Goal: Transaction & Acquisition: Book appointment/travel/reservation

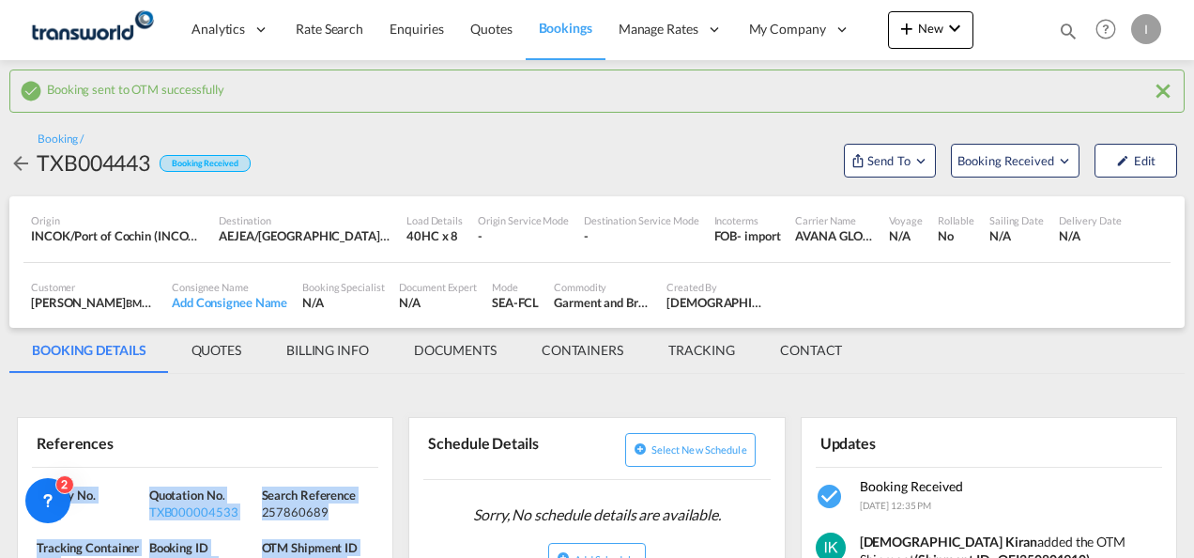
scroll to position [188, 0]
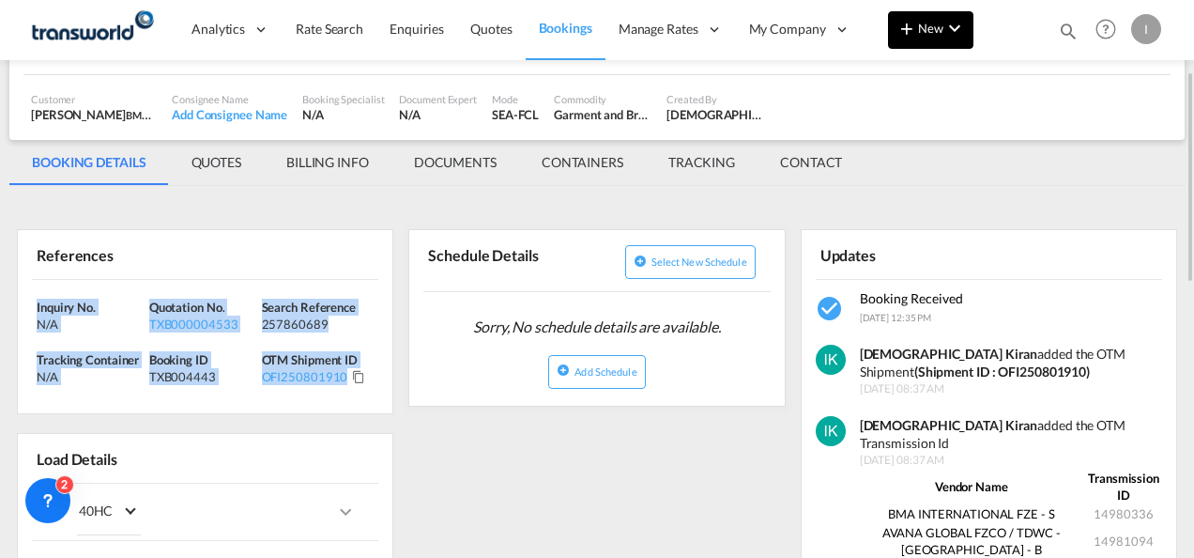
click at [921, 36] on button "New" at bounding box center [930, 30] width 85 height 38
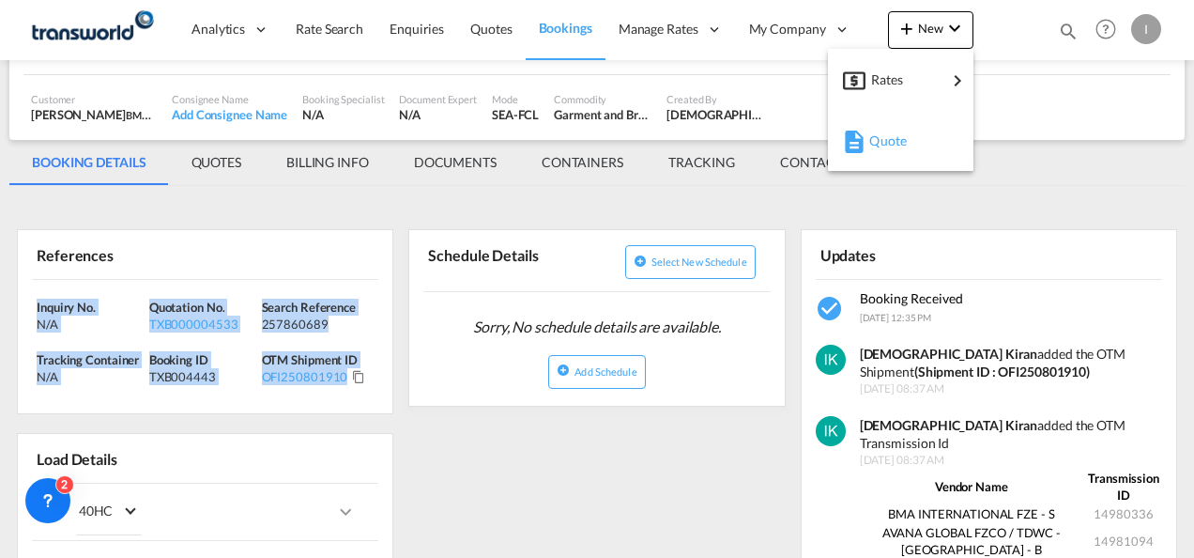
click at [888, 141] on span "Quote" at bounding box center [879, 141] width 21 height 38
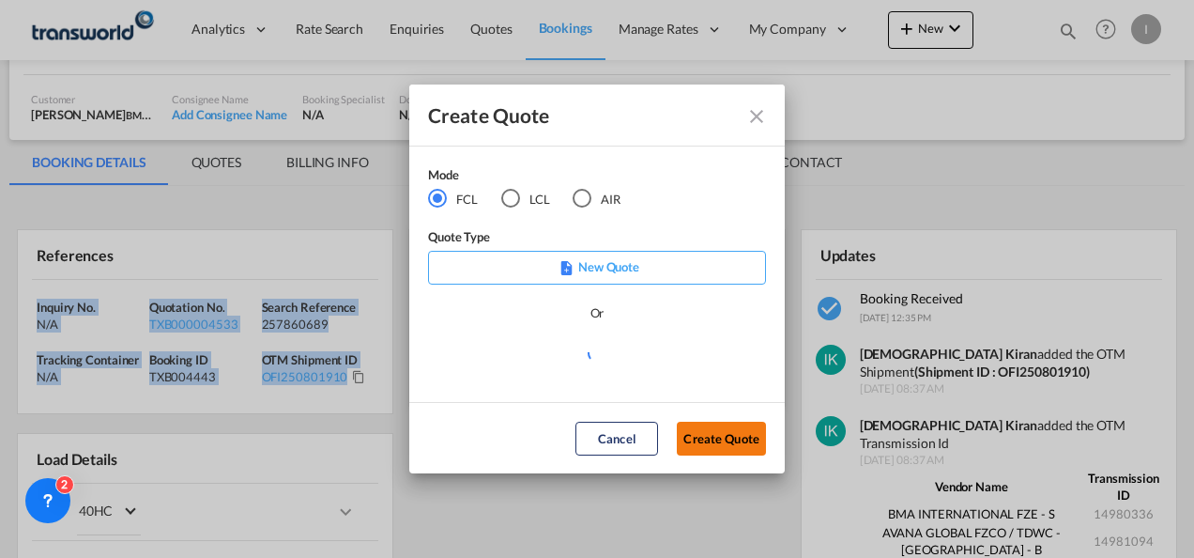
click at [719, 451] on button "Create Quote" at bounding box center [721, 438] width 89 height 34
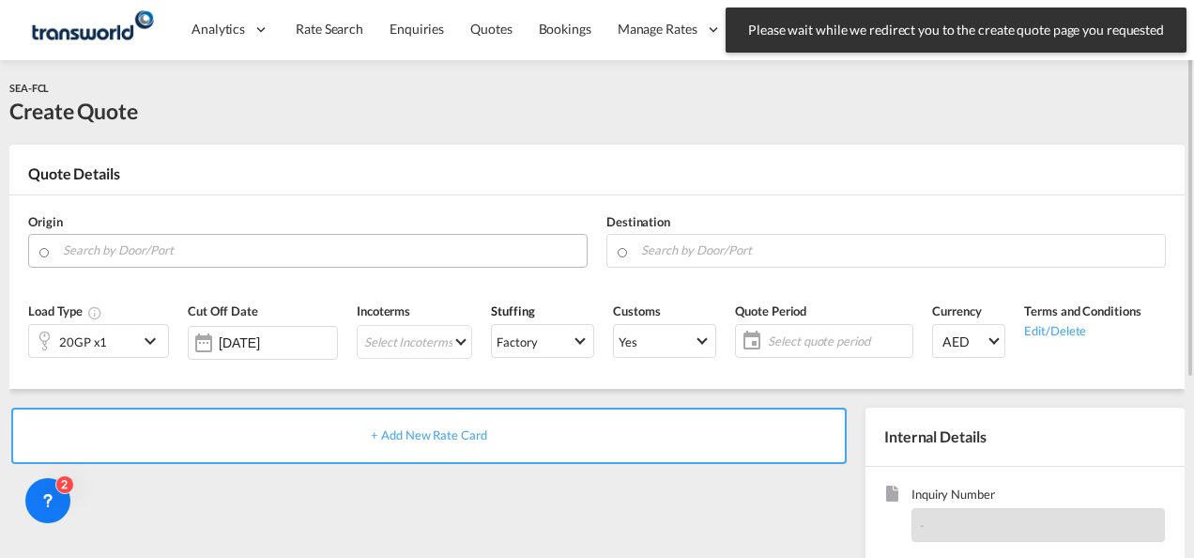
click at [132, 253] on input "Search by Door/Port" at bounding box center [320, 250] width 514 height 33
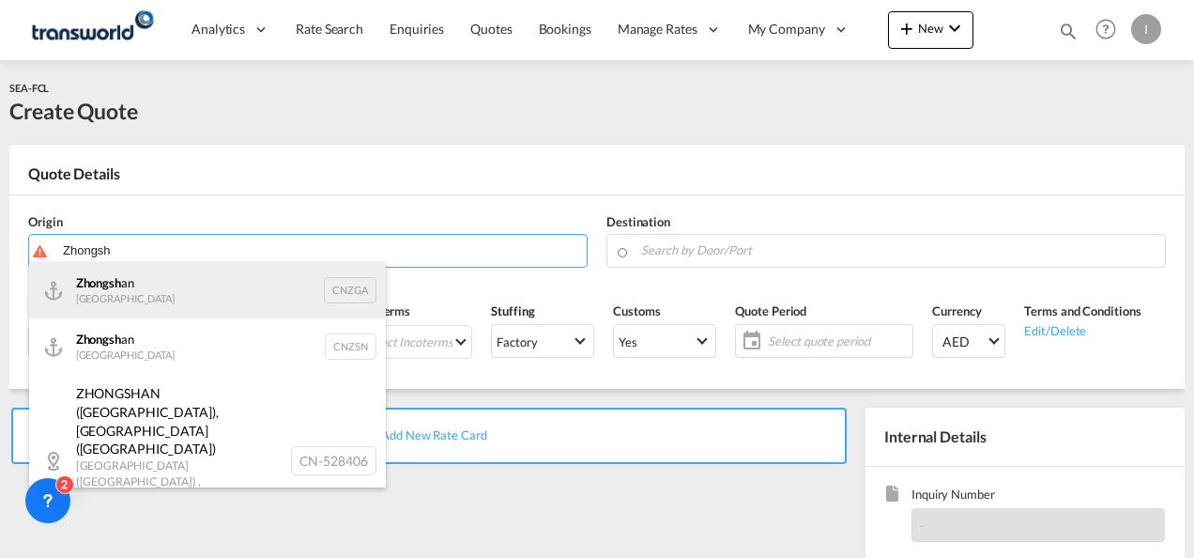
click at [125, 293] on div "Zhongsh an China CNZGA" at bounding box center [207, 290] width 357 height 56
type input "Zhongshan, CNZGA"
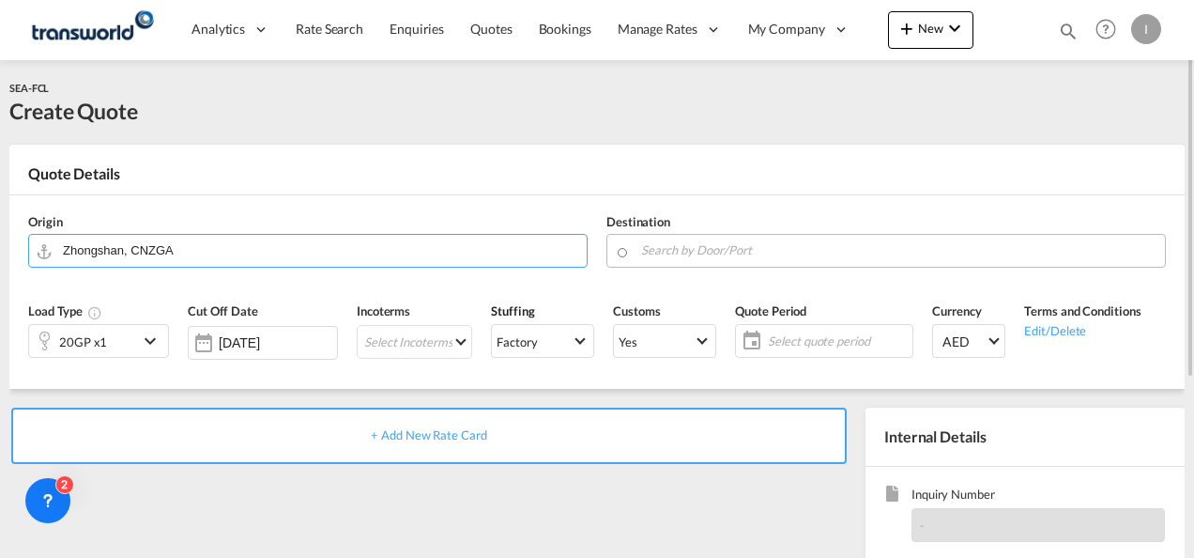
click at [668, 245] on input "Search by Door/Port" at bounding box center [898, 250] width 514 height 33
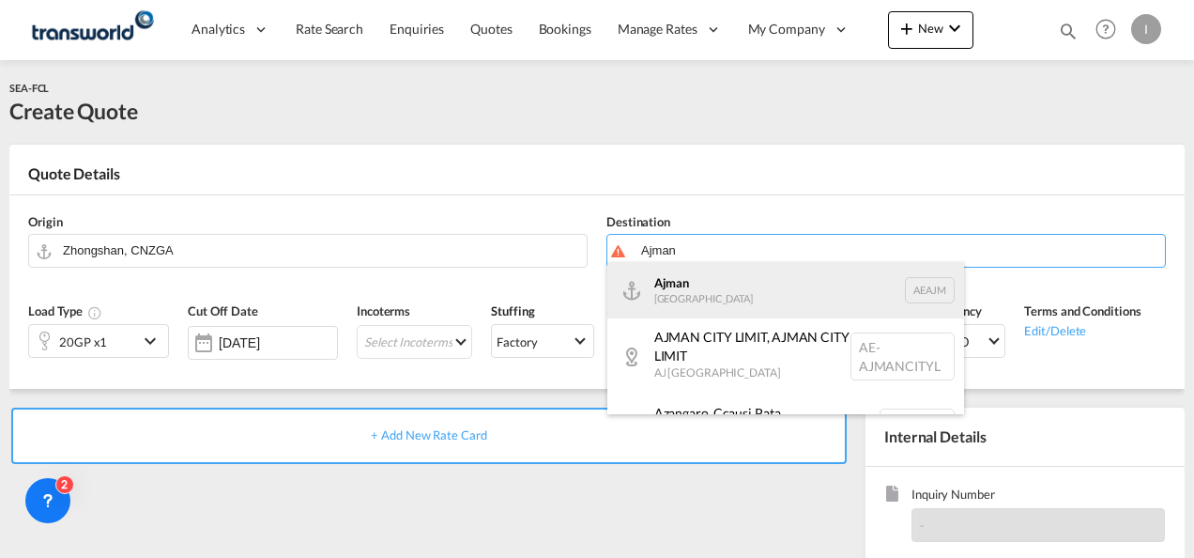
click at [684, 297] on div "Ajman [GEOGRAPHIC_DATA] [GEOGRAPHIC_DATA]" at bounding box center [785, 290] width 357 height 56
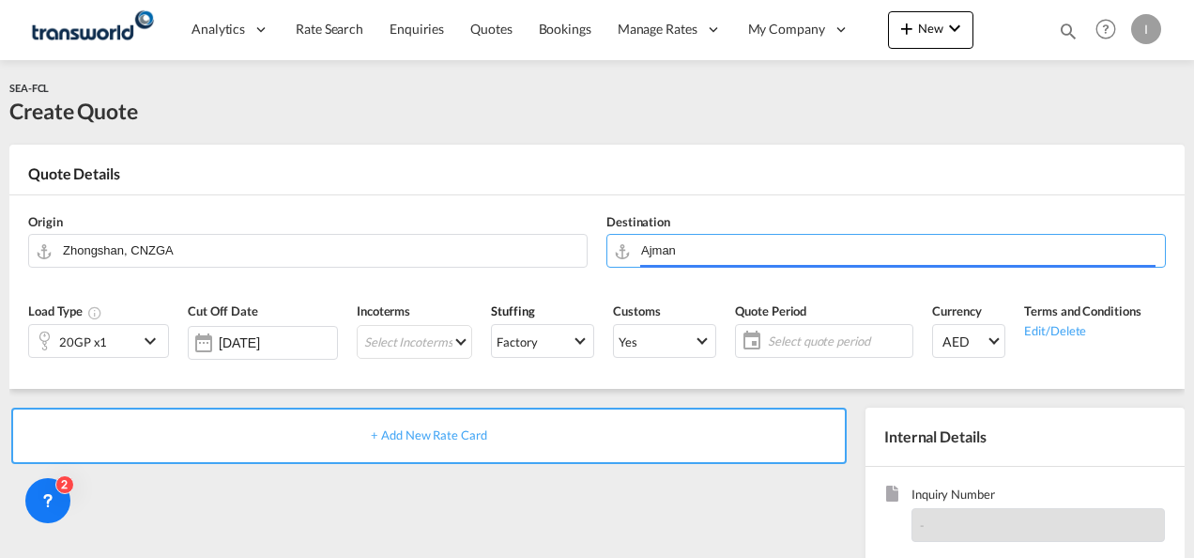
type input "Ajman, AEAJM"
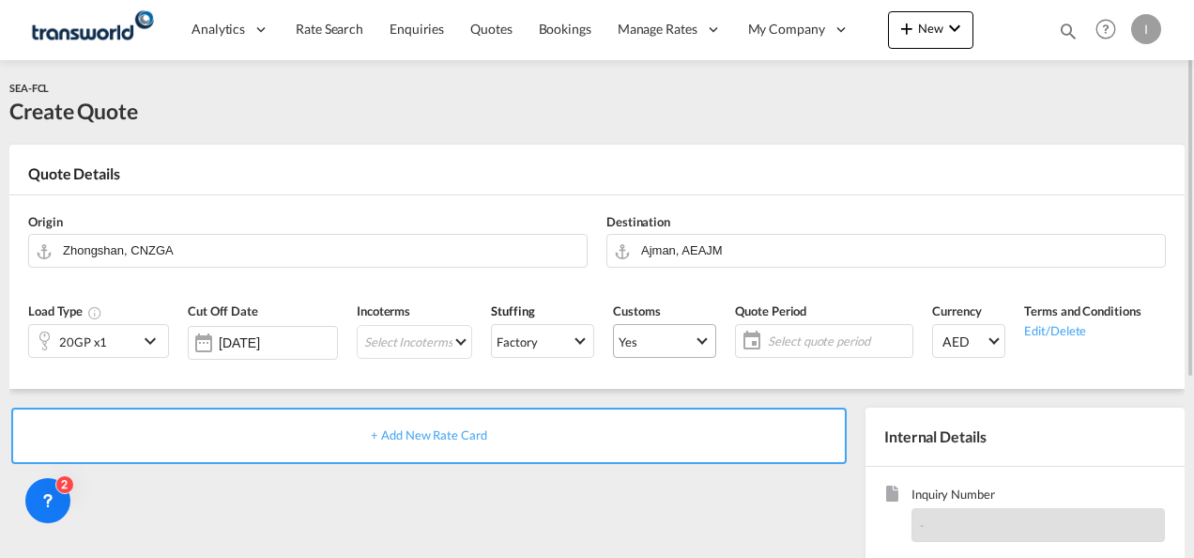
drag, startPoint x: 684, startPoint y: 297, endPoint x: 687, endPoint y: 323, distance: 26.4
drag, startPoint x: 687, startPoint y: 323, endPoint x: 422, endPoint y: 506, distance: 321.8
click at [153, 340] on md-icon "icon-chevron-down" at bounding box center [153, 340] width 28 height 23
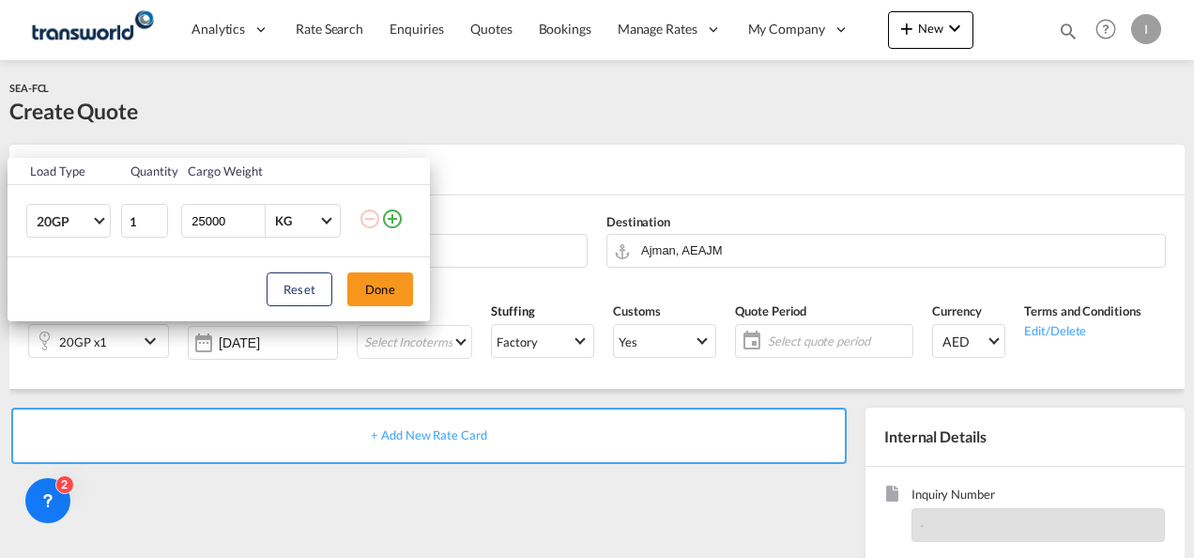
click at [398, 225] on md-icon "icon-plus-circle-outline" at bounding box center [392, 218] width 23 height 23
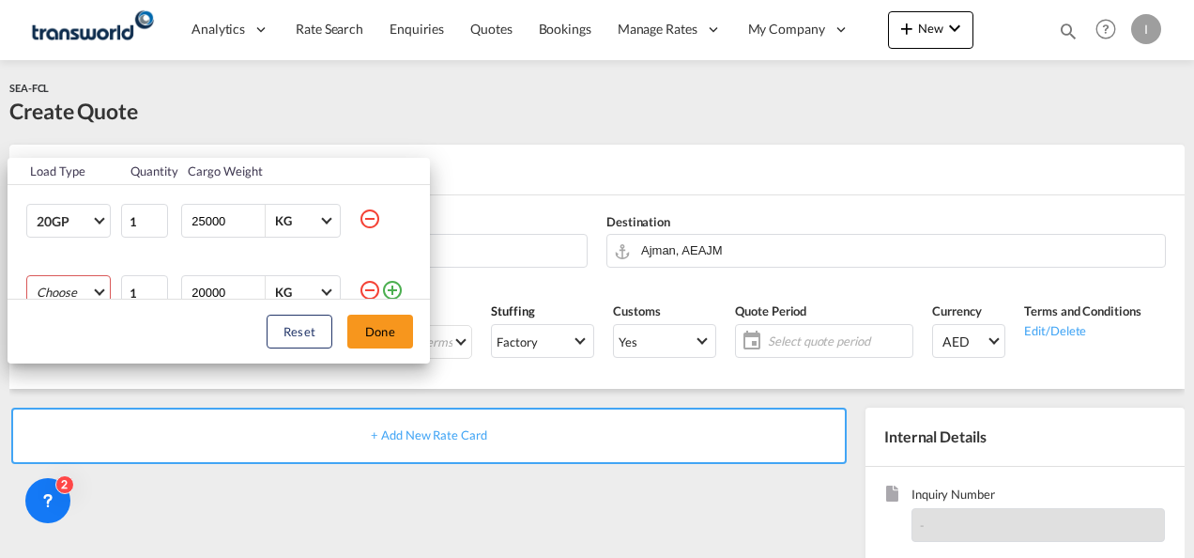
click at [69, 285] on md-select "Choose 20GP 40GP 40HC 45HC 20RE 40RE 40HR 20OT 40OT 20FR 40FR 40NR 20NR 45S 20T…" at bounding box center [68, 292] width 84 height 34
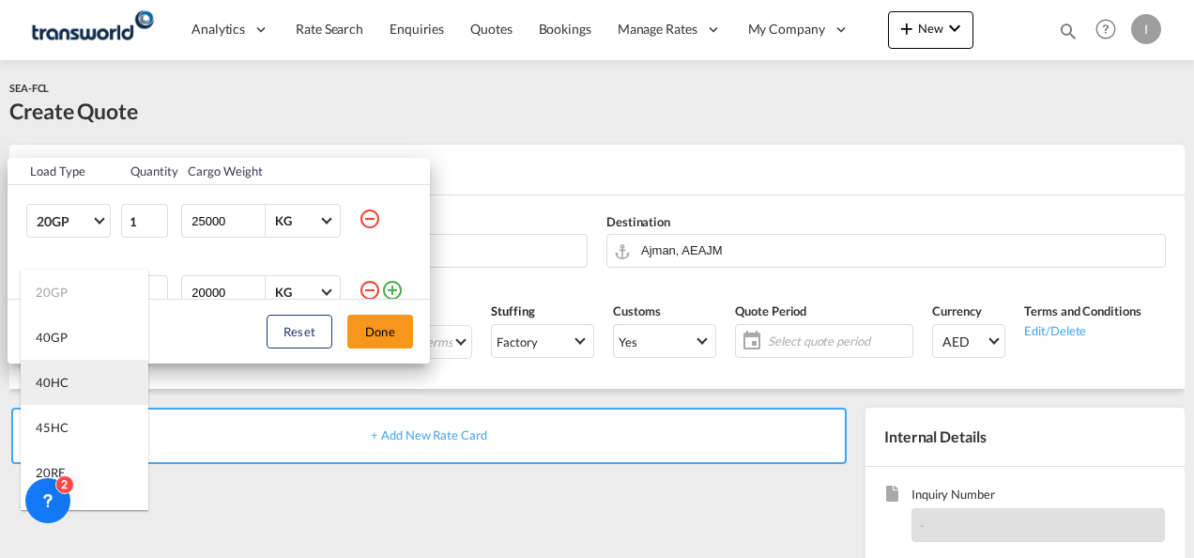
click at [72, 380] on md-option "40HC" at bounding box center [85, 381] width 128 height 45
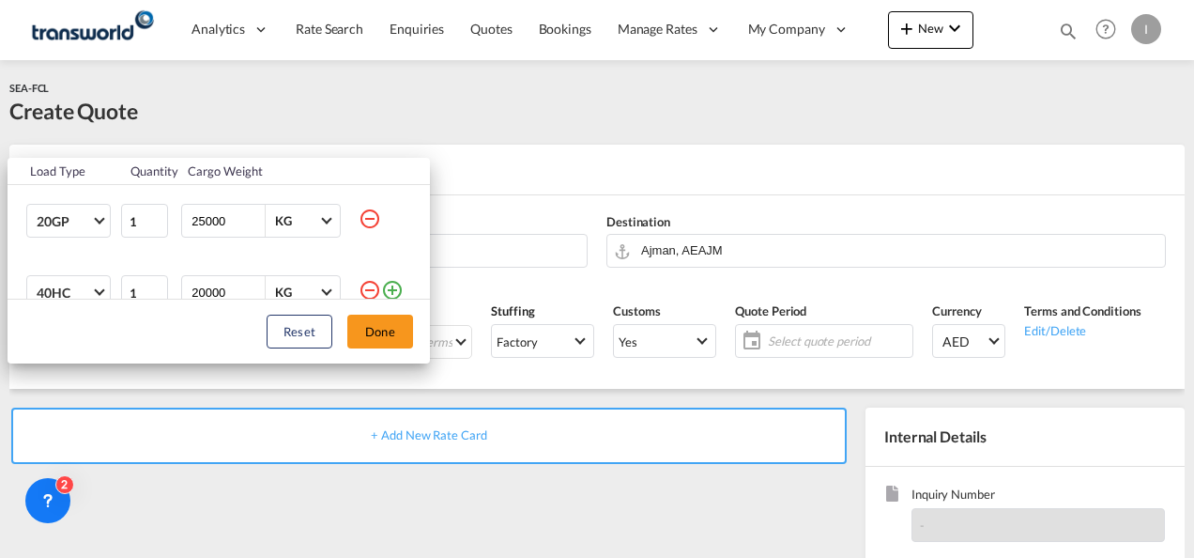
scroll to position [9, 0]
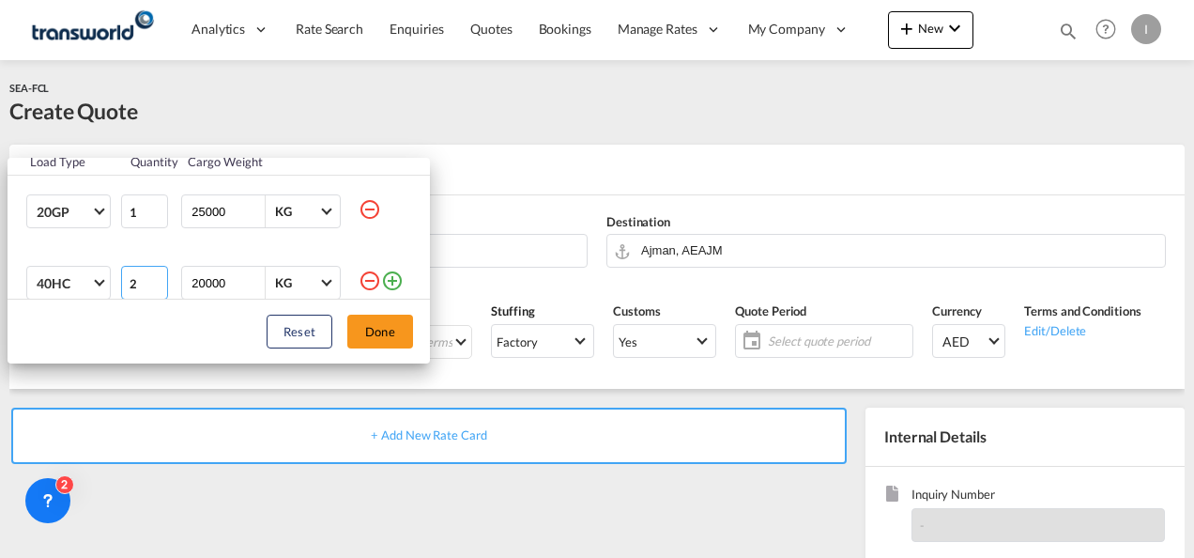
click at [156, 275] on input "2" at bounding box center [144, 283] width 47 height 34
click at [153, 276] on input "3" at bounding box center [144, 283] width 47 height 34
click at [153, 276] on input "4" at bounding box center [144, 283] width 47 height 34
click at [153, 276] on input "5" at bounding box center [144, 283] width 47 height 34
click at [153, 286] on input "4" at bounding box center [144, 283] width 47 height 34
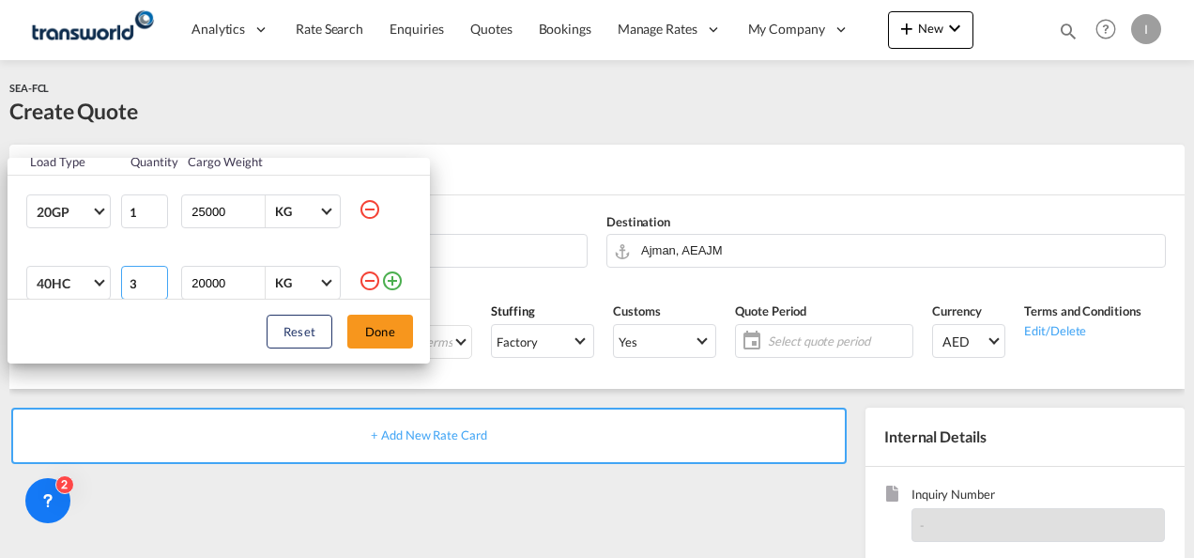
click at [153, 286] on input "3" at bounding box center [144, 283] width 47 height 34
type input "2"
click at [153, 286] on input "2" at bounding box center [144, 283] width 47 height 34
click at [383, 319] on button "Done" at bounding box center [380, 331] width 66 height 34
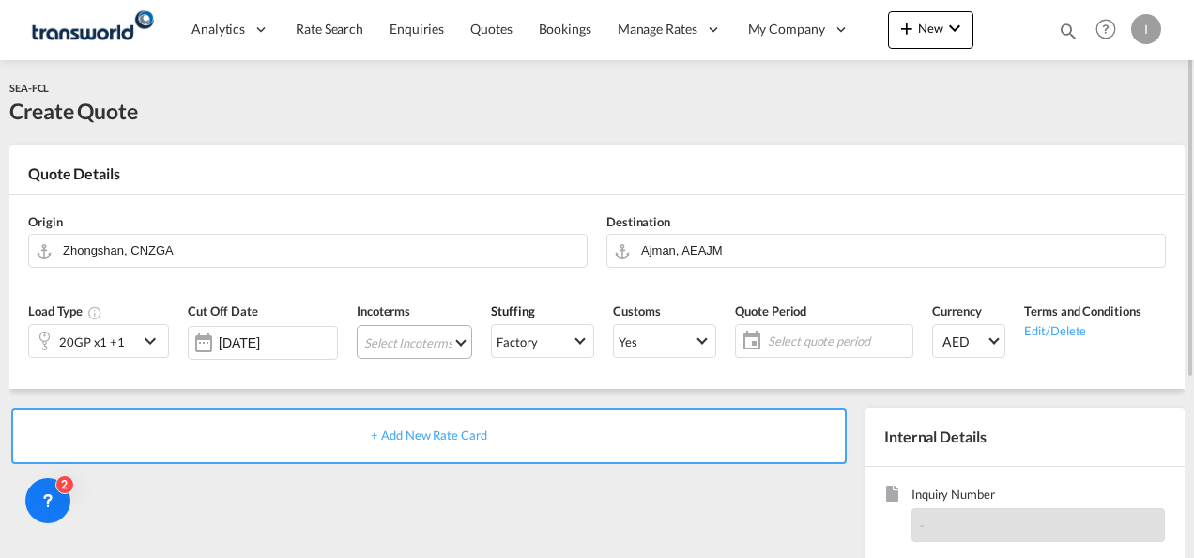
click at [381, 348] on md-select "Select Incoterms FOB - import Free on Board FOB - export Free on Board CIF - ex…" at bounding box center [414, 342] width 115 height 34
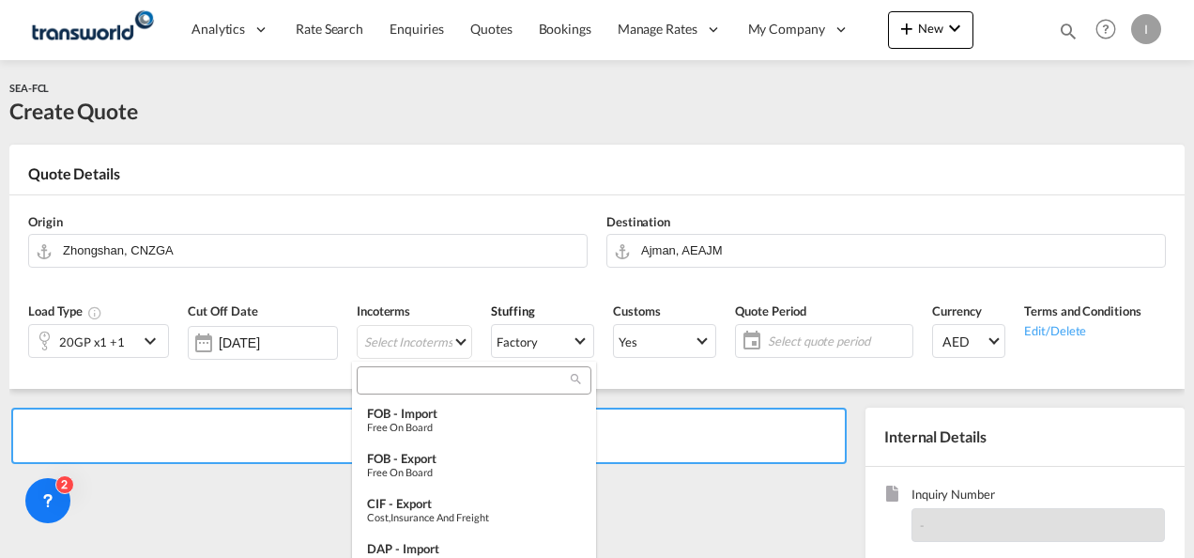
click at [383, 373] on input "search" at bounding box center [466, 380] width 208 height 17
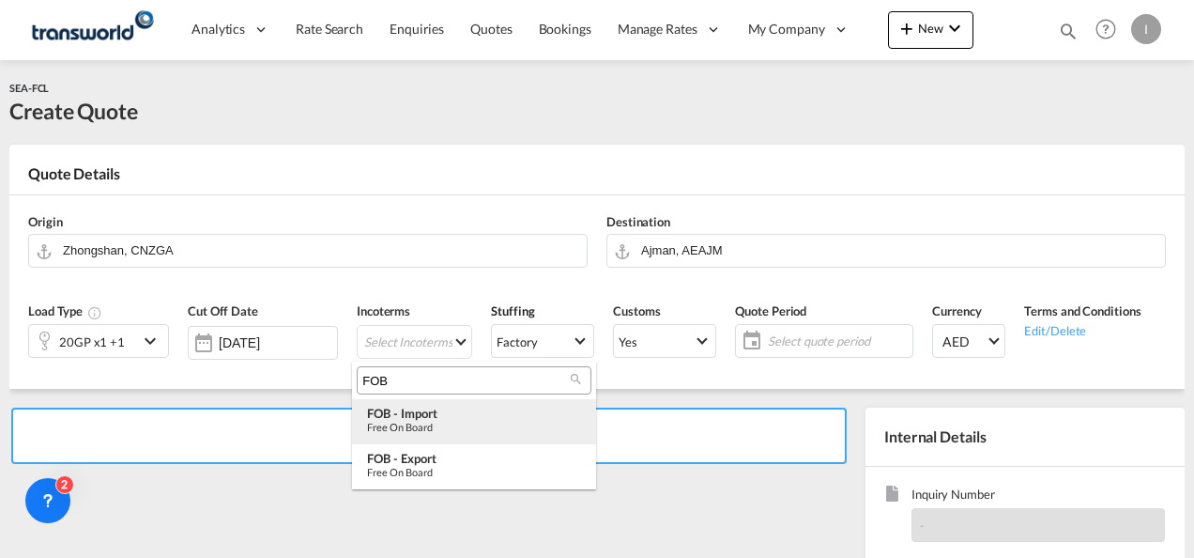
type input "FOB"
click at [435, 426] on div "Free on Board" at bounding box center [474, 426] width 214 height 12
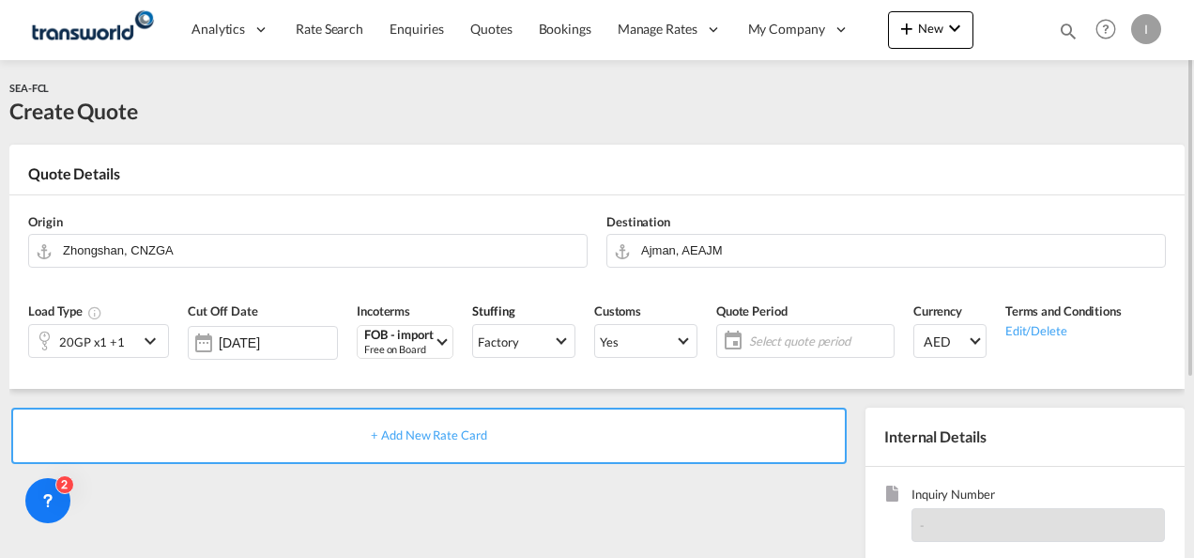
click at [796, 340] on span "Select quote period" at bounding box center [819, 340] width 140 height 17
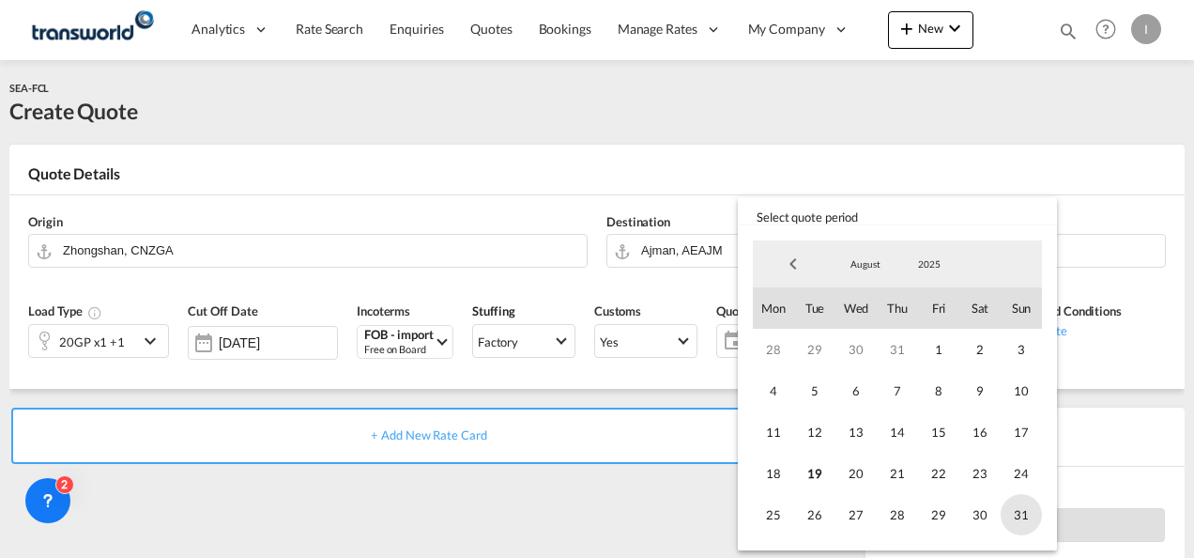
click at [1011, 515] on span "31" at bounding box center [1021, 514] width 41 height 41
click at [569, 524] on md-backdrop at bounding box center [597, 279] width 1194 height 558
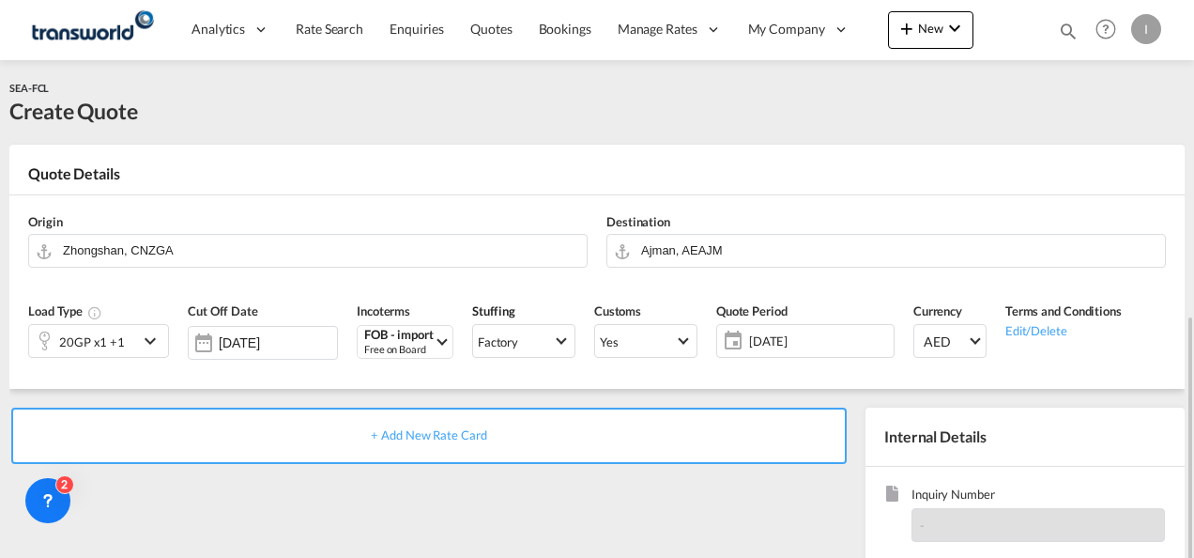
scroll to position [188, 0]
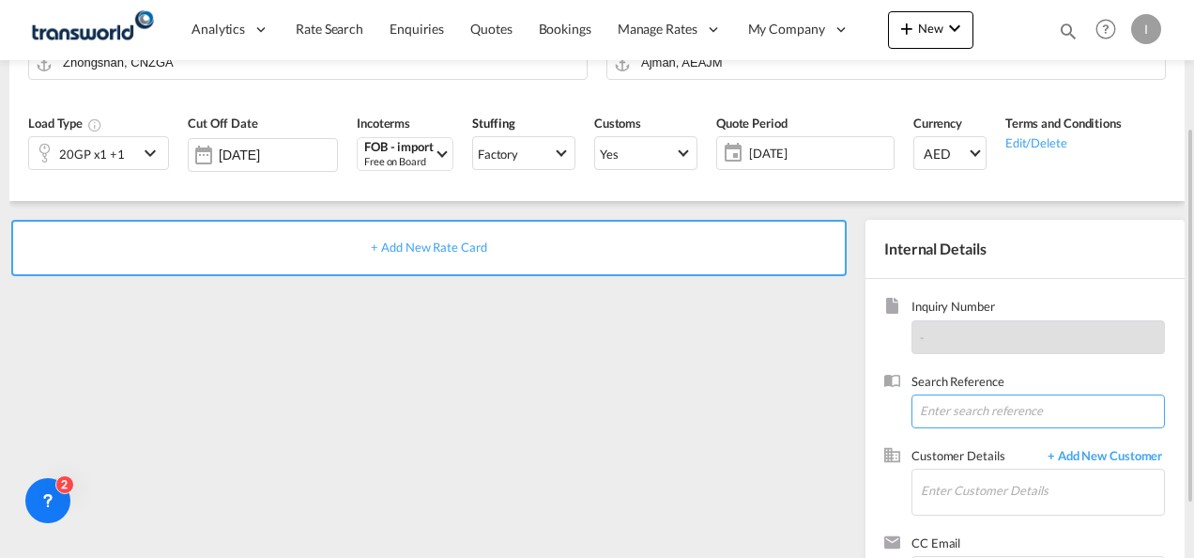
click at [937, 410] on input at bounding box center [1037, 411] width 253 height 34
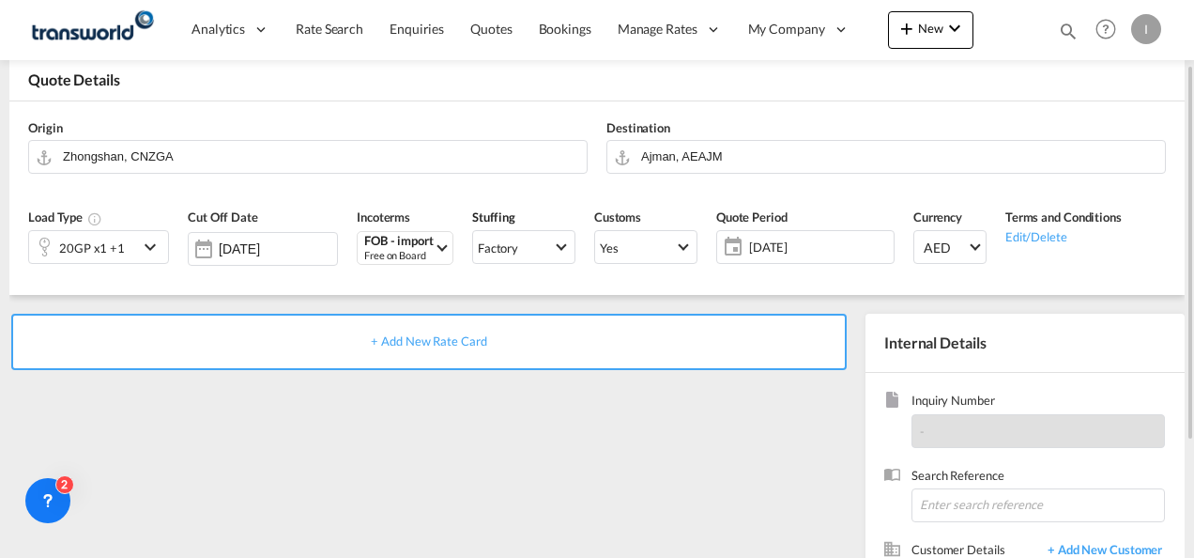
click at [402, 494] on div "+ Add New Rate Card" at bounding box center [432, 509] width 847 height 392
click at [205, 157] on input "Zhongshan, CNZGA" at bounding box center [320, 156] width 514 height 33
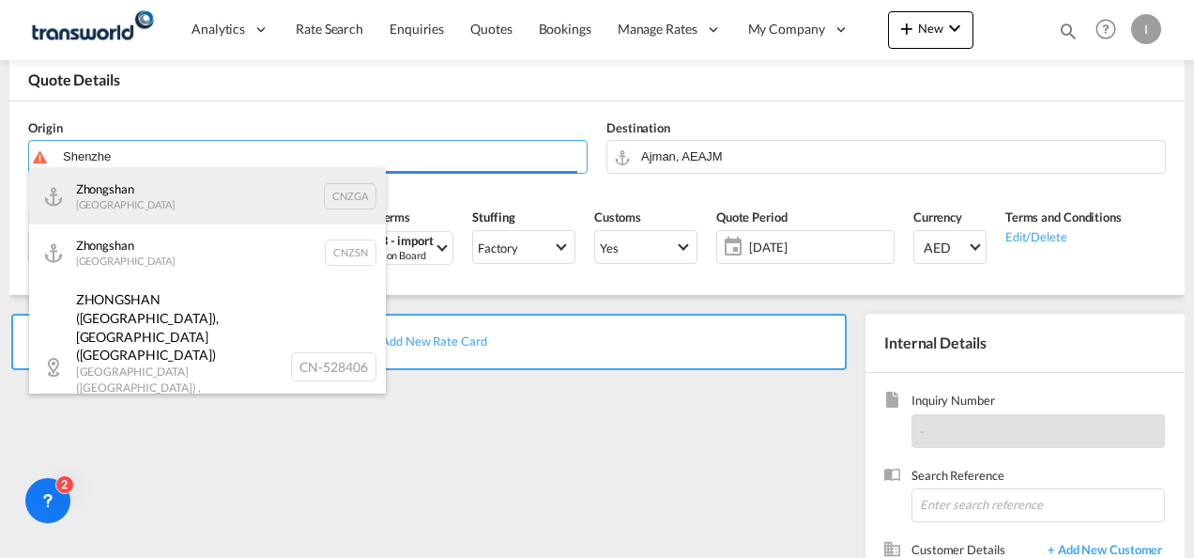
click at [146, 194] on div "Zhongshan [GEOGRAPHIC_DATA] CNZGA" at bounding box center [207, 196] width 357 height 56
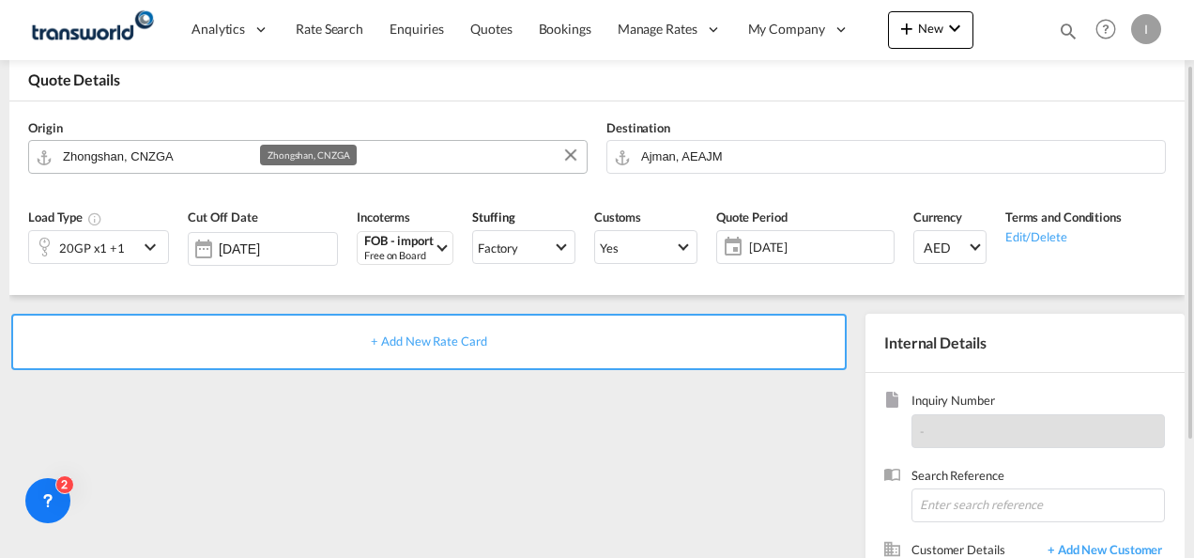
click at [204, 149] on input "Zhongshan, CNZGA" at bounding box center [320, 156] width 514 height 33
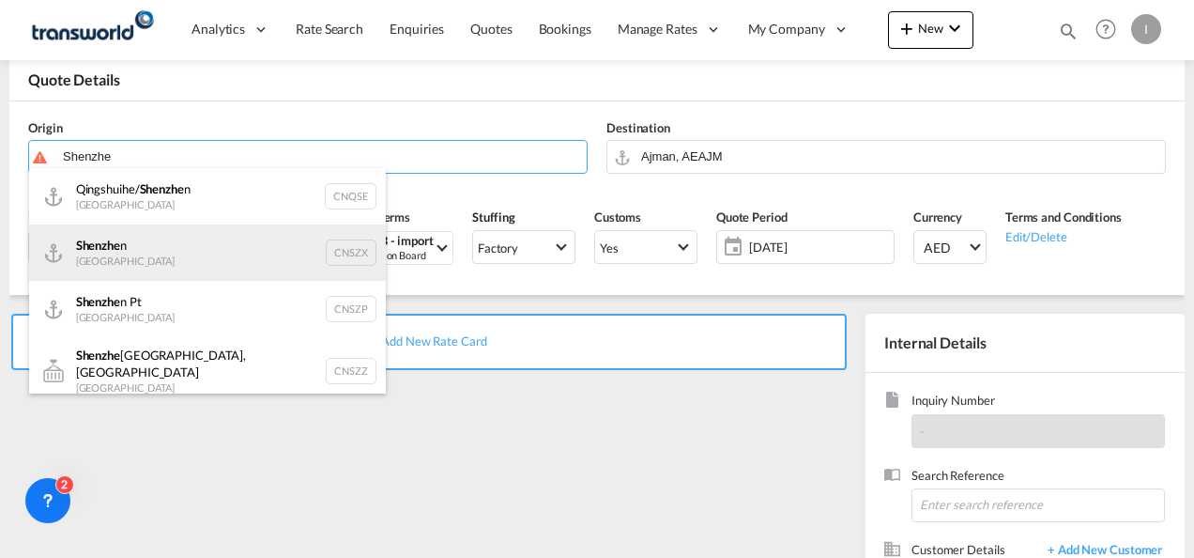
click at [133, 240] on div "Shenzhe n [GEOGRAPHIC_DATA] CNSZX" at bounding box center [207, 252] width 357 height 56
type input "[GEOGRAPHIC_DATA], CNSZX"
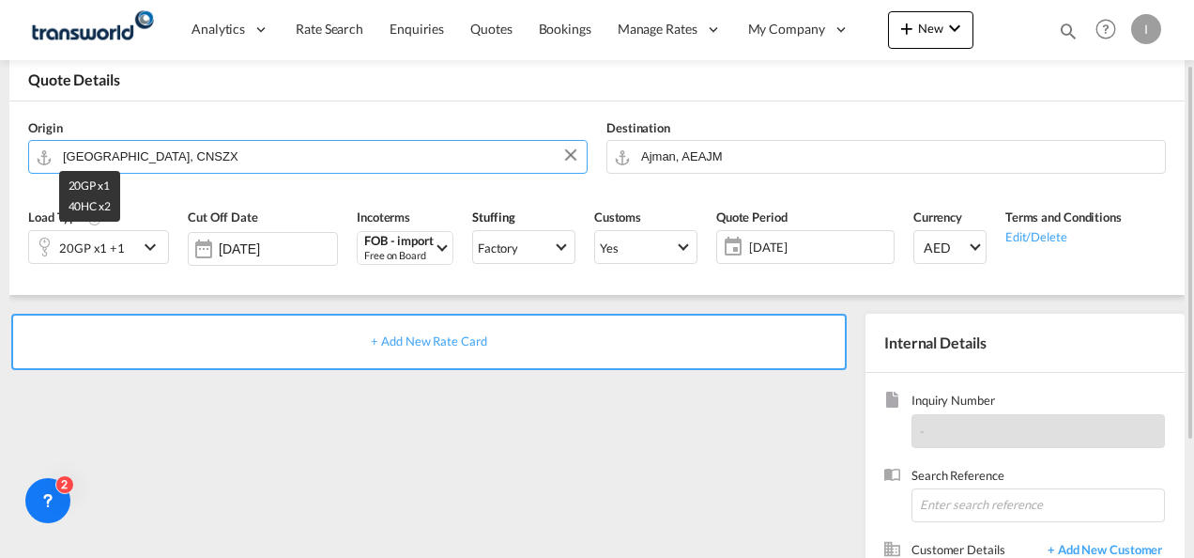
click at [111, 249] on div "20GP x1 +1" at bounding box center [92, 248] width 66 height 26
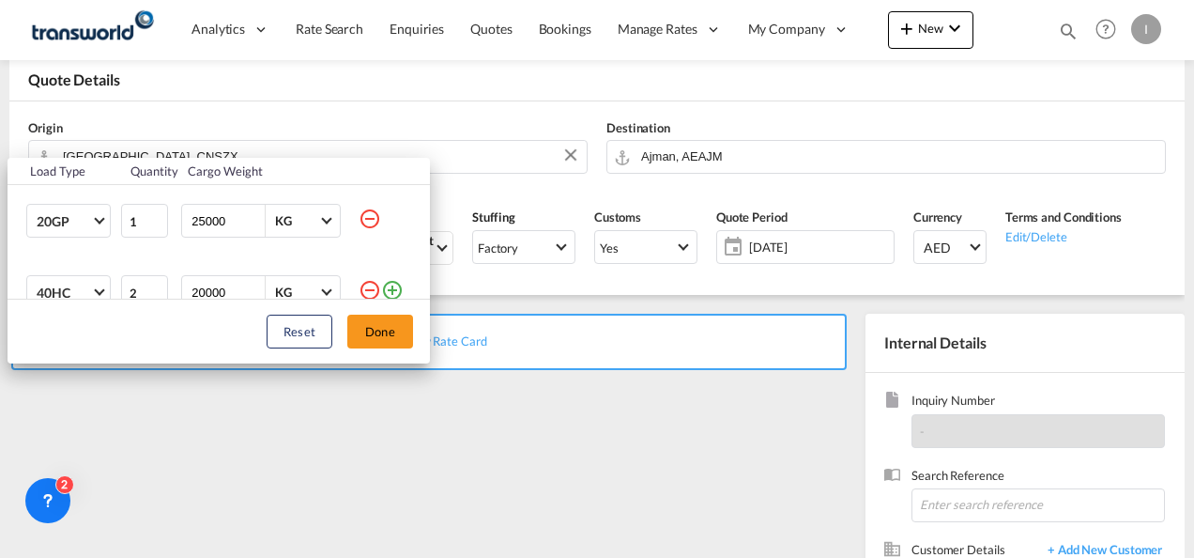
click at [359, 220] on md-icon "icon-minus-circle-outline" at bounding box center [370, 218] width 23 height 23
type input "2"
type input "20000"
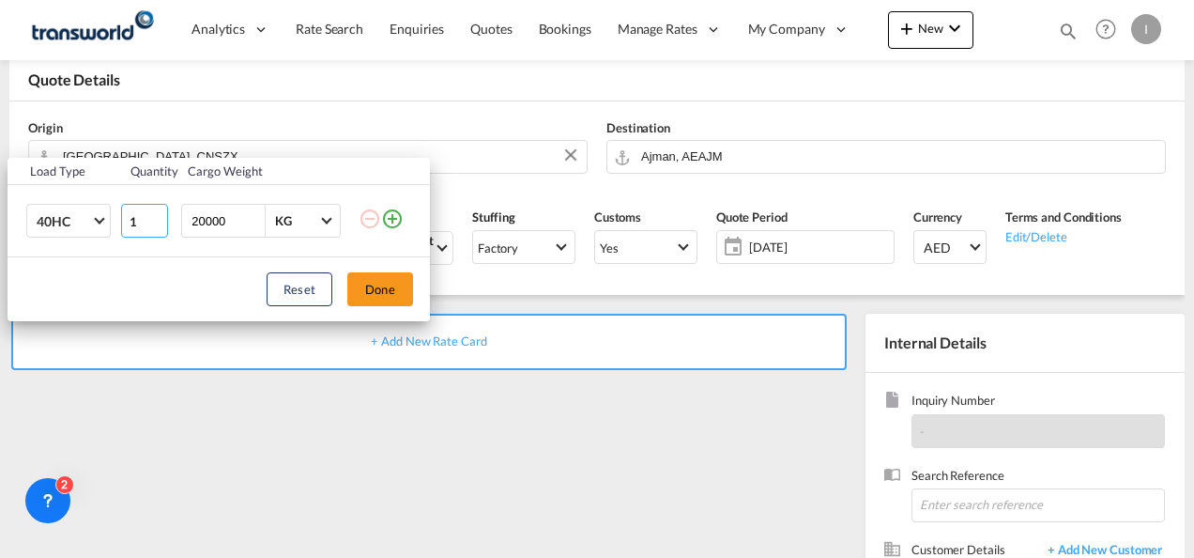
type input "1"
click at [161, 223] on input "1" at bounding box center [144, 221] width 47 height 34
click at [385, 293] on button "Done" at bounding box center [380, 289] width 66 height 34
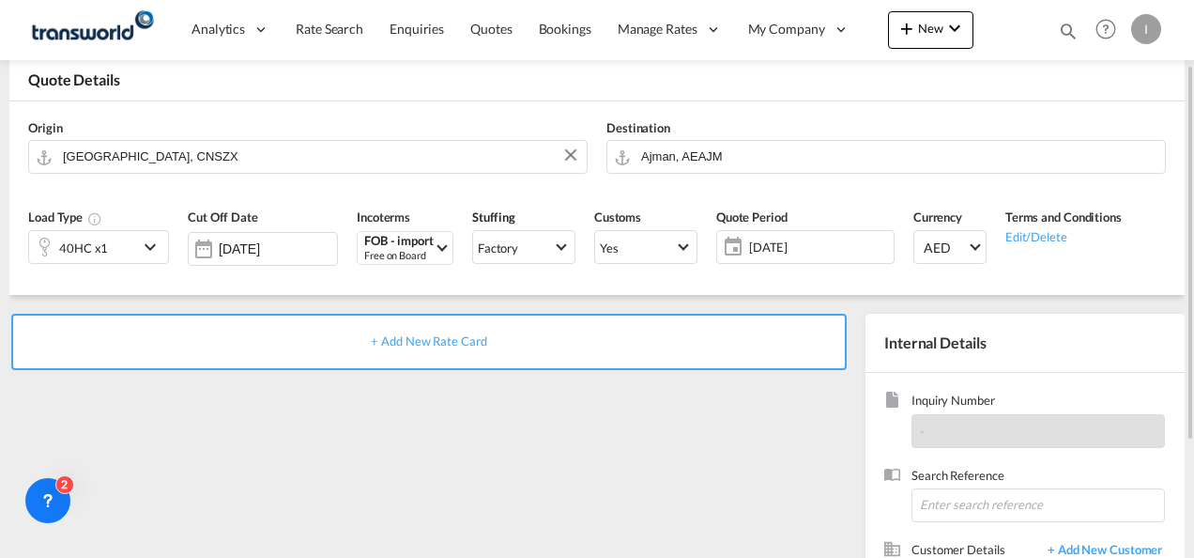
scroll to position [265, 0]
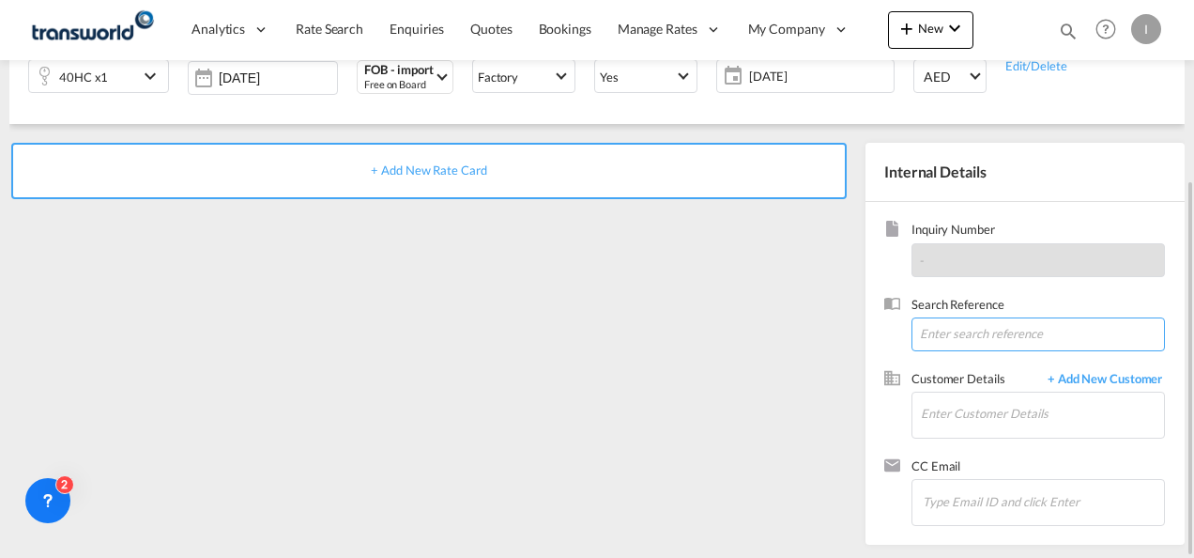
click at [988, 322] on input at bounding box center [1037, 334] width 253 height 34
click at [936, 329] on input at bounding box center [1037, 334] width 253 height 34
paste input "U/25B/H028"
type input "U/25B/H028"
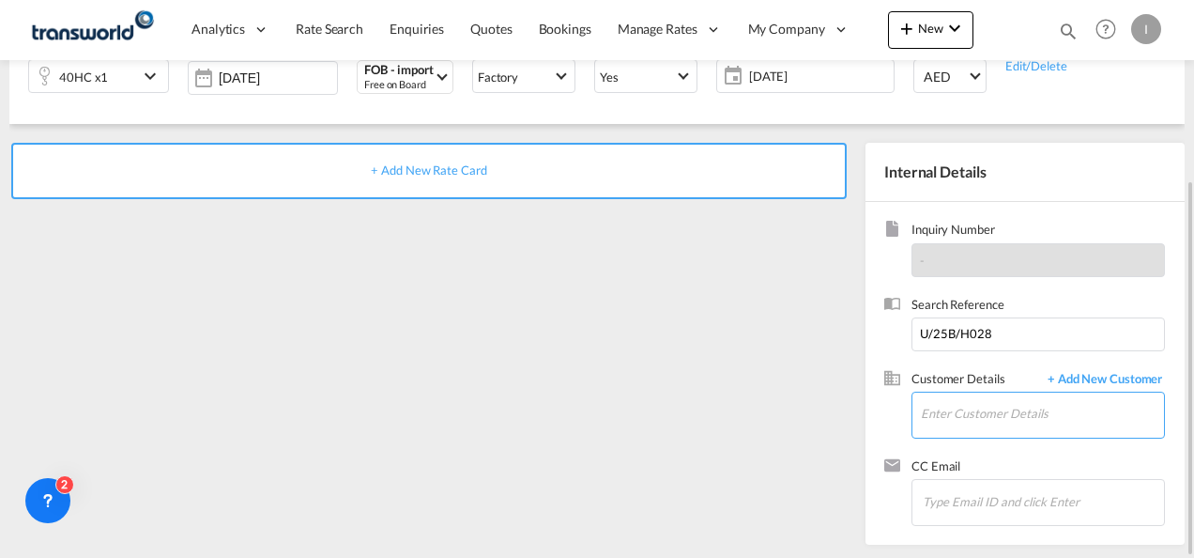
click at [991, 392] on input "Enter Customer Details" at bounding box center [1042, 413] width 243 height 42
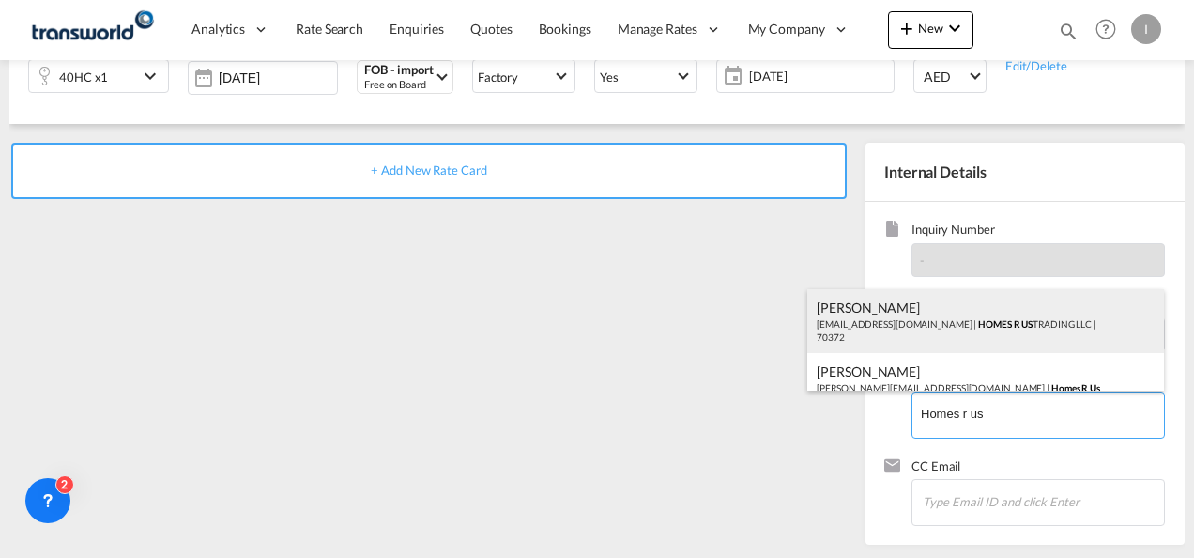
click at [915, 331] on div "Abhay S [EMAIL_ADDRESS][DOMAIN_NAME] | HOMES R US TRADING LLC | 70372" at bounding box center [985, 321] width 357 height 64
type input "HOMES R US TRADING LLC, Abhay S, [EMAIL_ADDRESS][DOMAIN_NAME]"
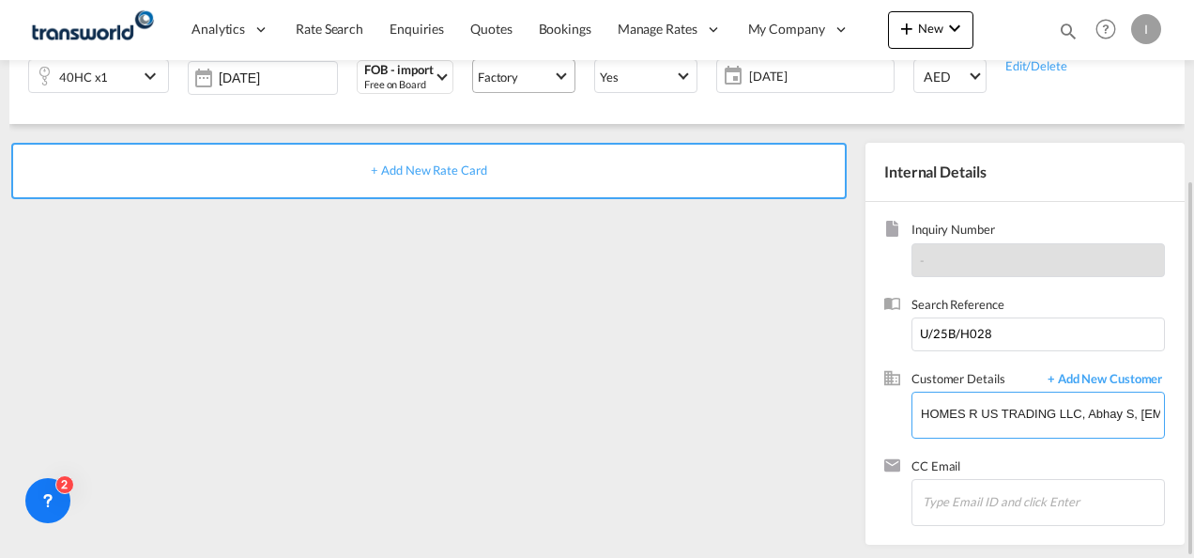
scroll to position [77, 0]
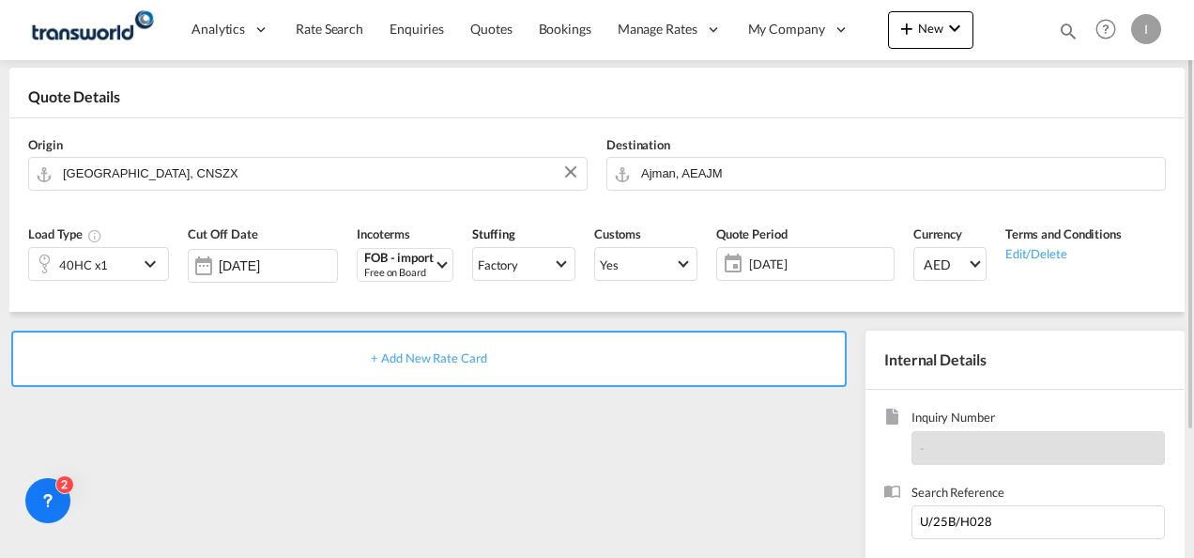
click at [427, 364] on div "+ Add New Rate Card" at bounding box center [428, 358] width 835 height 56
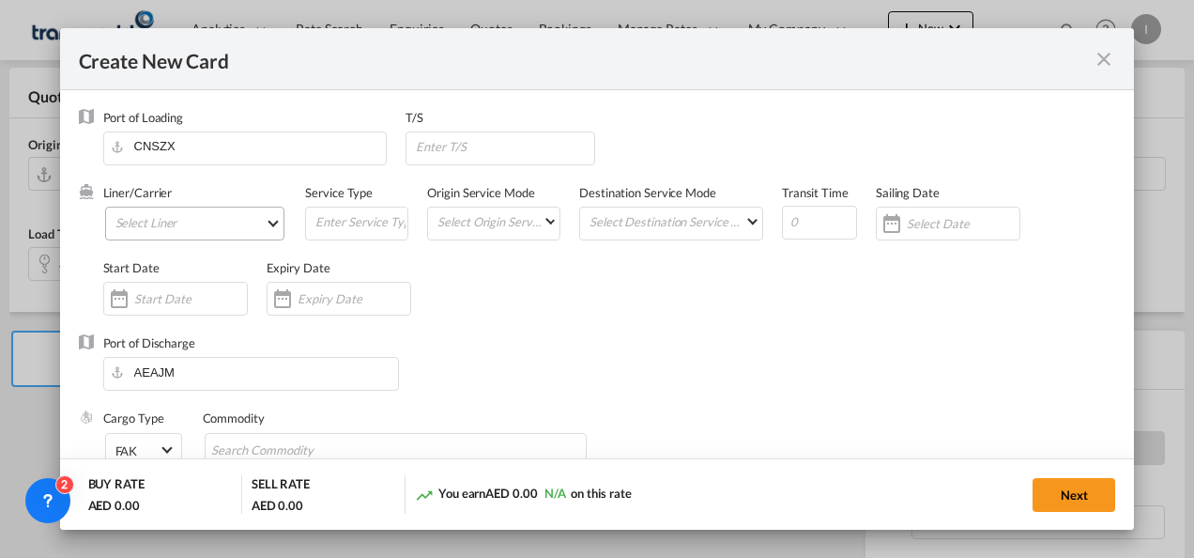
type input "Basic Ocean Freight"
select select "per equipment"
click at [198, 217] on md-select "Select Liner 2HM LOGISTICS D.O.O 2HM LOGISTICS D.O.O. / TDWC-CAPODISTRI 2HM LOG…" at bounding box center [195, 223] width 180 height 34
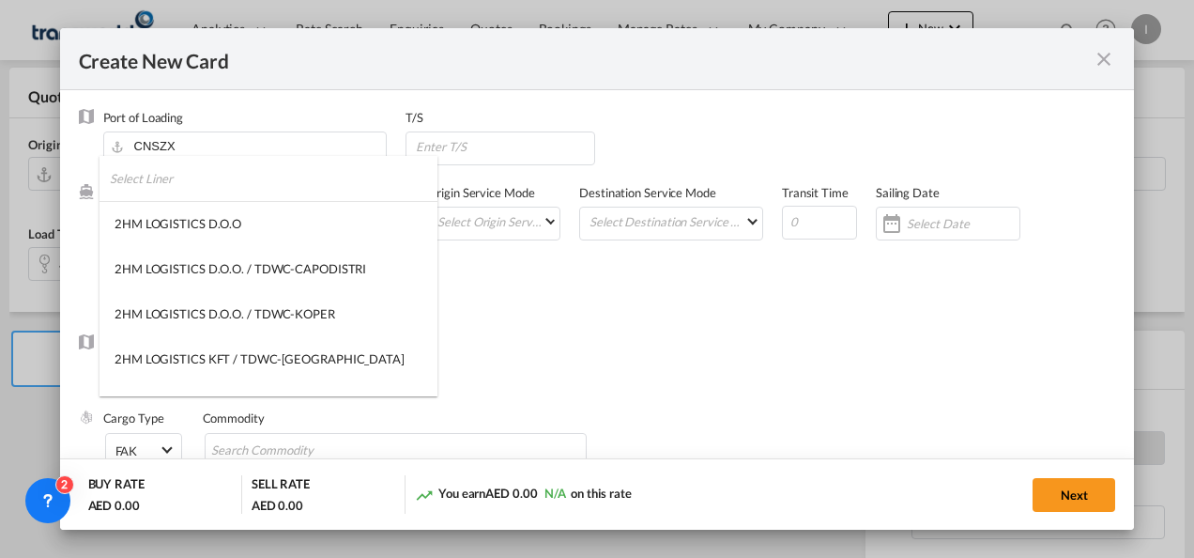
click at [185, 173] on input "search" at bounding box center [274, 178] width 328 height 45
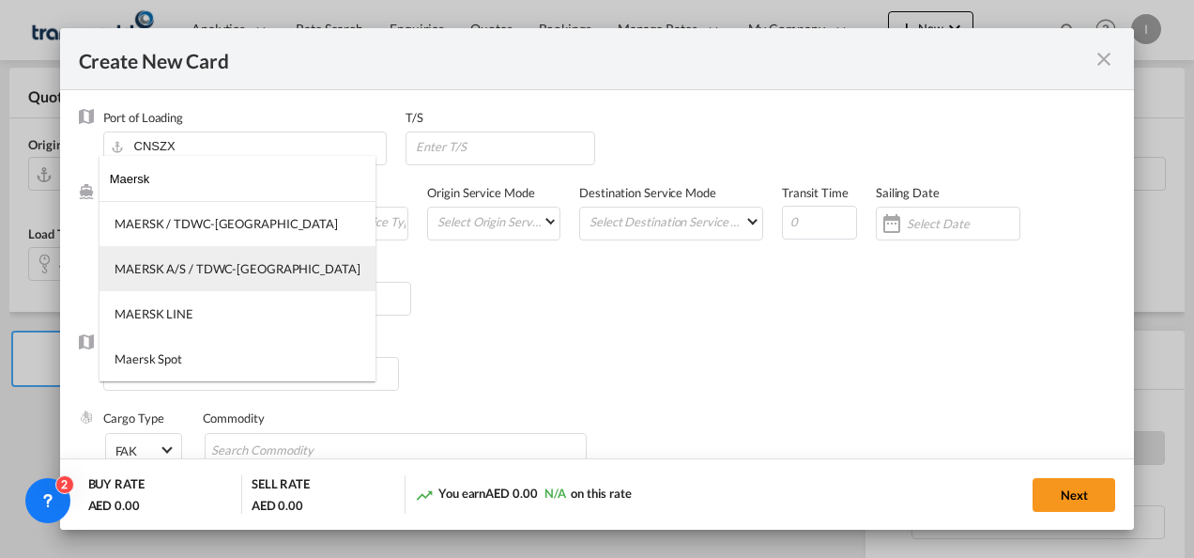
type input "Maersk"
click at [206, 287] on md-option "MAERSK A/S / TDWC-[GEOGRAPHIC_DATA]" at bounding box center [237, 268] width 276 height 45
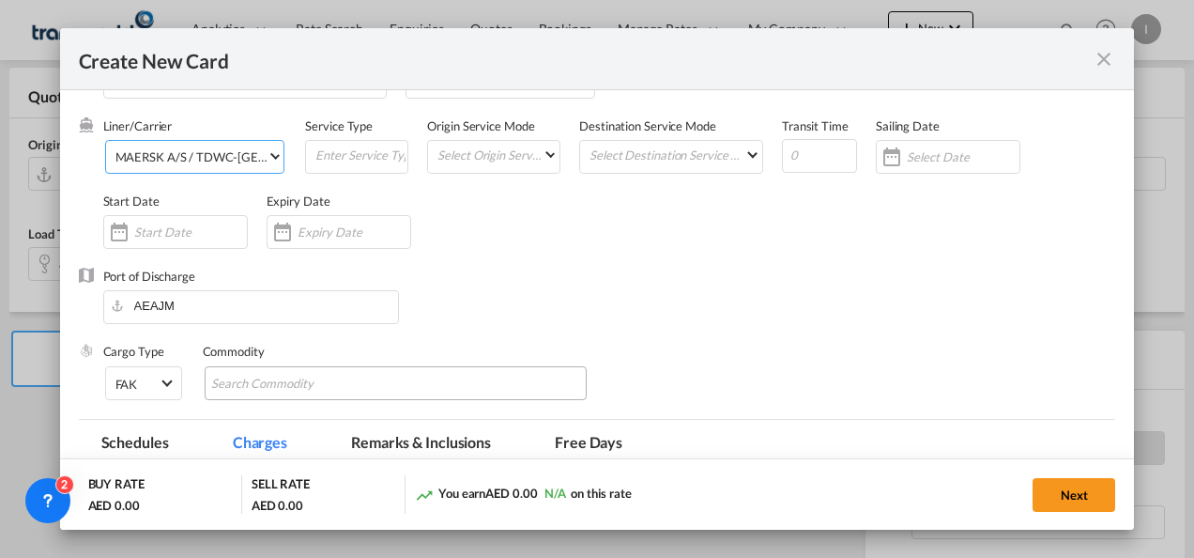
scroll to position [94, 0]
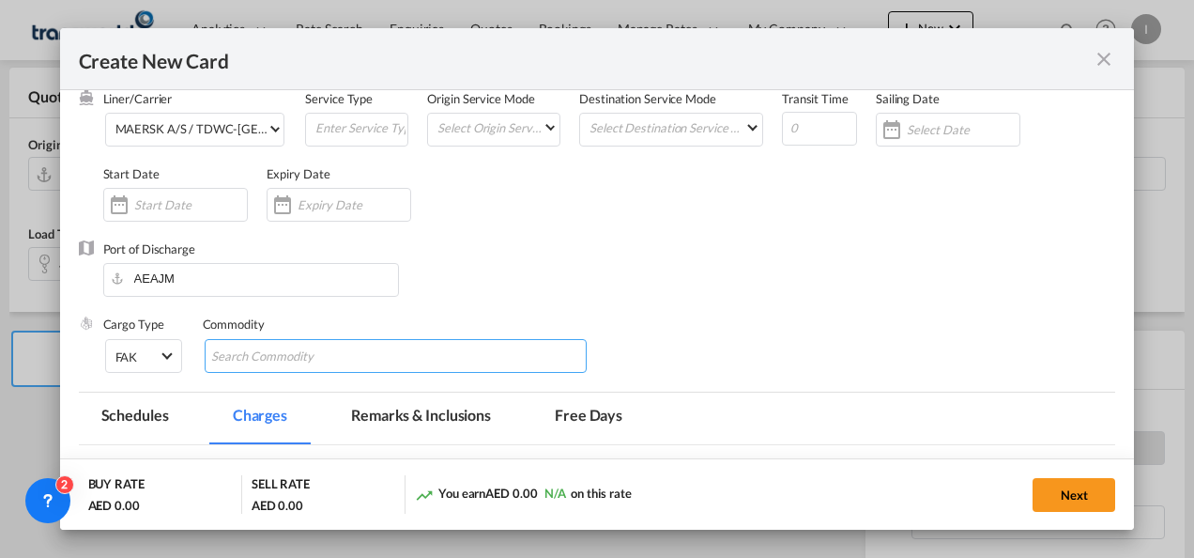
click at [280, 357] on input "Search Commodity" at bounding box center [297, 357] width 172 height 30
type input "General Cargo"
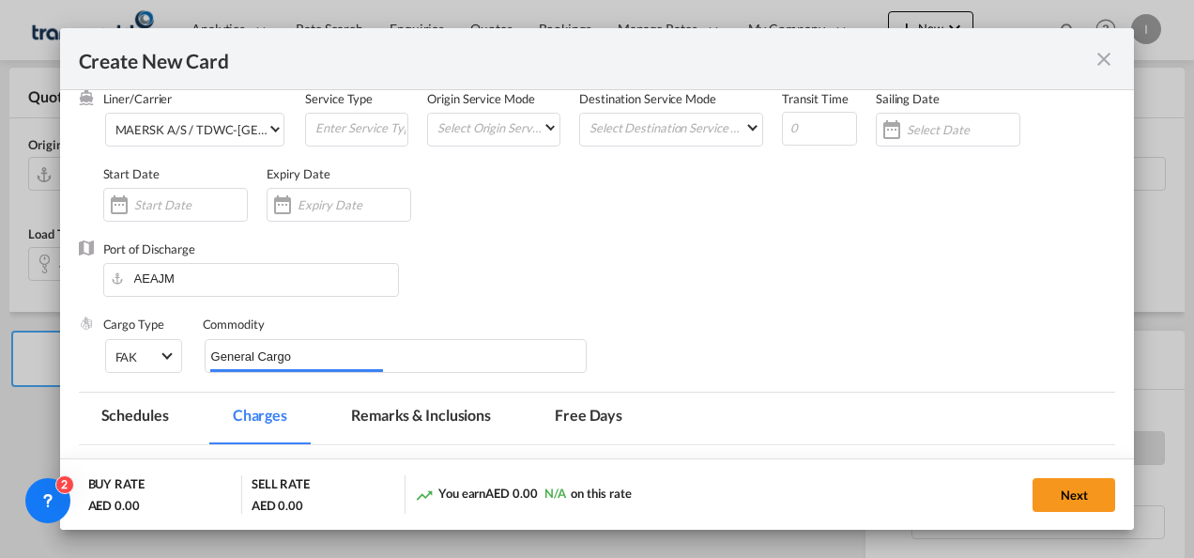
click at [796, 203] on div "Liner/Carrier MAERSK A/S / TDWC-[GEOGRAPHIC_DATA] Service Type Origin Service M…" at bounding box center [609, 165] width 1013 height 150
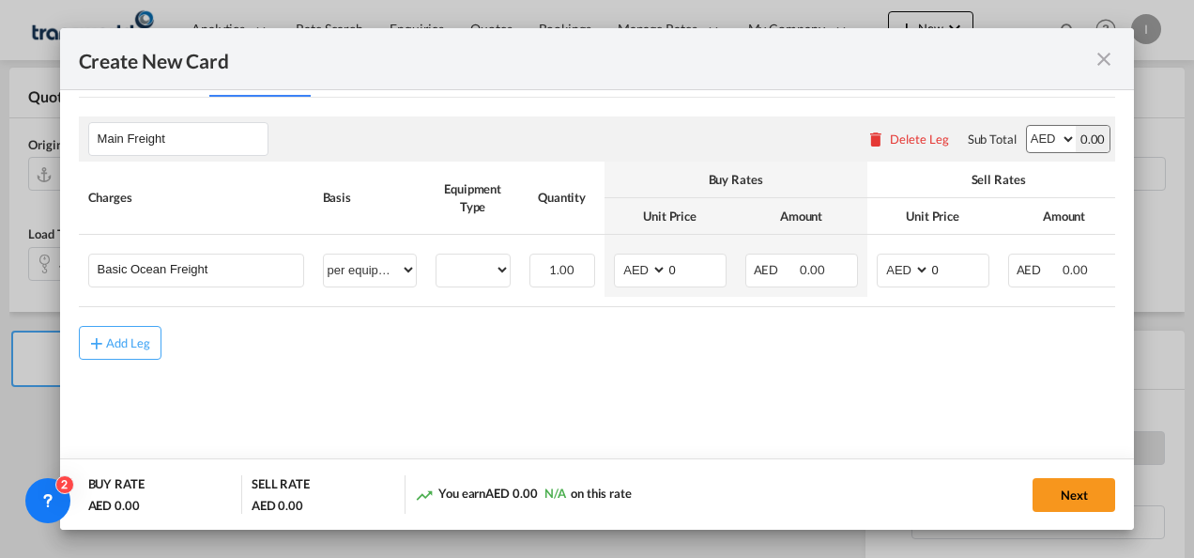
scroll to position [445, 0]
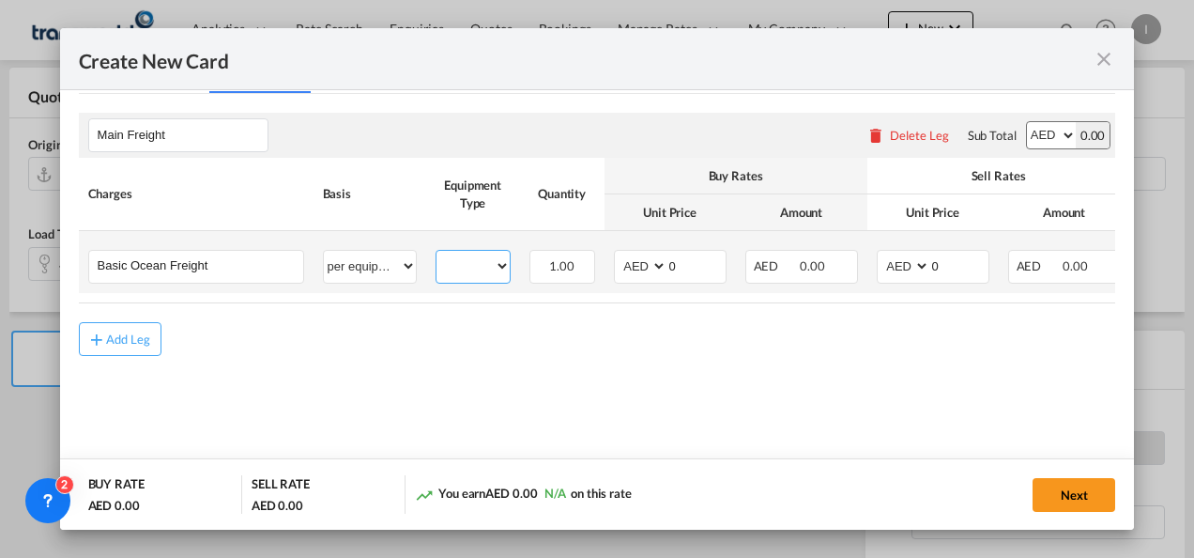
click at [475, 266] on select "40HC" at bounding box center [472, 265] width 73 height 25
select select "40HC"
click at [436, 253] on select "40HC" at bounding box center [472, 265] width 73 height 25
click at [635, 268] on select "AED AFN ALL AMD ANG AOA ARS AUD AWG AZN BAM BBD BDT BGN BHD BIF BMD BND [PERSON…" at bounding box center [642, 265] width 49 height 25
select select "string:USD"
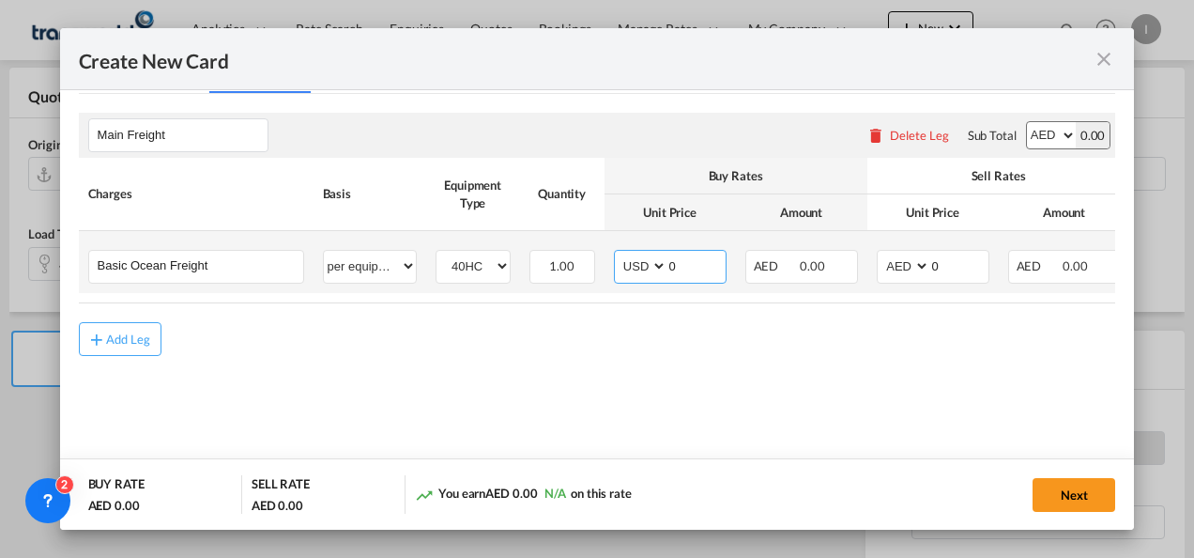
click at [618, 253] on select "AED AFN ALL AMD ANG AOA ARS AUD AWG AZN BAM BBD BDT BGN BHD BIF BMD BND [PERSON…" at bounding box center [642, 265] width 49 height 25
drag, startPoint x: 685, startPoint y: 265, endPoint x: 629, endPoint y: 268, distance: 56.4
click at [629, 268] on md-input-container "AED AFN ALL AMD ANG AOA ARS AUD AWG AZN BAM BBD BDT BGN BHD BIF BMD BND [PERSON…" at bounding box center [670, 267] width 113 height 34
type input "1850"
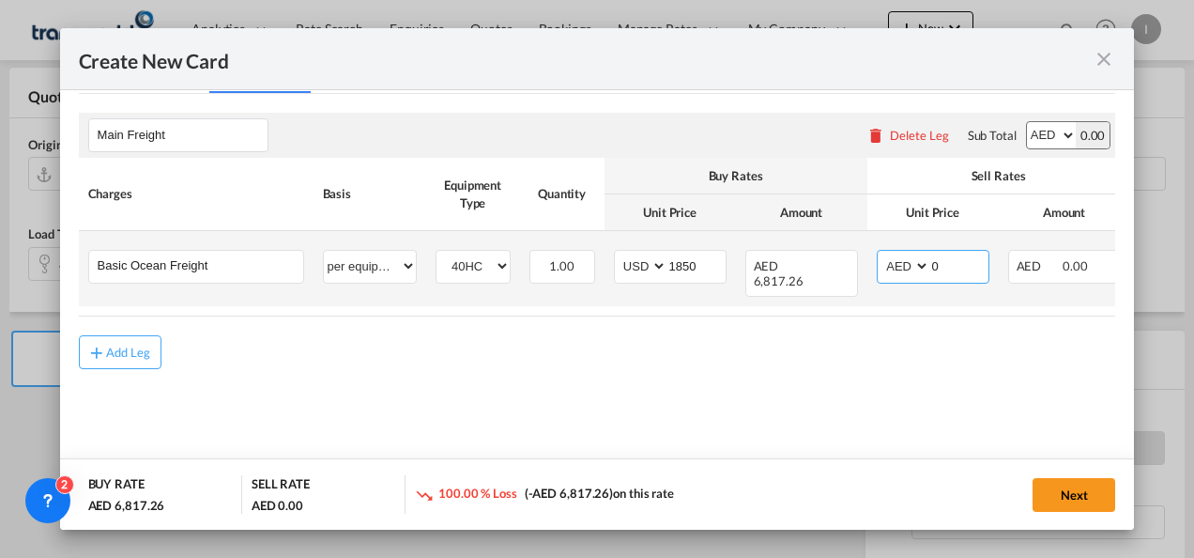
click at [902, 268] on select "AED AFN ALL AMD ANG AOA ARS AUD AWG AZN BAM BBD BDT BGN BHD BIF BMD BND [PERSON…" at bounding box center [904, 265] width 49 height 25
select select "string:USD"
click at [880, 253] on select "AED AFN ALL AMD ANG AOA ARS AUD AWG AZN BAM BBD BDT BGN BHD BIF BMD BND [PERSON…" at bounding box center [904, 265] width 49 height 25
drag, startPoint x: 944, startPoint y: 264, endPoint x: 917, endPoint y: 265, distance: 27.2
click at [917, 265] on md-input-container "AED AFN ALL AMD ANG AOA ARS AUD AWG AZN BAM BBD BDT BGN BHD BIF BMD BND [PERSON…" at bounding box center [933, 267] width 113 height 34
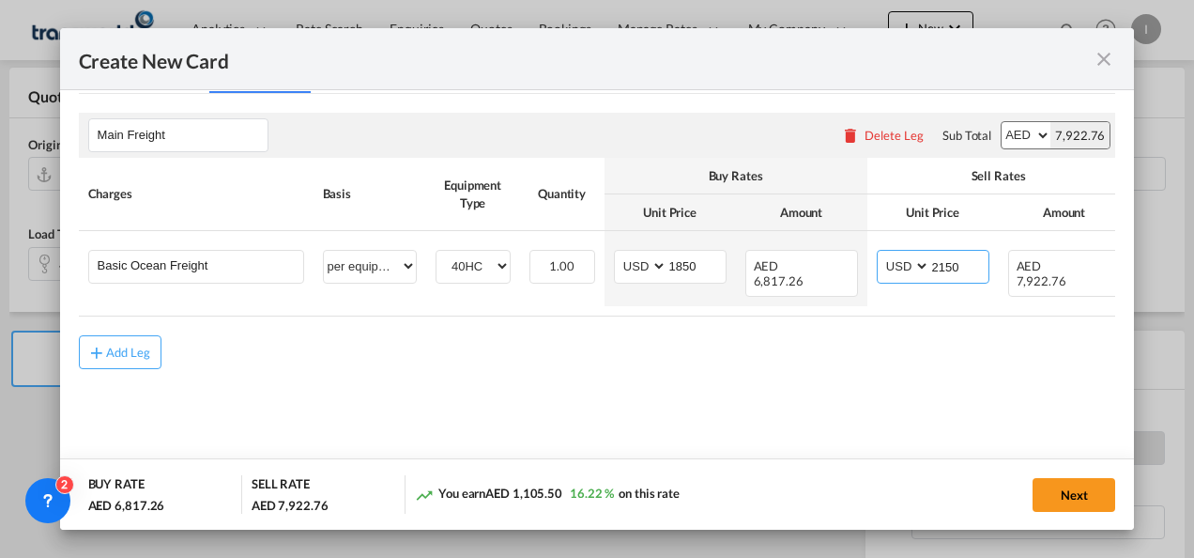
type input "2150"
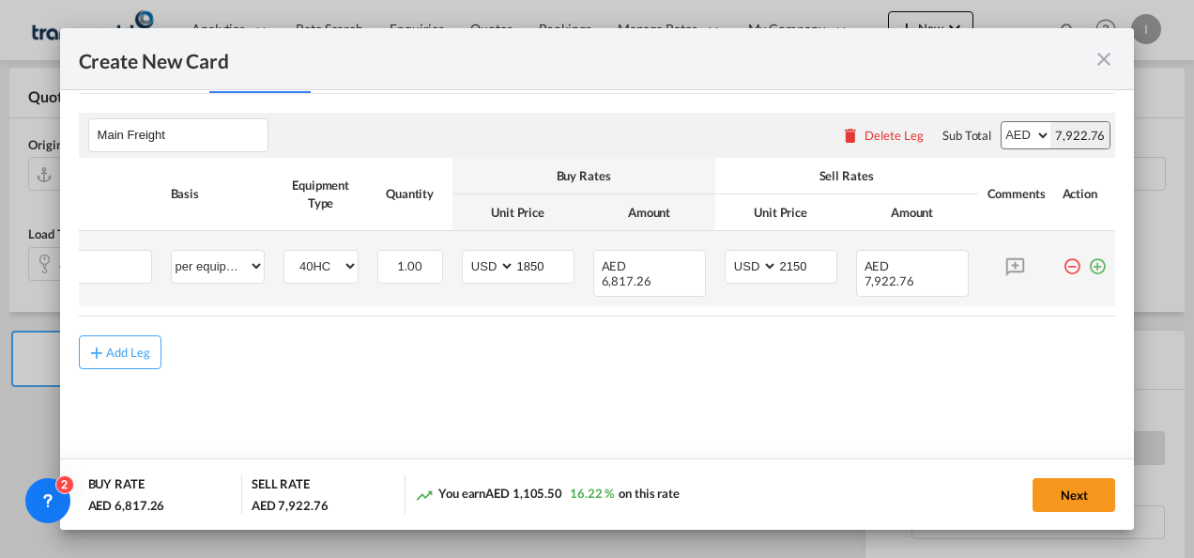
click at [1088, 262] on md-icon "icon-plus-circle-outline green-400-fg" at bounding box center [1097, 259] width 19 height 19
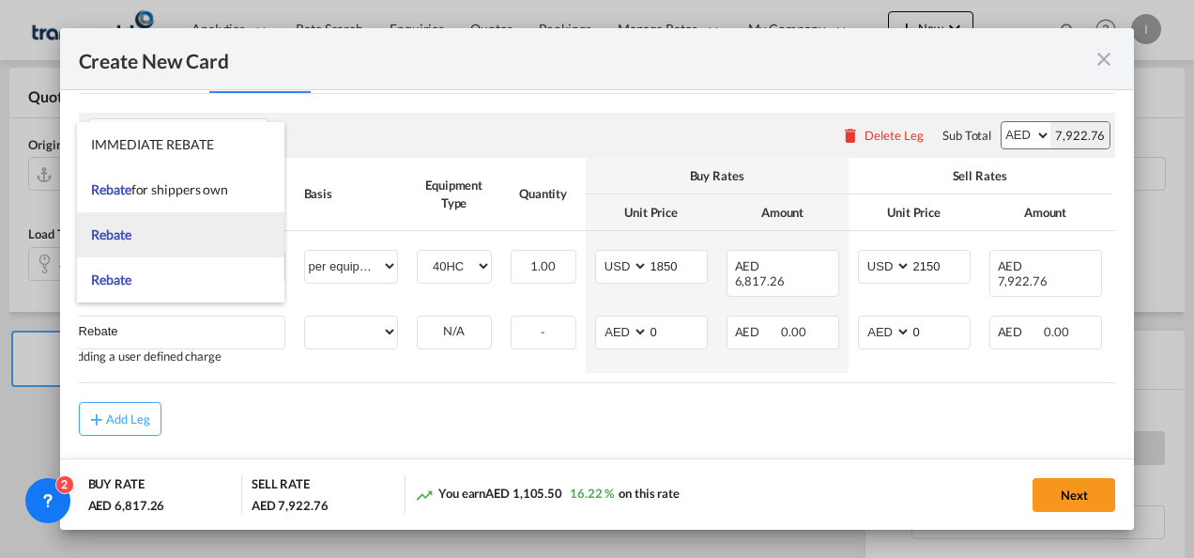
type input "Rebate"
click at [134, 237] on li "Rebate" at bounding box center [180, 234] width 207 height 45
select select "per equipment"
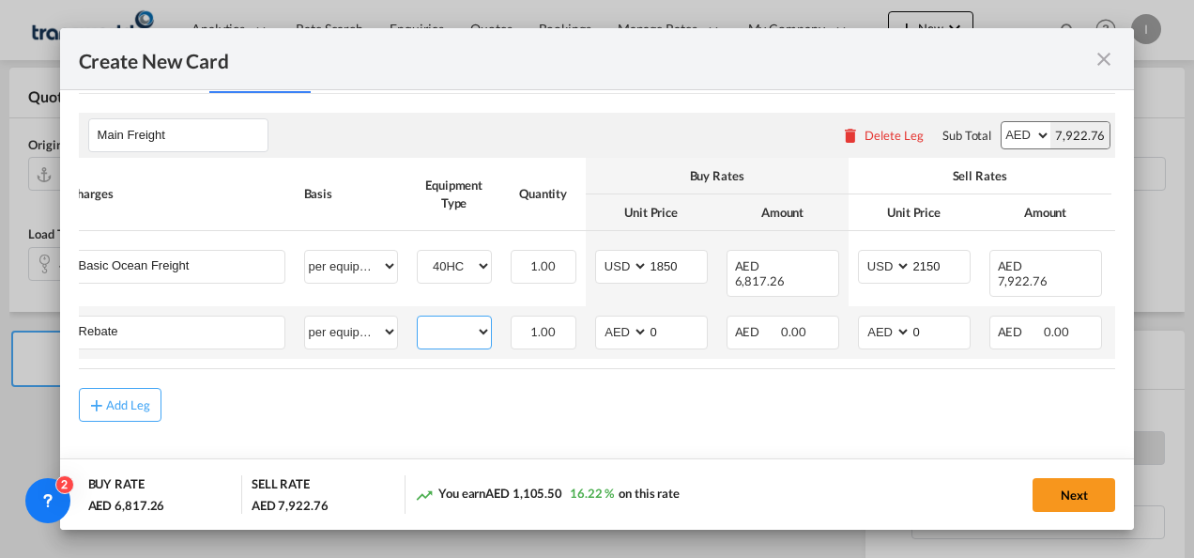
click at [444, 319] on select "40HC" at bounding box center [454, 331] width 73 height 25
select select "40HC"
click at [418, 319] on select "40HC" at bounding box center [454, 331] width 73 height 25
click at [617, 319] on select "AED AFN ALL AMD ANG AOA ARS AUD AWG AZN BAM BBD BDT BGN BHD BIF BMD BND [PERSON…" at bounding box center [623, 331] width 49 height 25
select select "string:USD"
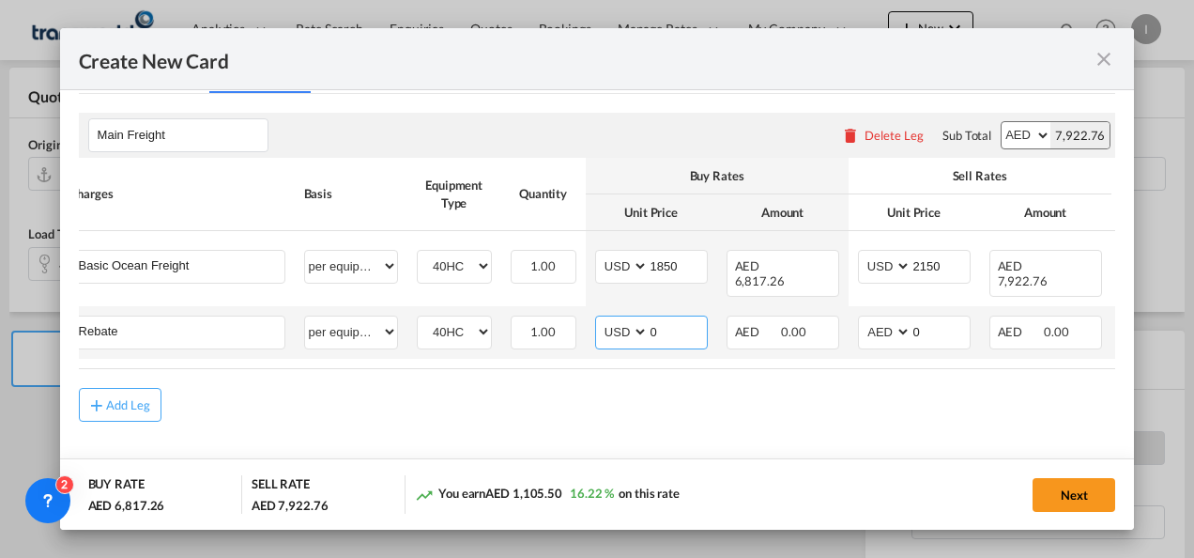
click at [599, 319] on select "AED AFN ALL AMD ANG AOA ARS AUD AWG AZN BAM BBD BDT BGN BHD BIF BMD BND [PERSON…" at bounding box center [623, 331] width 49 height 25
drag, startPoint x: 655, startPoint y: 309, endPoint x: 613, endPoint y: 309, distance: 42.2
click at [613, 315] on md-input-container "AED AFN ALL AMD ANG AOA ARS AUD AWG AZN BAM BBD BDT BGN BHD BIF BMD BND [PERSON…" at bounding box center [651, 332] width 113 height 34
type input "25"
click at [573, 408] on div "Add Leg" at bounding box center [597, 405] width 1037 height 34
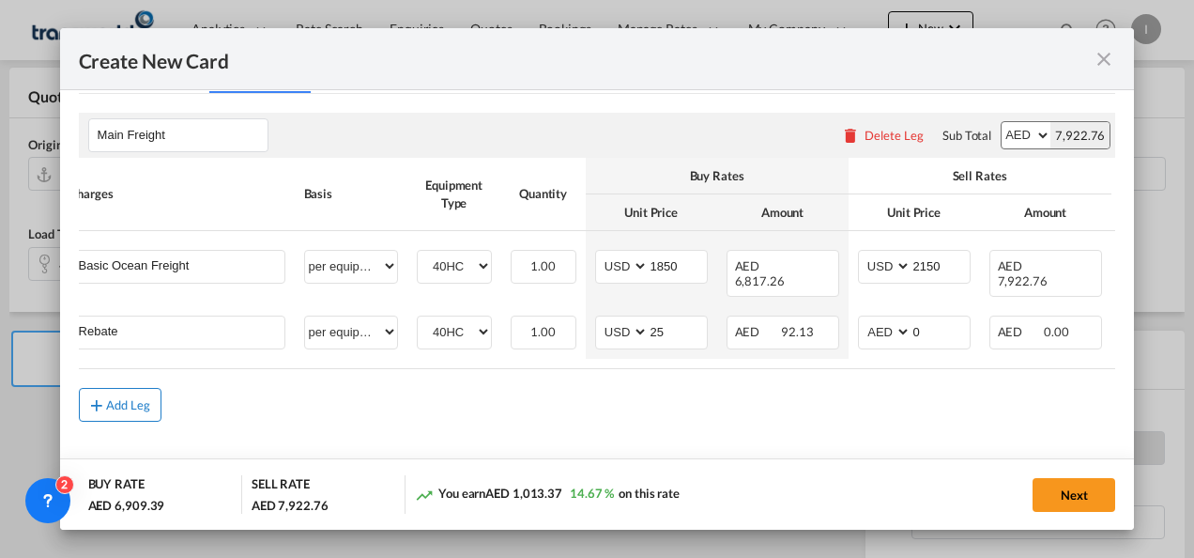
click at [102, 396] on md-icon "icon-plus md-link-fg s20" at bounding box center [96, 404] width 19 height 19
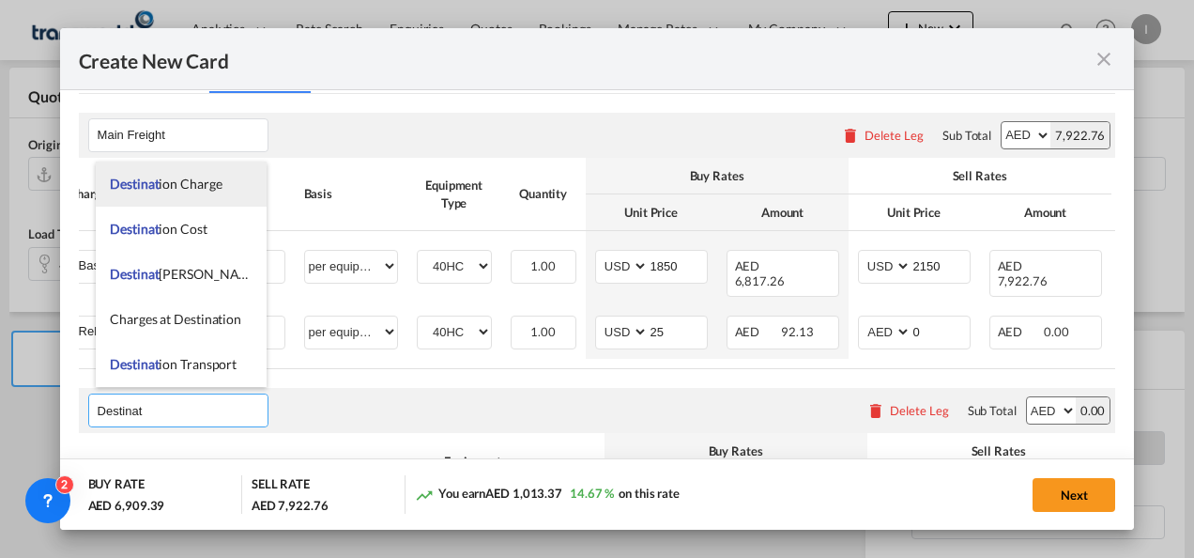
click at [190, 178] on span "Destinat ion Charge" at bounding box center [166, 184] width 112 height 16
type input "Destination Charge"
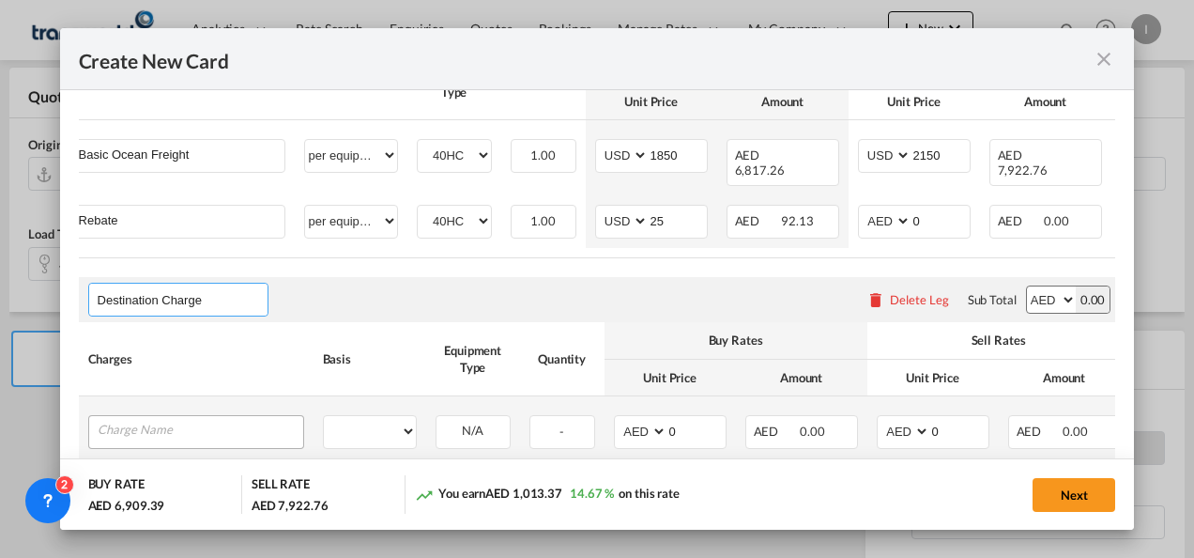
scroll to position [633, 0]
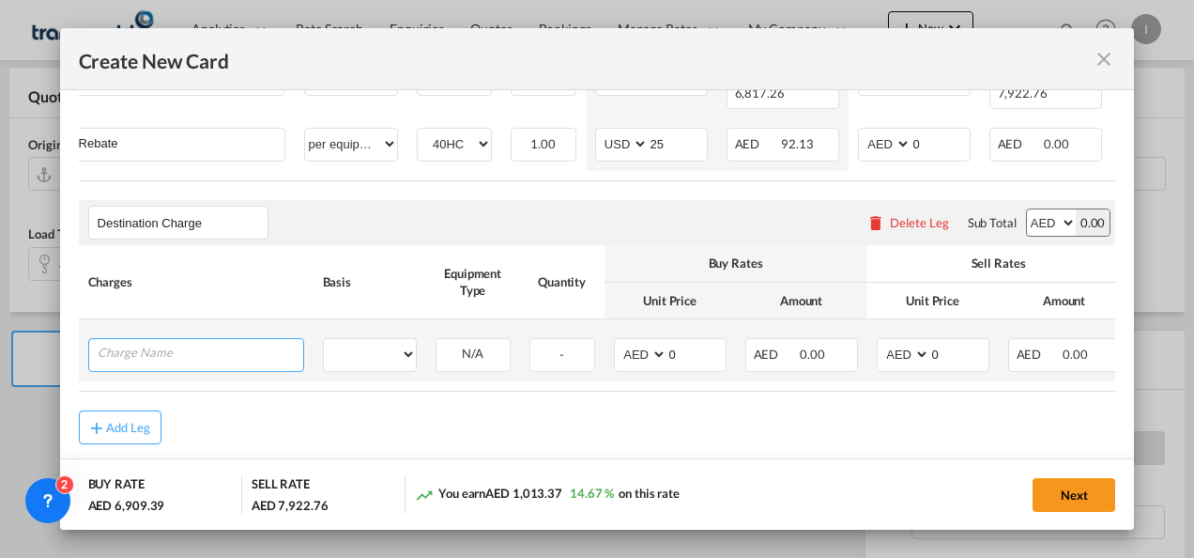
click at [182, 343] on input "Charge Name" at bounding box center [201, 353] width 206 height 28
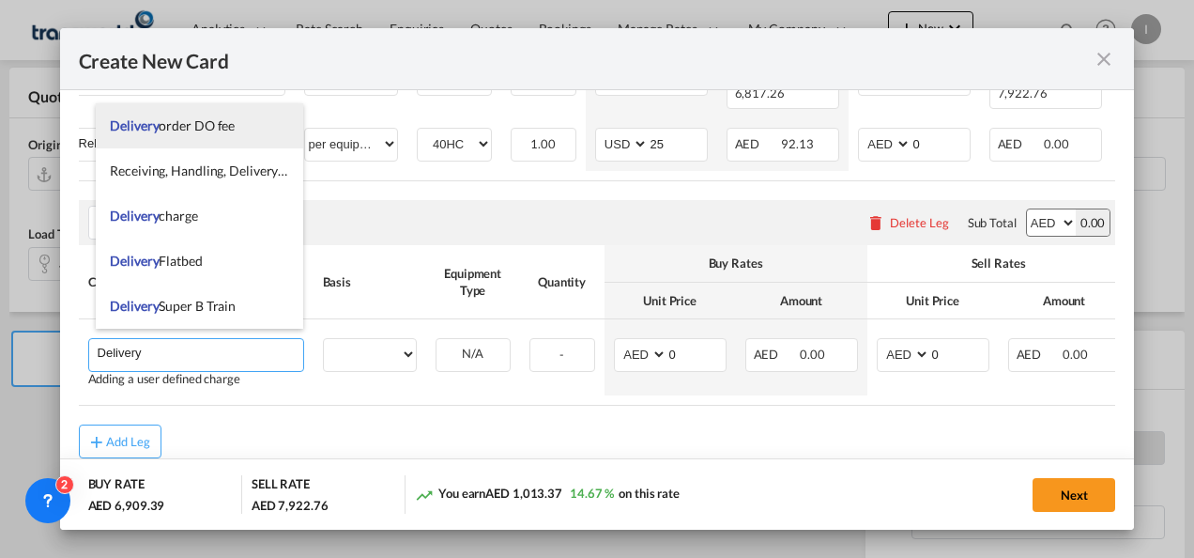
click at [191, 133] on span "Delivery order DO fee" at bounding box center [172, 125] width 125 height 16
type input "Delivery order DO fee"
select select "per B/L"
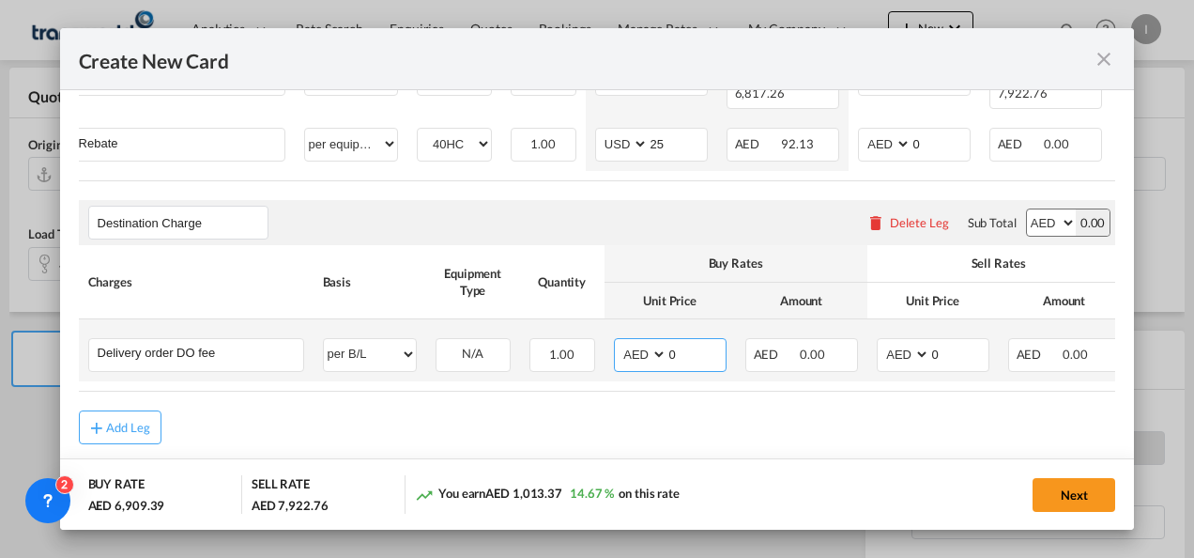
drag, startPoint x: 683, startPoint y: 340, endPoint x: 634, endPoint y: 344, distance: 50.0
click at [634, 344] on md-input-container "AED AFN ALL AMD ANG AOA ARS AUD AWG AZN BAM BBD BDT BGN BHD BIF BMD BND [PERSON…" at bounding box center [670, 355] width 113 height 34
type input "550"
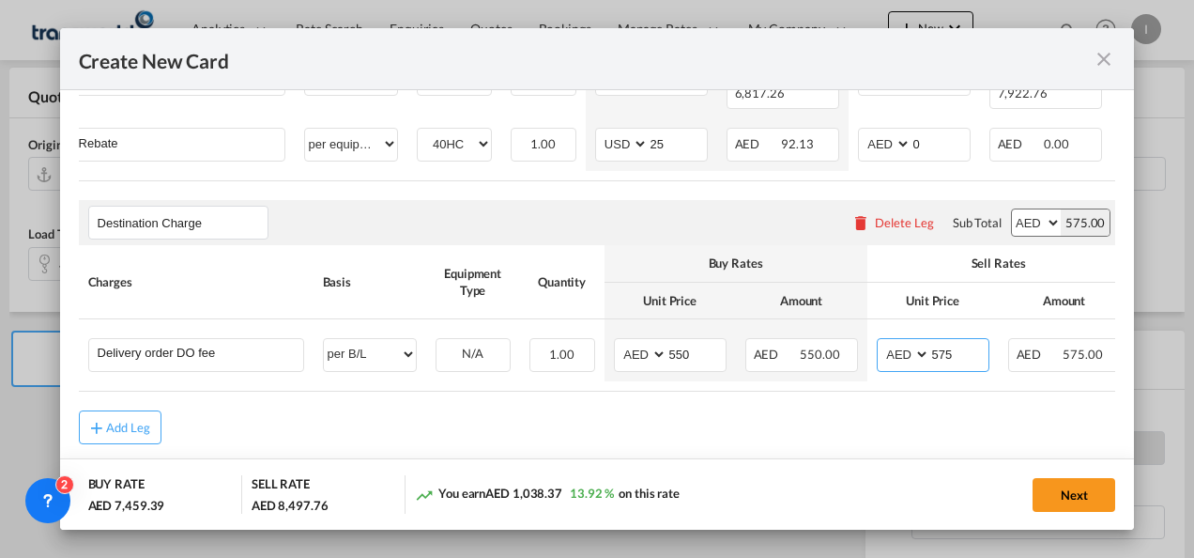
type input "575"
click at [632, 397] on rate-modification "Main Freight Please enter leg name Leg Name Already Exists Delete Leg Sub Total…" at bounding box center [597, 175] width 1037 height 538
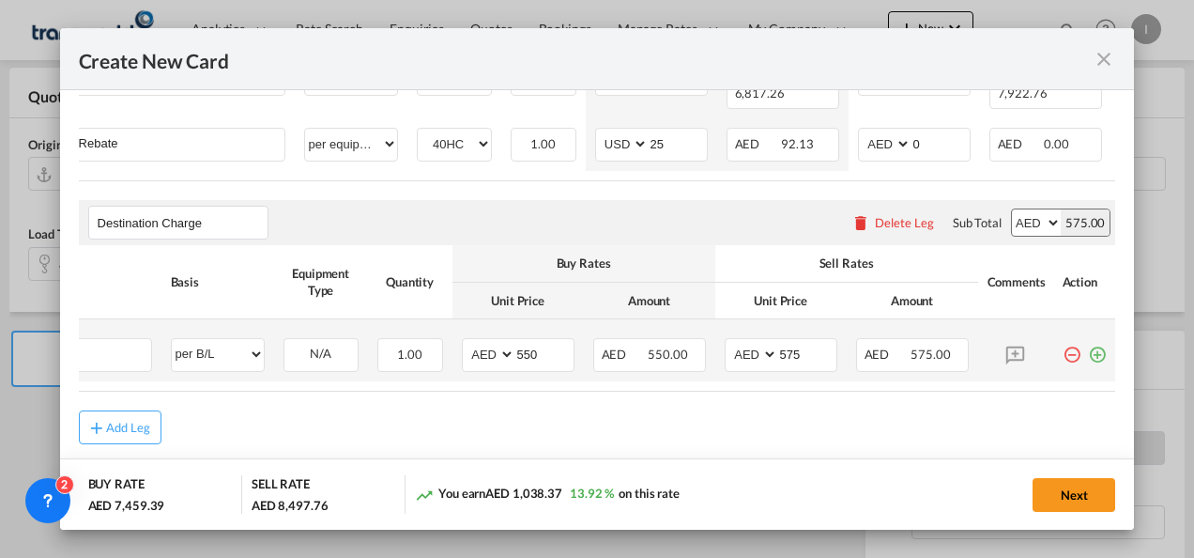
click at [1088, 345] on md-icon "icon-plus-circle-outline green-400-fg" at bounding box center [1097, 347] width 19 height 19
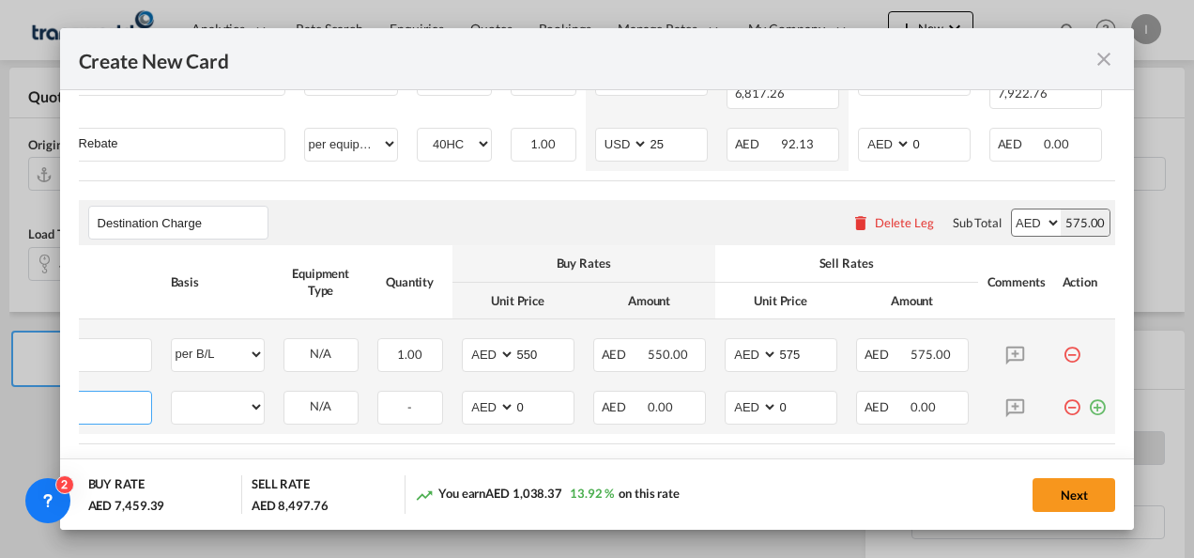
scroll to position [0, 19]
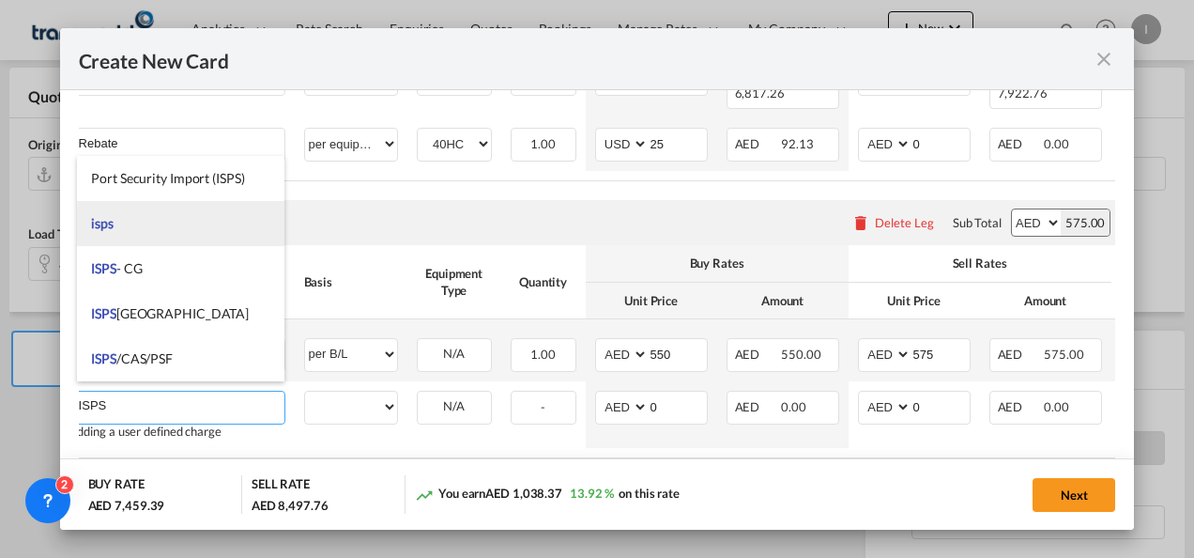
click at [140, 223] on li "isps" at bounding box center [180, 223] width 207 height 45
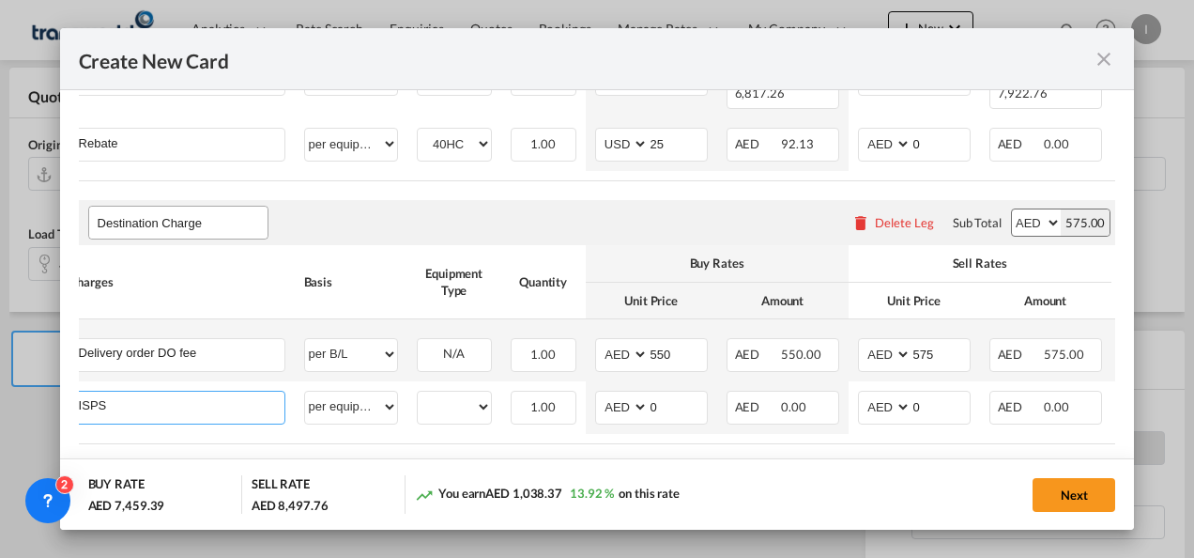
type input "isps"
select select "per equipment"
click at [421, 400] on select "40HC" at bounding box center [454, 406] width 73 height 25
select select "40HC"
click at [418, 394] on select "40HC" at bounding box center [454, 406] width 73 height 25
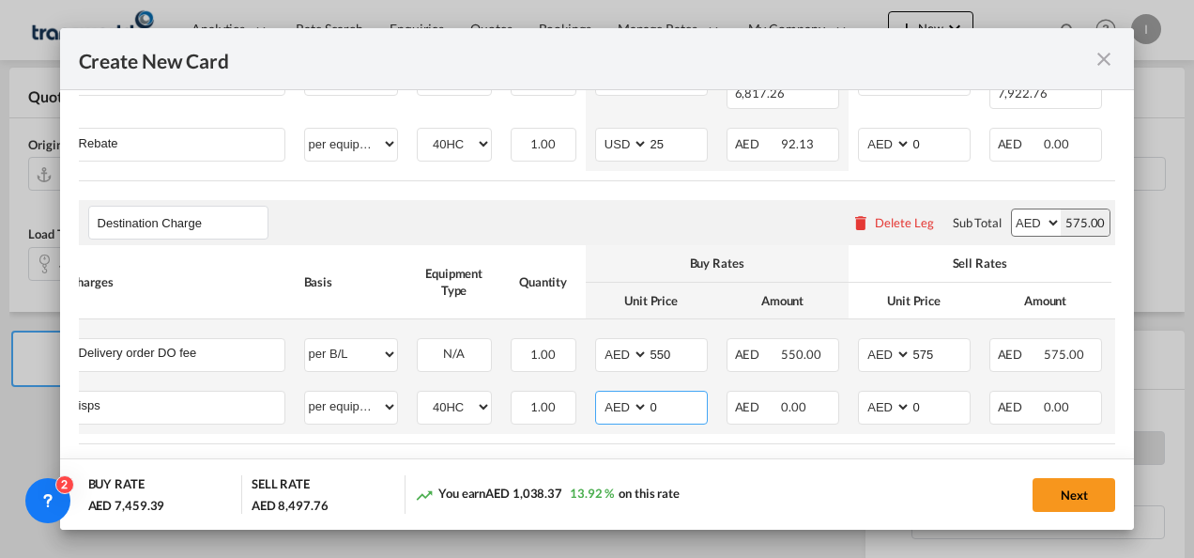
click at [649, 402] on input "0" at bounding box center [678, 405] width 58 height 28
type input "195"
click at [573, 448] on rate-modification "Main Freight Please enter leg name Leg Name Already Exists Delete Leg Sub Total…" at bounding box center [597, 201] width 1037 height 590
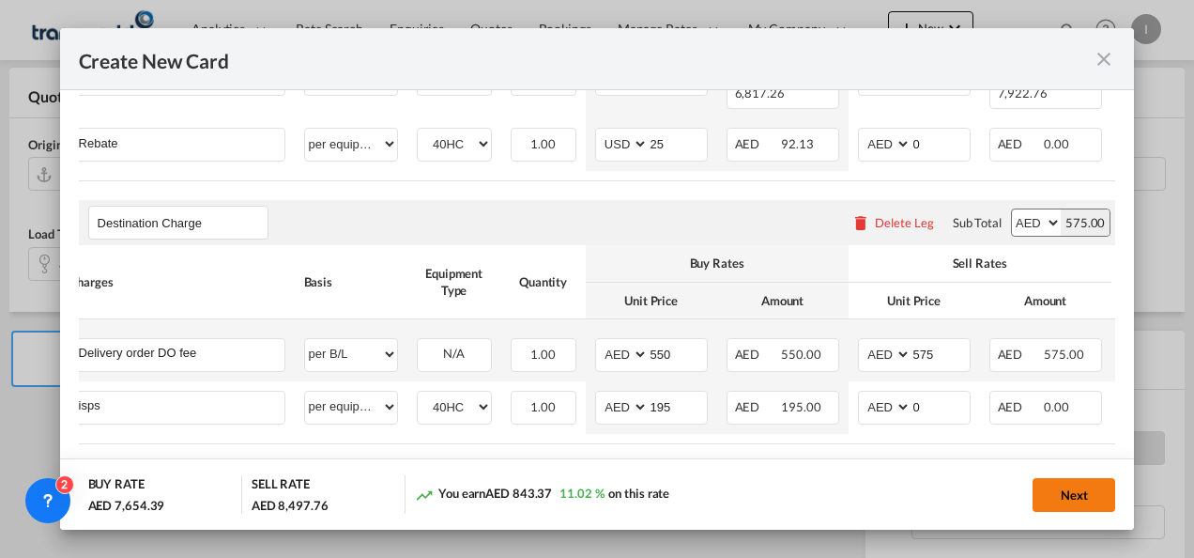
click at [1078, 496] on button "Next" at bounding box center [1073, 495] width 83 height 34
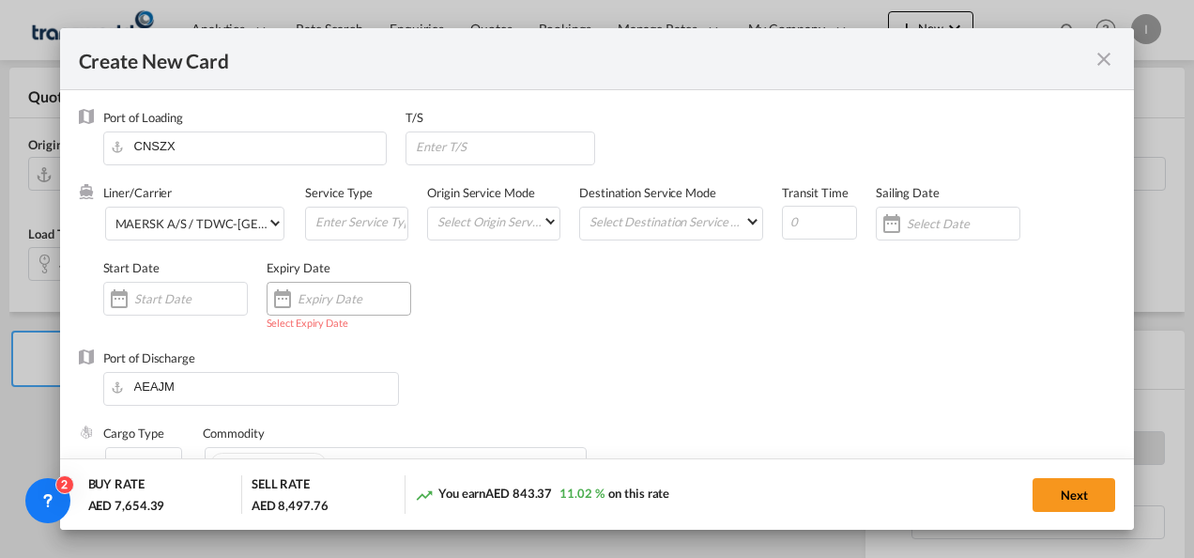
click at [332, 287] on div "Create New Card ..." at bounding box center [339, 299] width 145 height 34
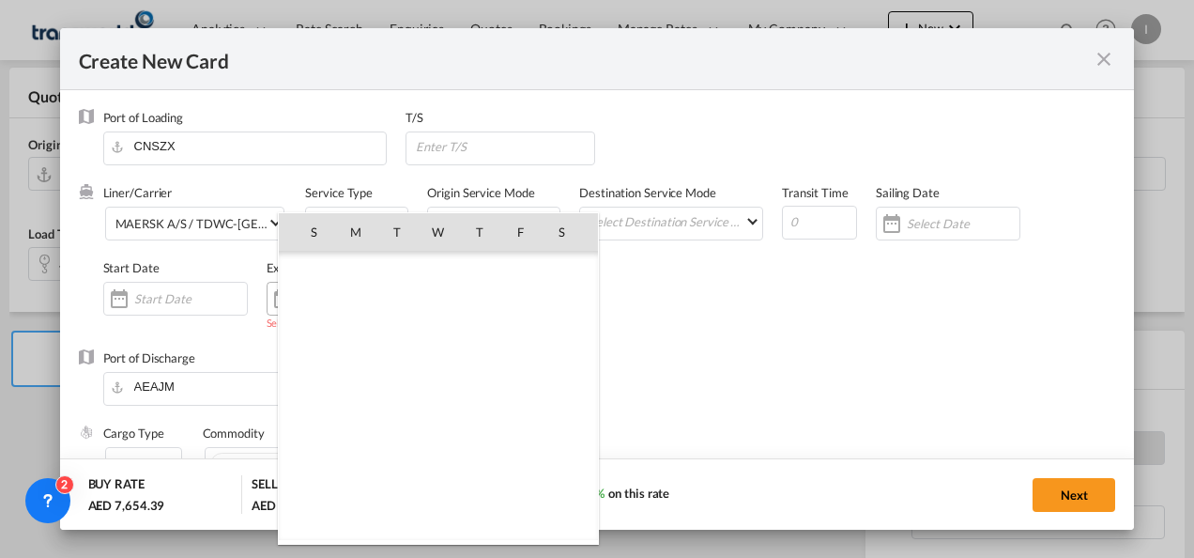
scroll to position [434532, 0]
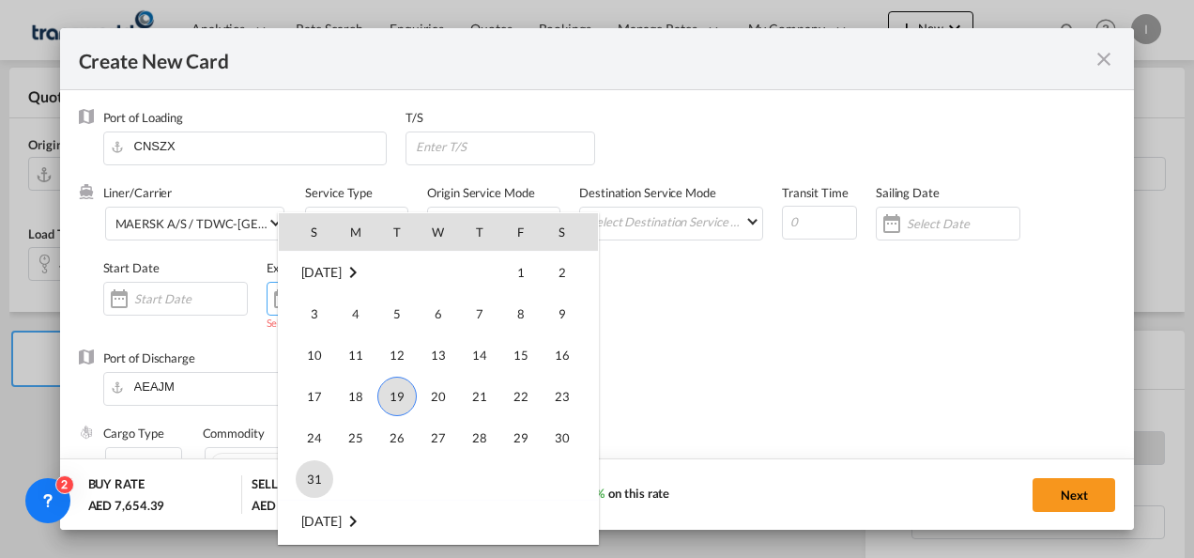
click at [323, 480] on span "31" at bounding box center [315, 479] width 38 height 38
type input "[DATE]"
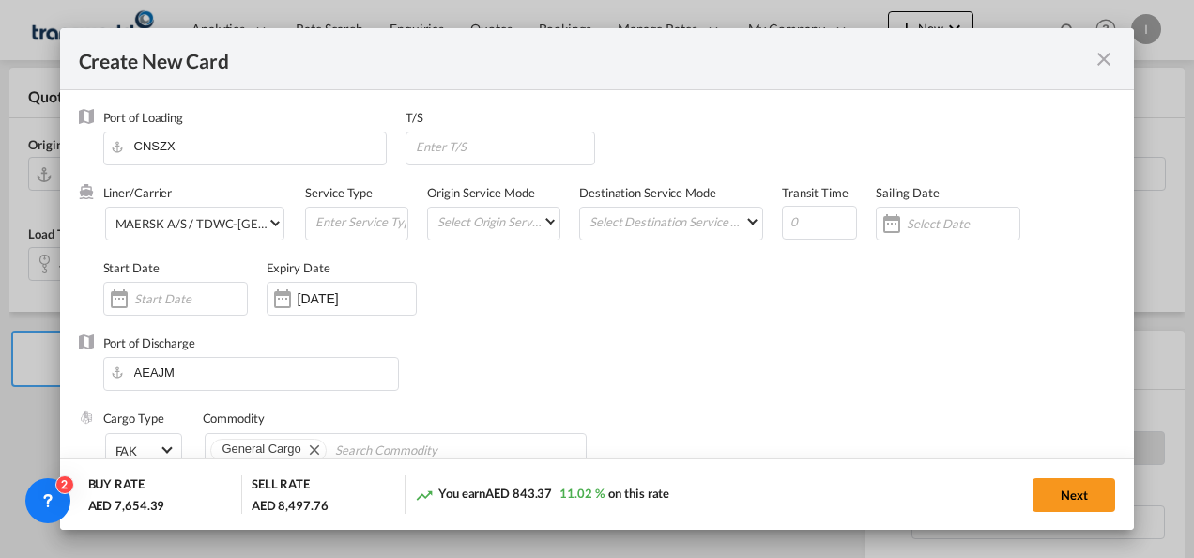
click at [712, 351] on div "Port of Discharge [GEOGRAPHIC_DATA]" at bounding box center [597, 371] width 1037 height 75
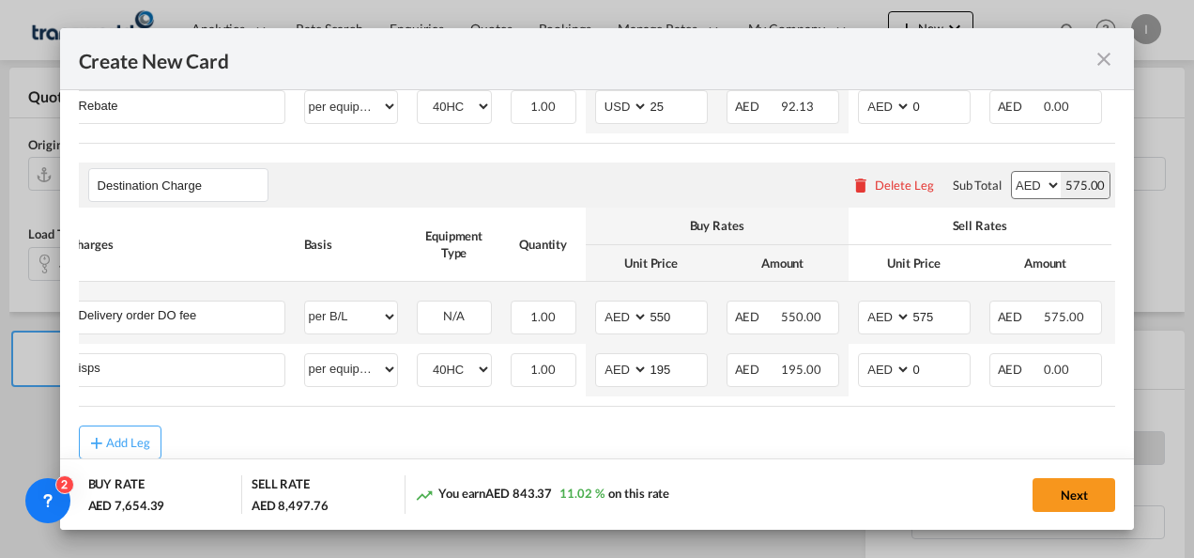
scroll to position [713, 0]
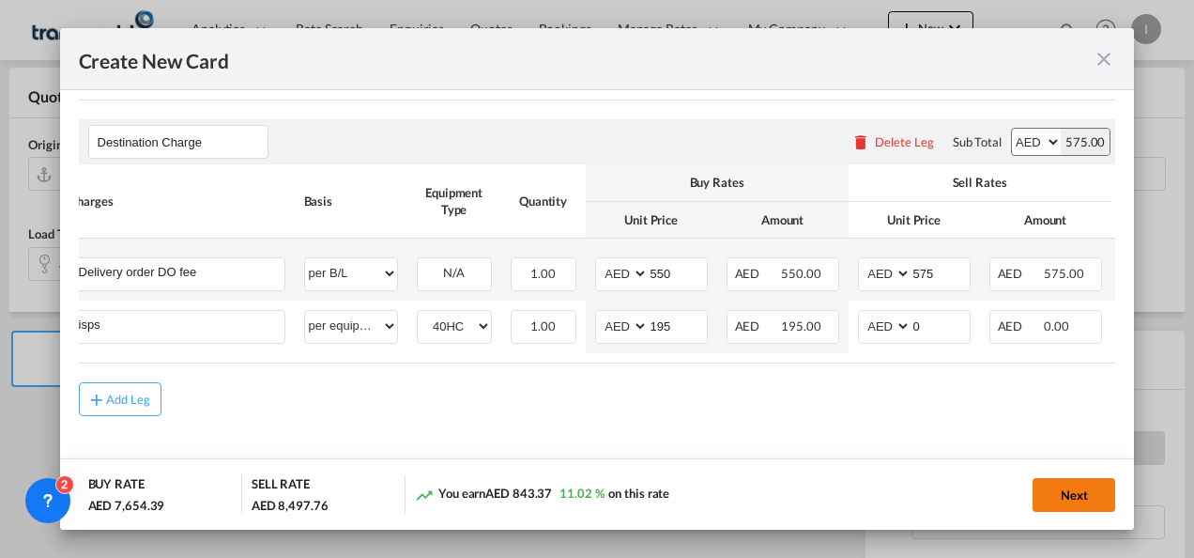
click at [1051, 494] on button "Next" at bounding box center [1073, 495] width 83 height 34
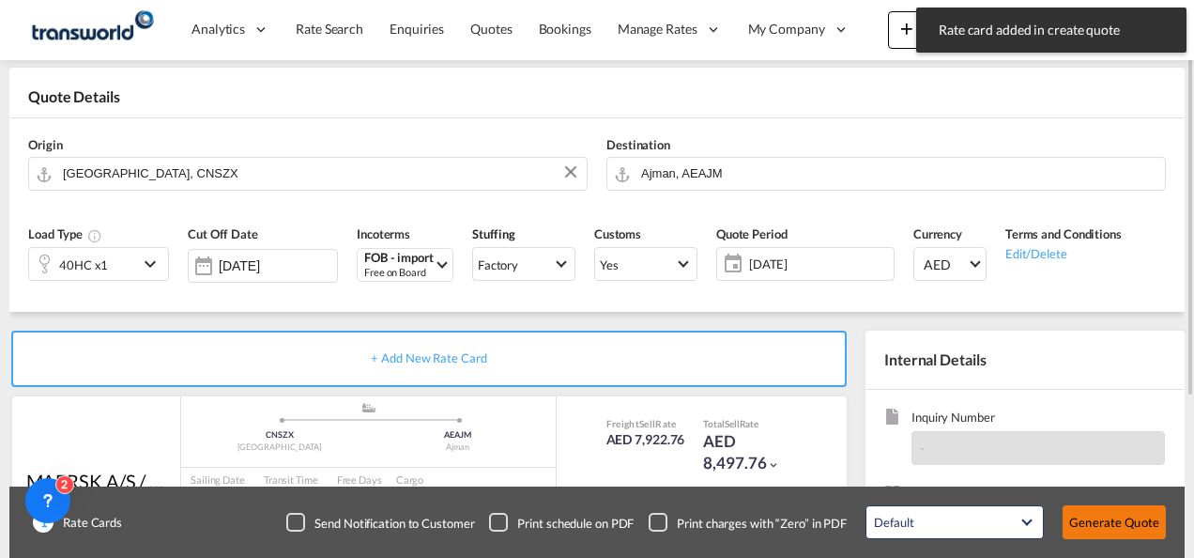
click at [1108, 535] on button "Generate Quote" at bounding box center [1114, 522] width 103 height 34
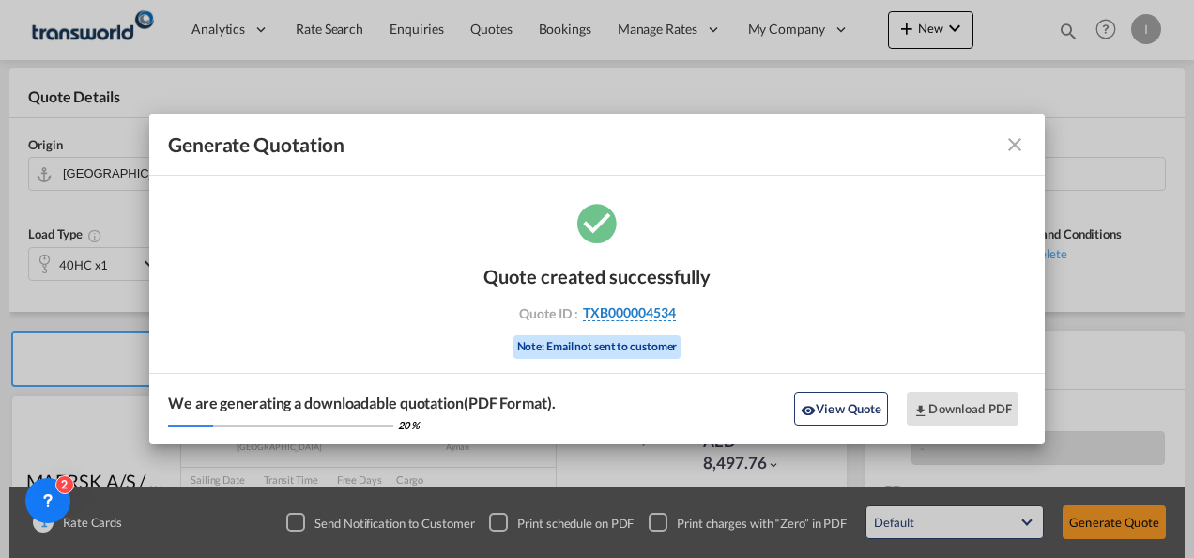
click at [643, 318] on span "TXB000004534" at bounding box center [629, 312] width 93 height 17
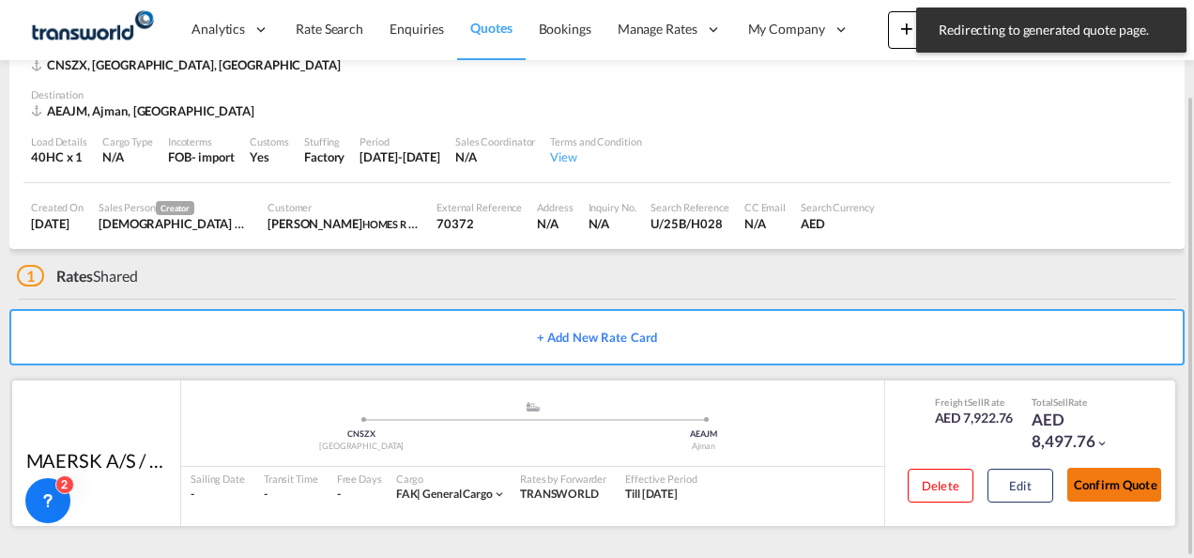
click at [1117, 477] on button "Confirm Quote" at bounding box center [1114, 484] width 94 height 34
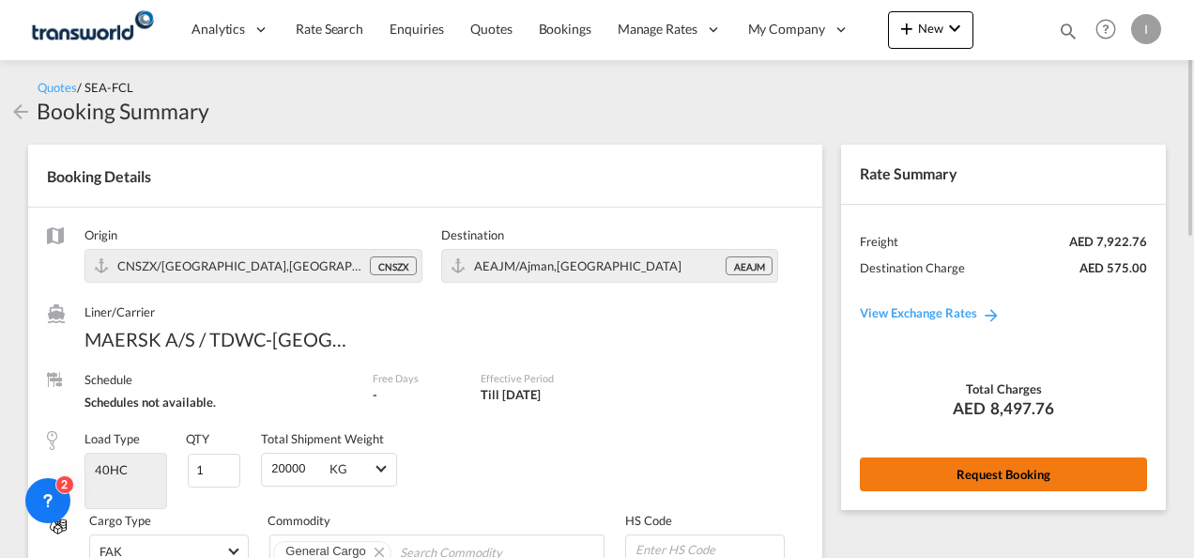
click at [993, 479] on button "Request Booking" at bounding box center [1003, 474] width 287 height 34
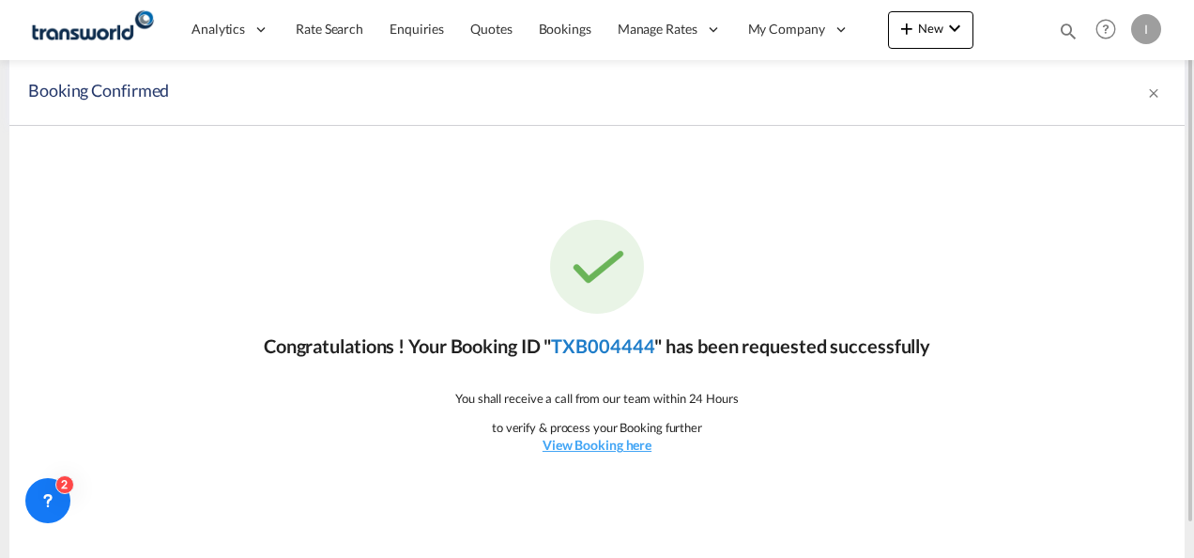
click at [569, 352] on link "TXB004444" at bounding box center [602, 345] width 103 height 23
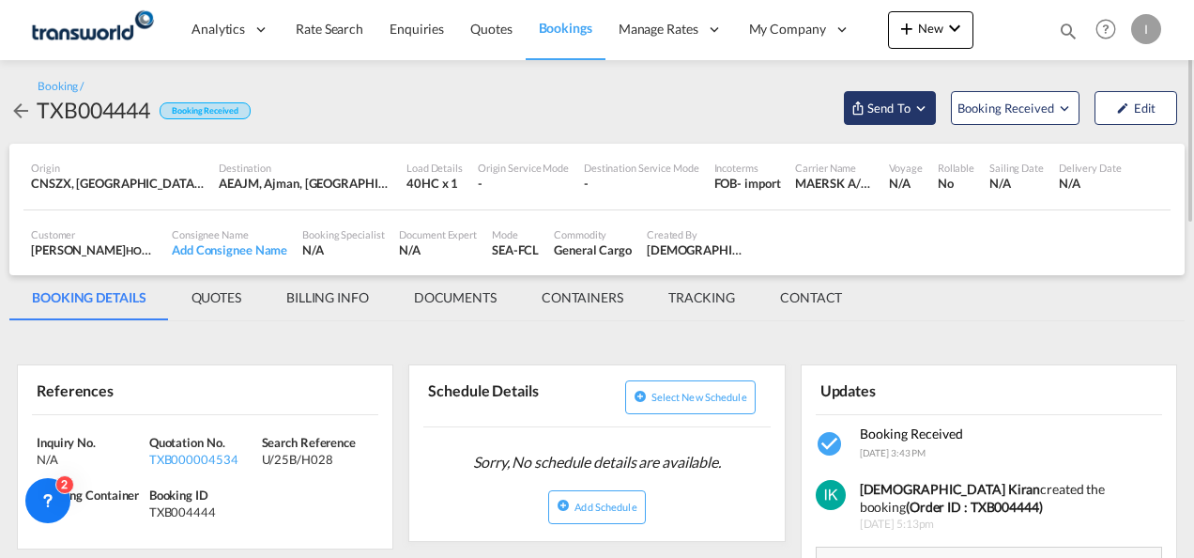
click at [896, 113] on span "Send To" at bounding box center [888, 108] width 47 height 19
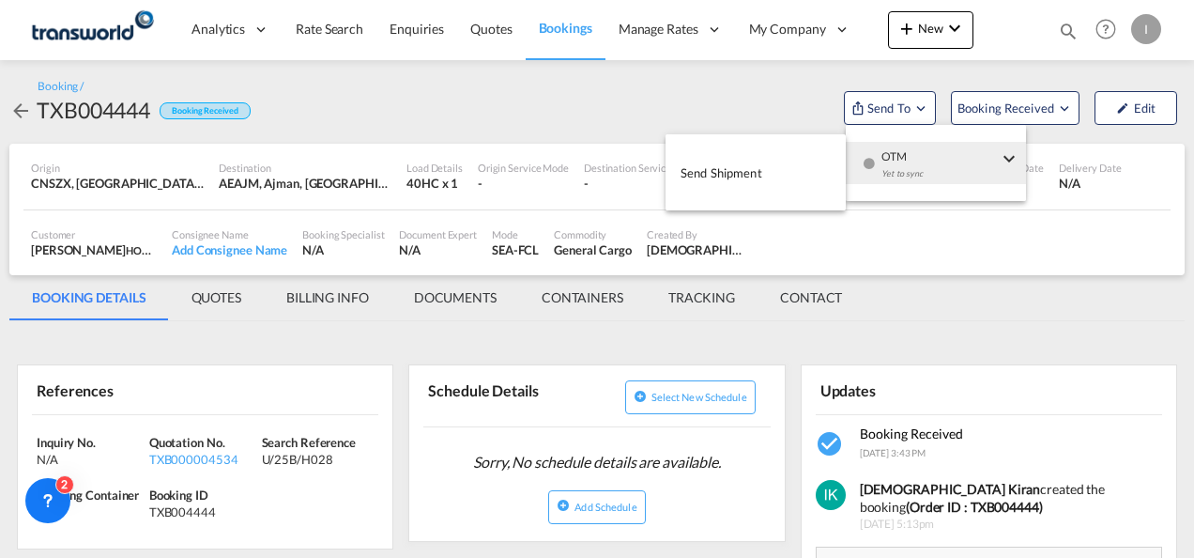
click at [901, 169] on div "Yet to sync" at bounding box center [939, 178] width 116 height 39
click at [721, 173] on span "Send Shipment" at bounding box center [721, 173] width 82 height 30
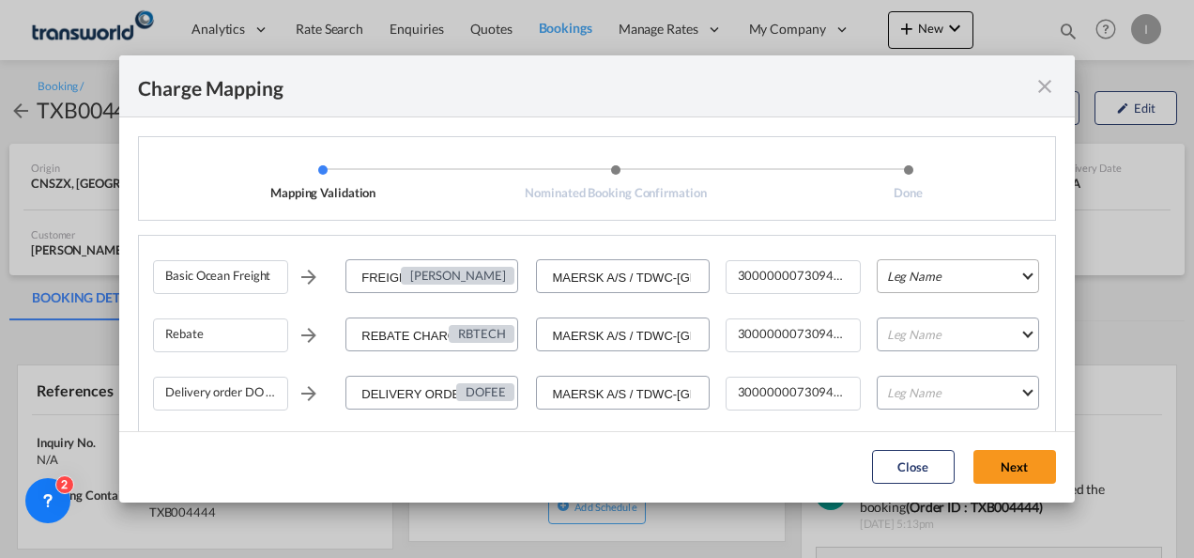
click at [900, 289] on md-select "Leg Name HANDLING ORIGIN VESSEL HANDLING DESTINATION OTHERS TL PICK UP CUSTOMS …" at bounding box center [958, 276] width 162 height 34
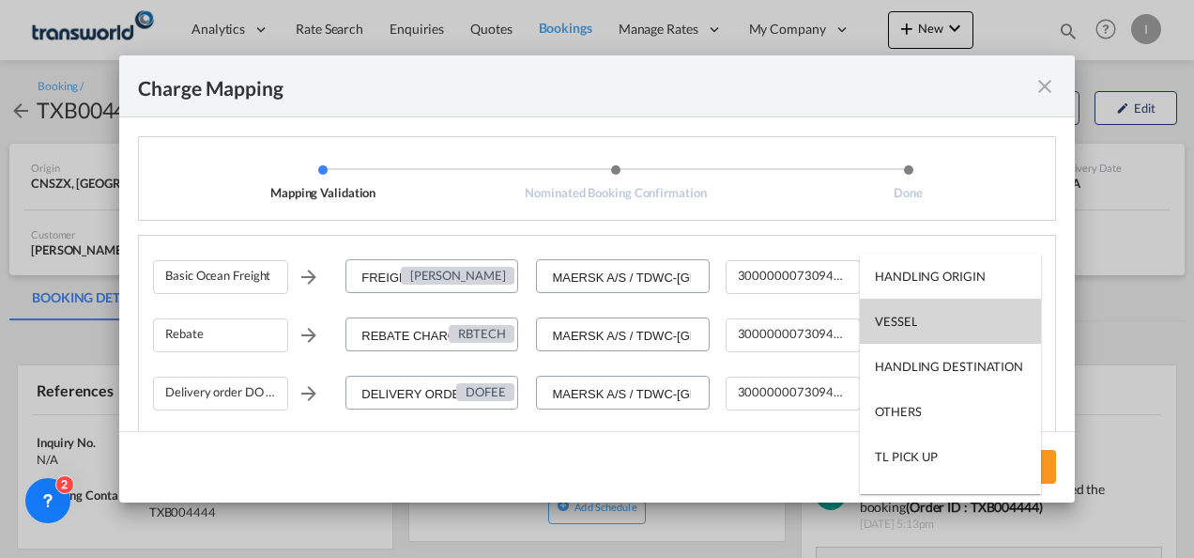
click at [894, 331] on md-option "VESSEL" at bounding box center [950, 320] width 181 height 45
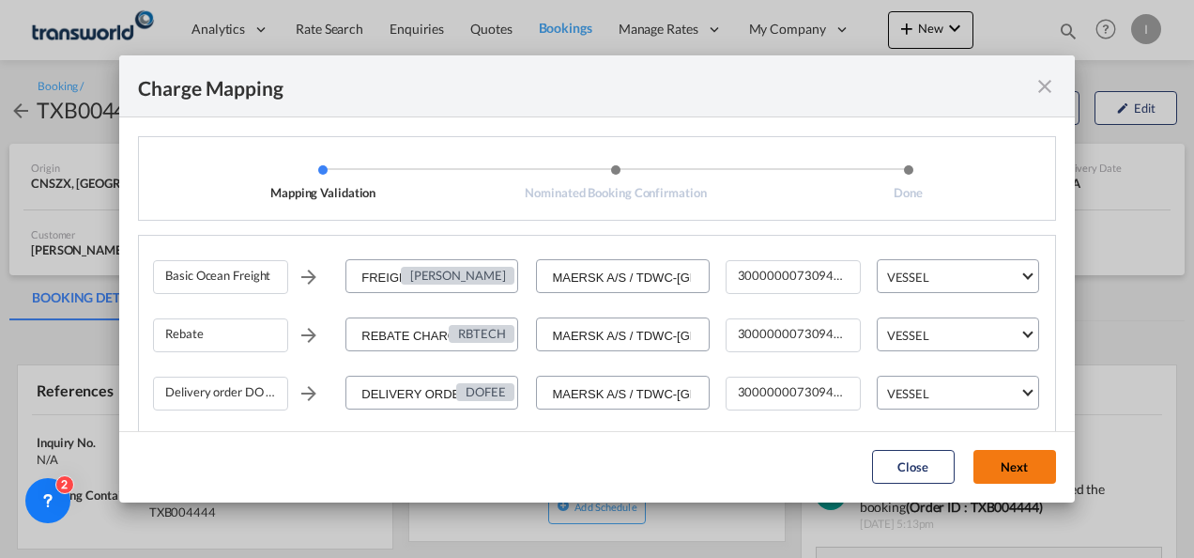
click at [1012, 472] on button "Next" at bounding box center [1014, 467] width 83 height 34
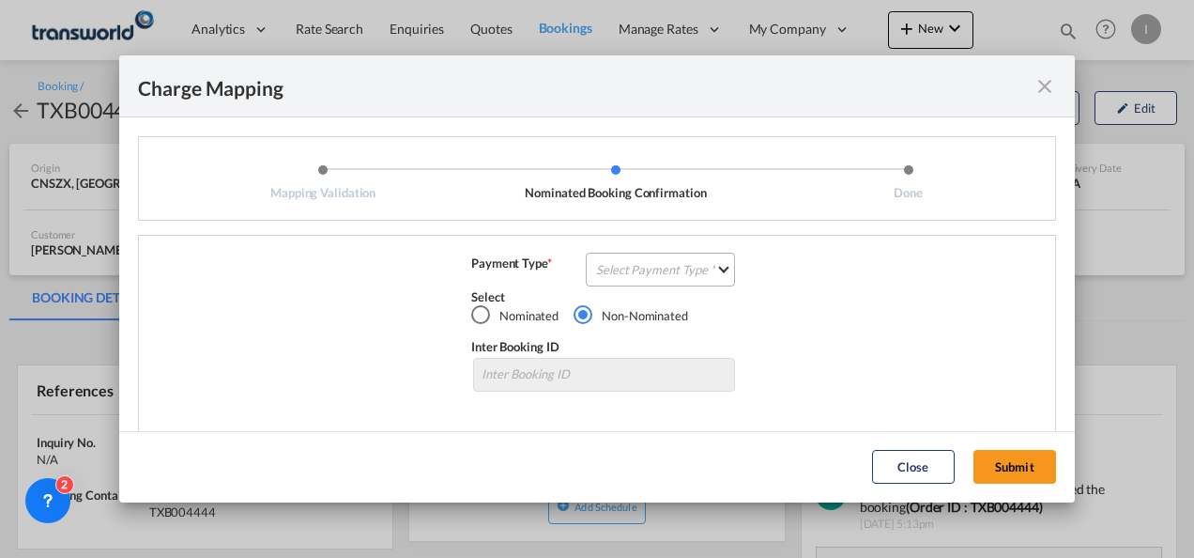
click at [623, 282] on md-select "Select Payment Type COLLECT PREPAID" at bounding box center [660, 269] width 149 height 34
click at [625, 282] on md-option "COLLECT" at bounding box center [658, 269] width 166 height 45
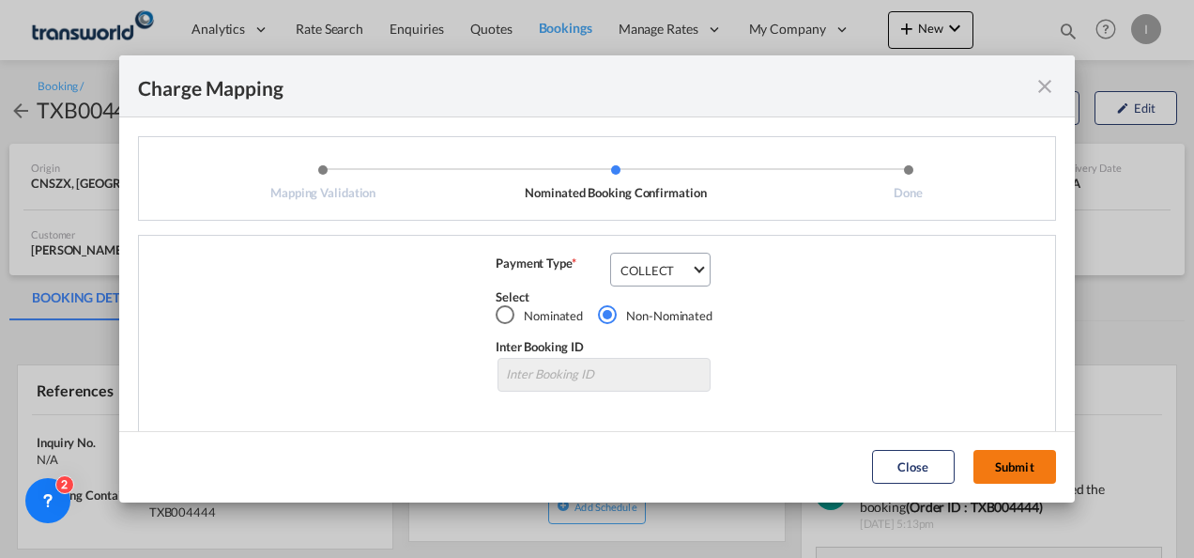
click at [1002, 463] on button "Submit" at bounding box center [1014, 467] width 83 height 34
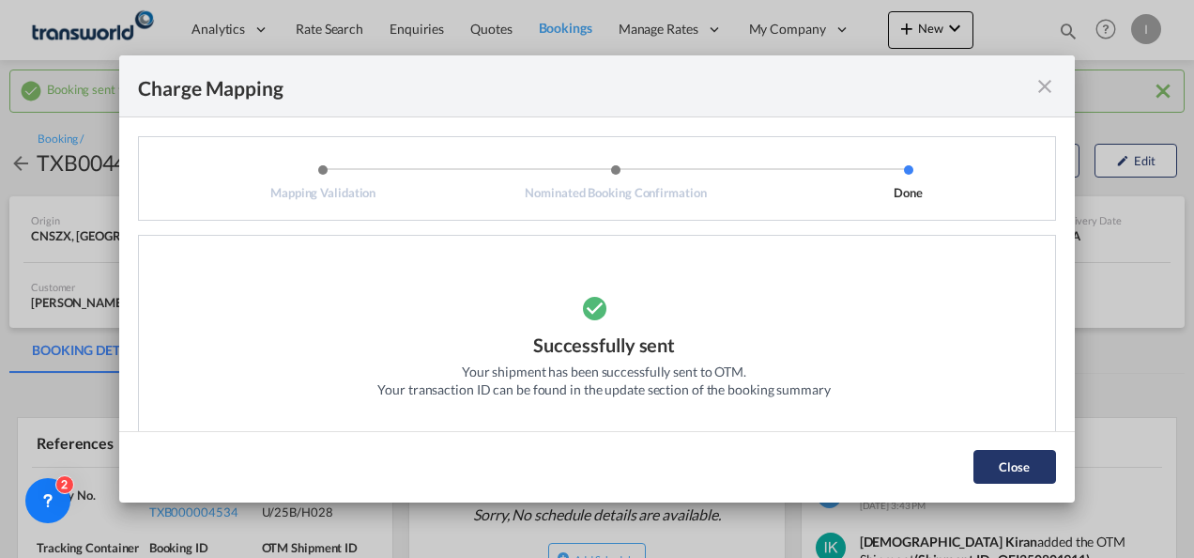
click at [1019, 469] on button "Close" at bounding box center [1014, 467] width 83 height 34
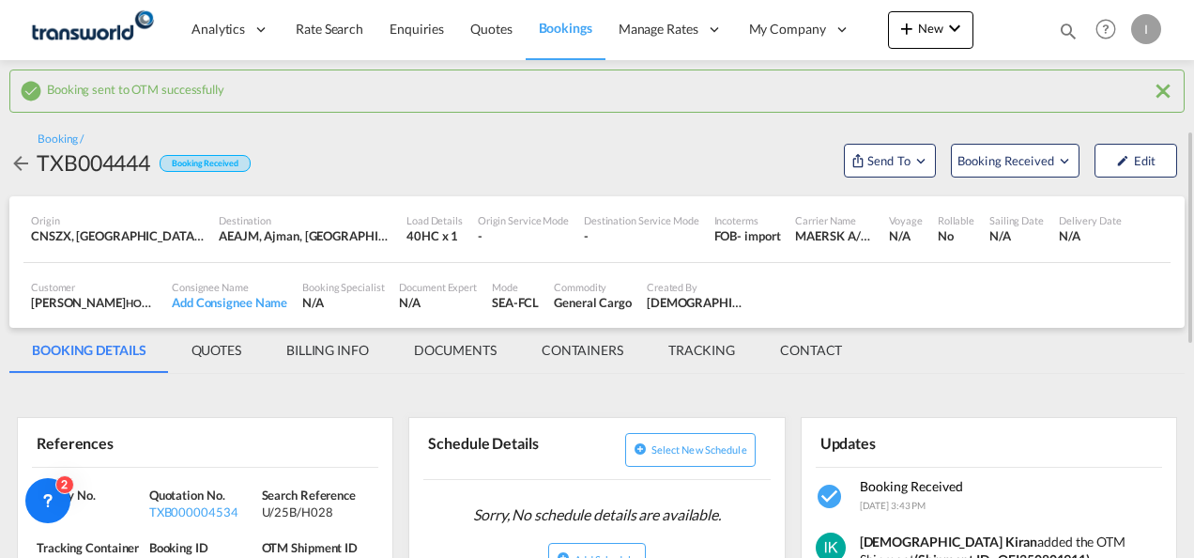
scroll to position [94, 0]
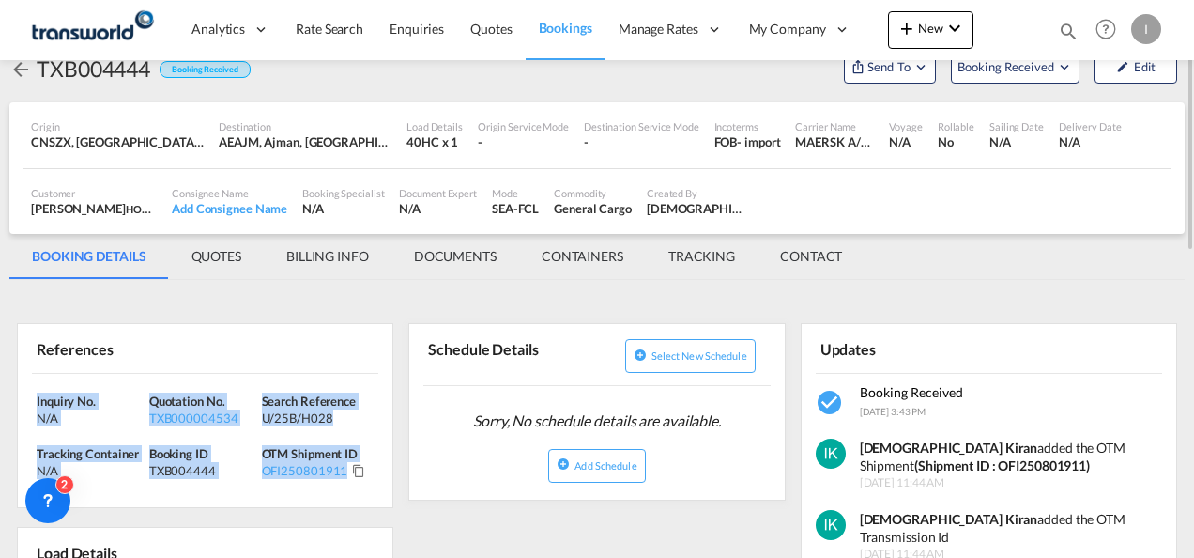
drag, startPoint x: 368, startPoint y: 490, endPoint x: 8, endPoint y: 404, distance: 369.7
copy div "Inquiry No. N/A Quotation No. TXB000004534 Search Reference U/25B/H028 Tracking…"
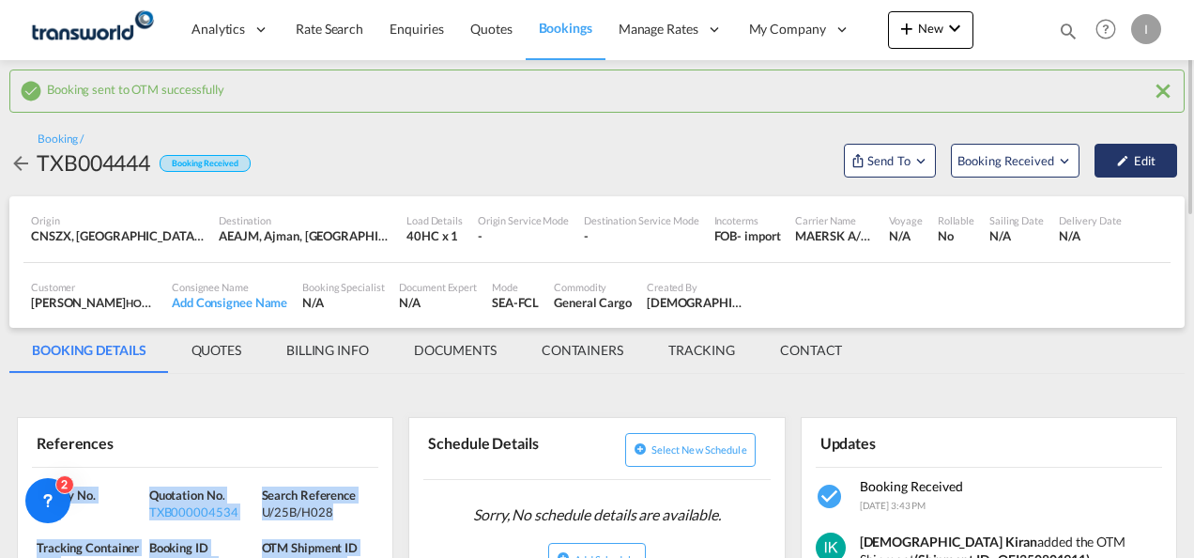
click at [1117, 160] on md-icon "icon-pencil" at bounding box center [1122, 160] width 13 height 13
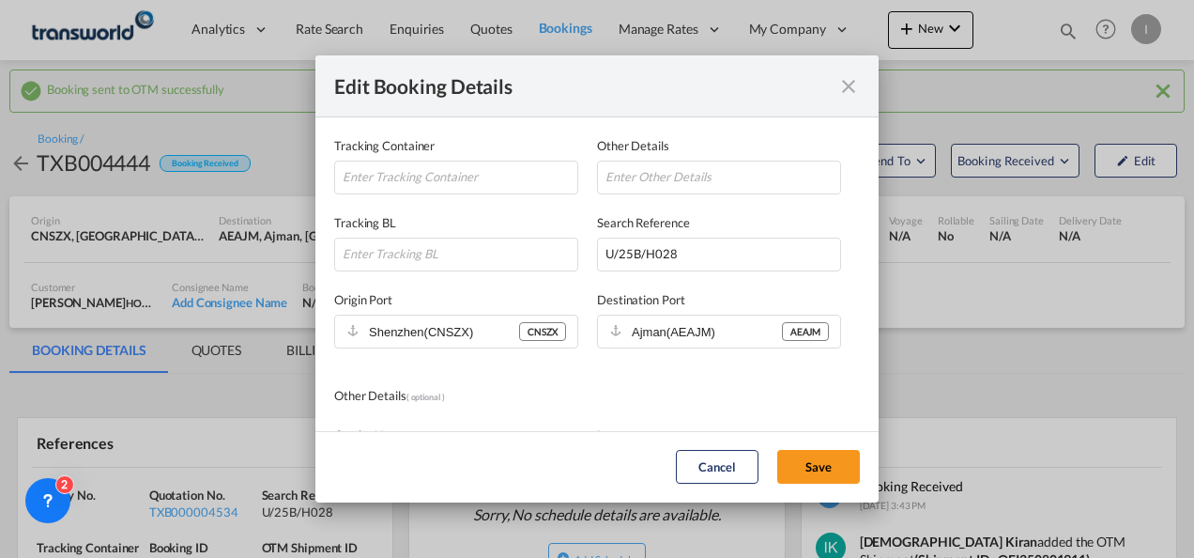
click at [852, 86] on md-icon "icon-close fg-AAA8AD mr-0 cursor" at bounding box center [848, 86] width 23 height 23
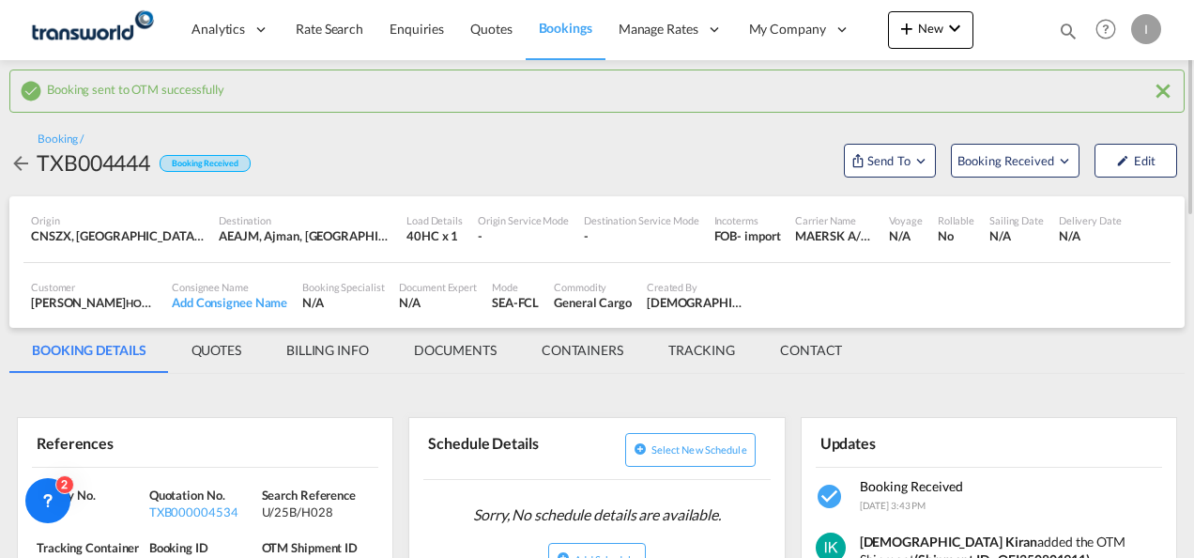
scroll to position [94, 0]
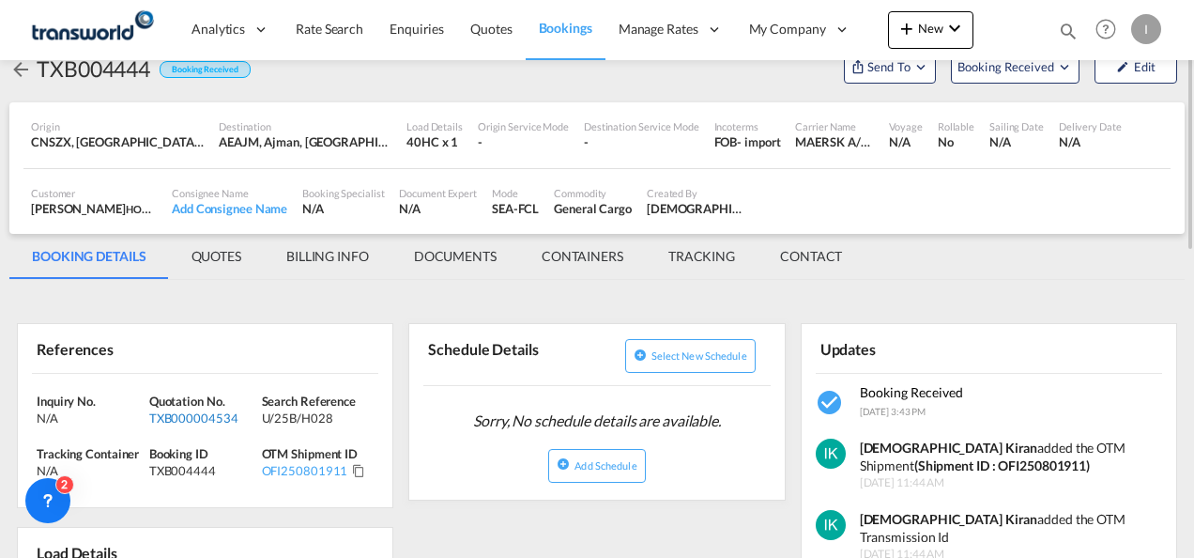
click at [206, 422] on div "TXB000004534" at bounding box center [203, 417] width 108 height 17
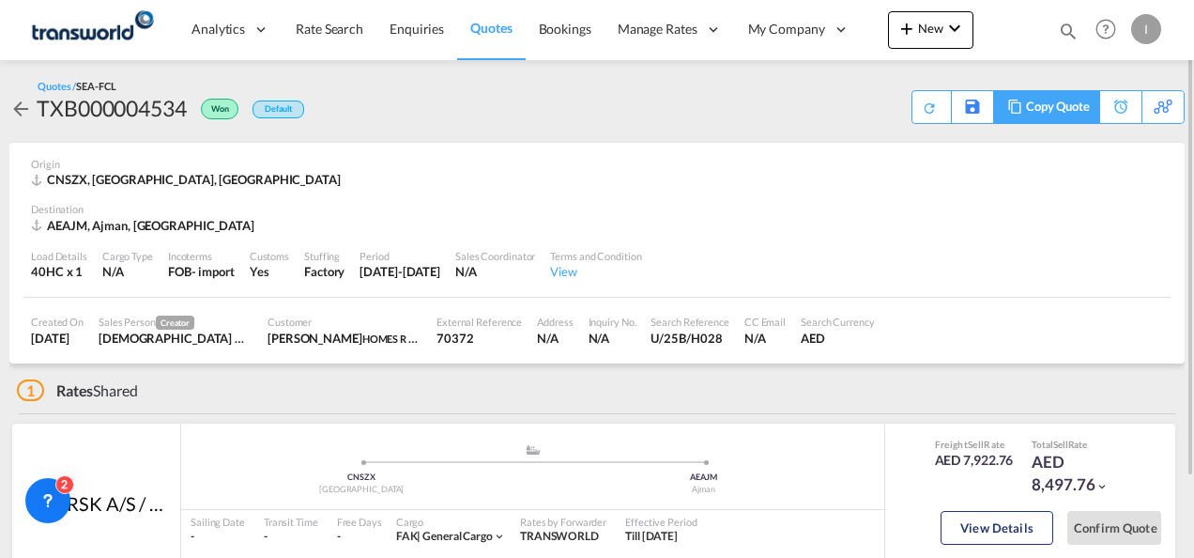
click at [1068, 109] on div "Copy Quote" at bounding box center [1058, 107] width 64 height 32
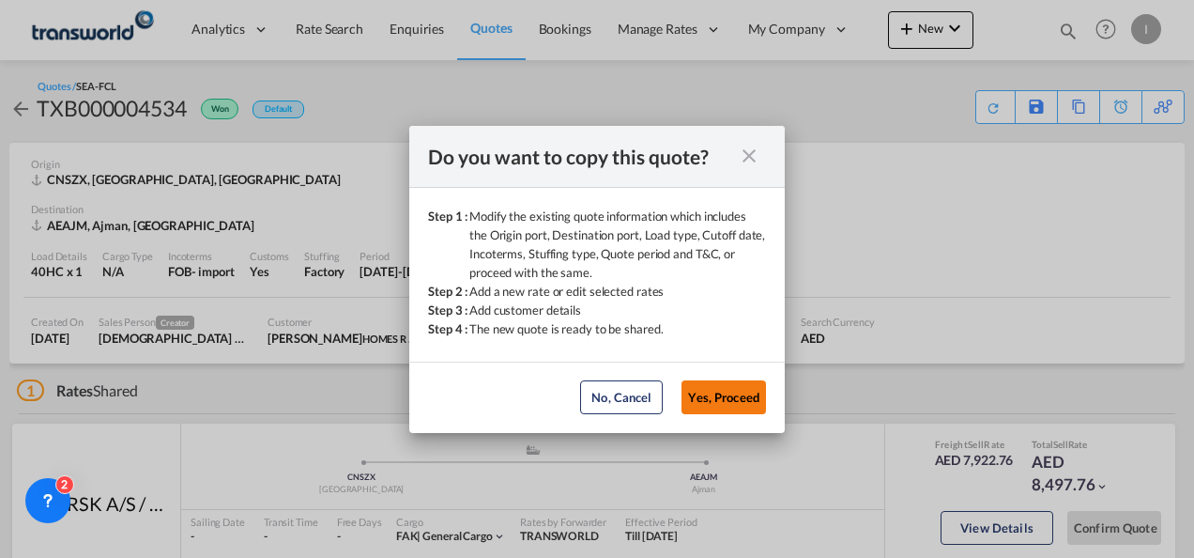
click at [735, 391] on button "Yes, Proceed" at bounding box center [723, 397] width 84 height 34
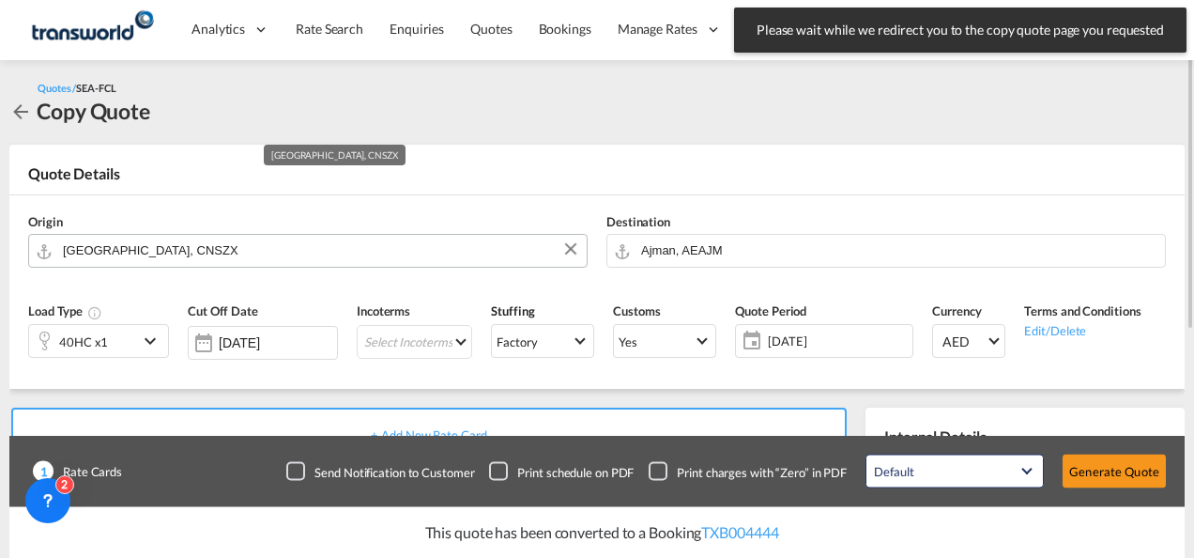
click at [205, 259] on input "[GEOGRAPHIC_DATA], CNSZX" at bounding box center [320, 250] width 514 height 33
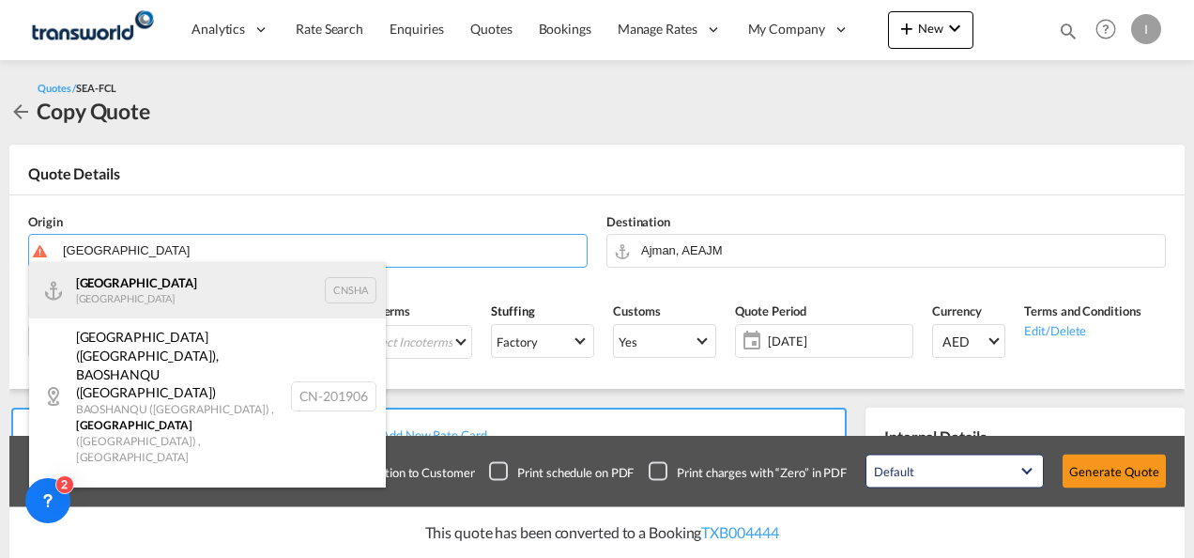
click at [136, 297] on div "Shanghai [GEOGRAPHIC_DATA] CNSHA" at bounding box center [207, 290] width 357 height 56
type input "[GEOGRAPHIC_DATA], [GEOGRAPHIC_DATA]"
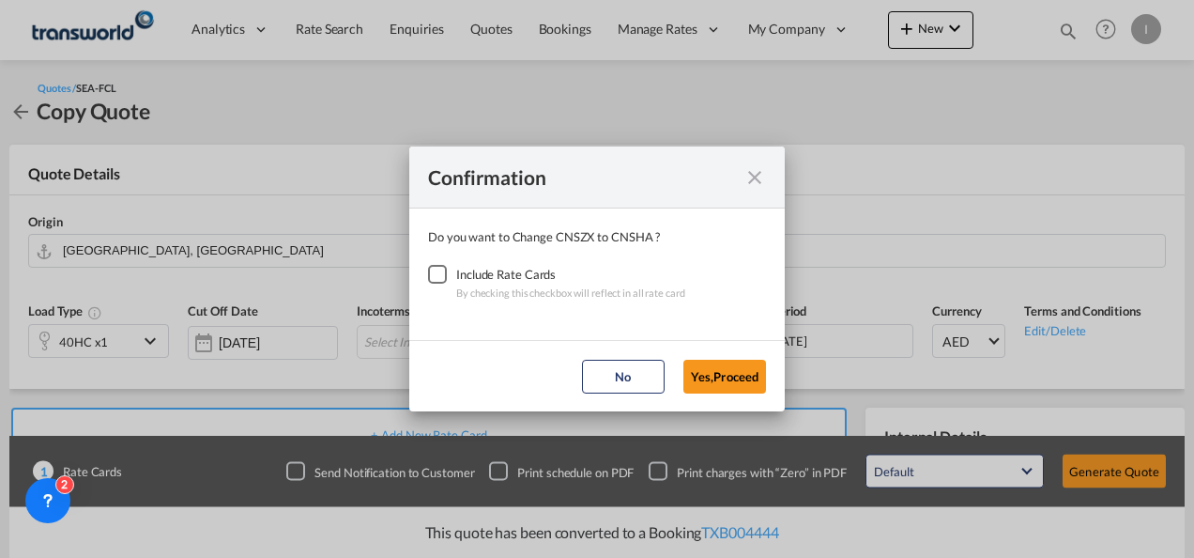
click at [436, 276] on div "Checkbox No Ink" at bounding box center [437, 274] width 19 height 19
click at [724, 377] on button "Yes,Proceed" at bounding box center [724, 376] width 83 height 34
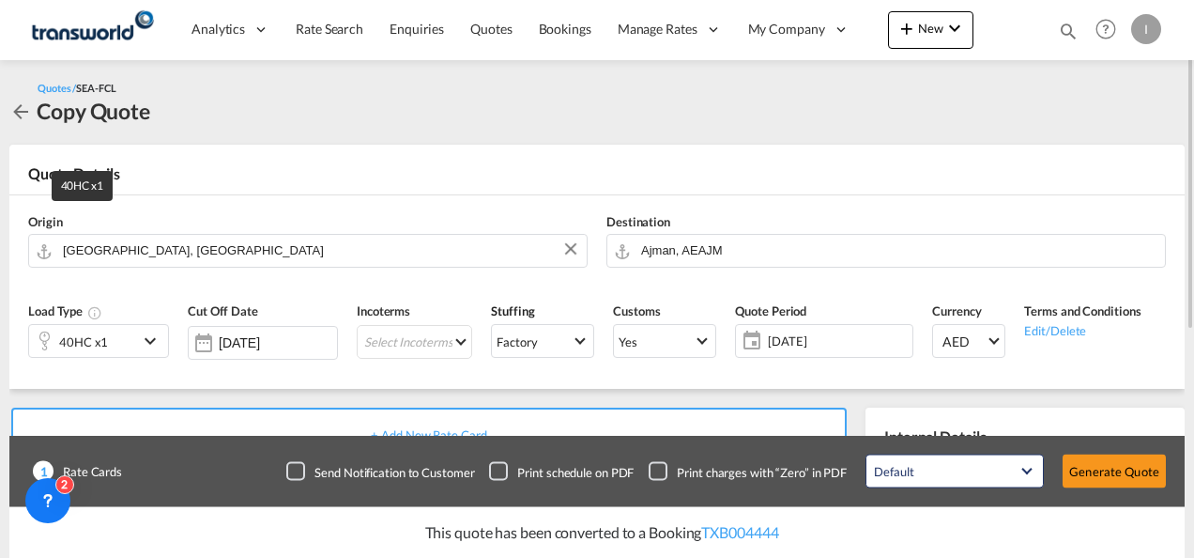
click at [107, 346] on div "40HC x1" at bounding box center [83, 341] width 109 height 32
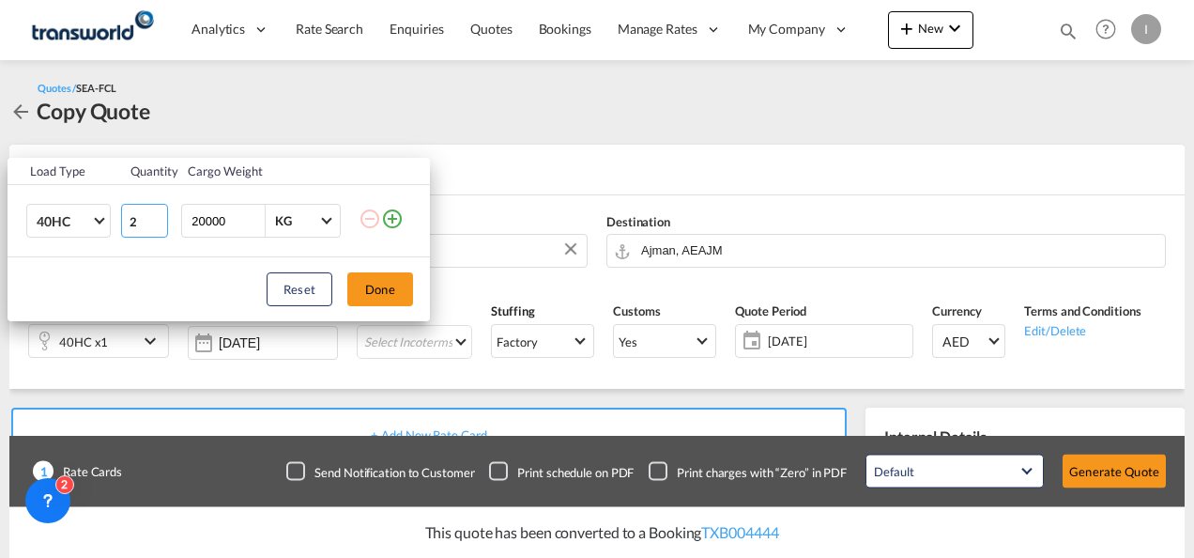
type input "2"
click at [154, 219] on input "2" at bounding box center [144, 221] width 47 height 34
click at [359, 280] on button "Done" at bounding box center [380, 289] width 66 height 34
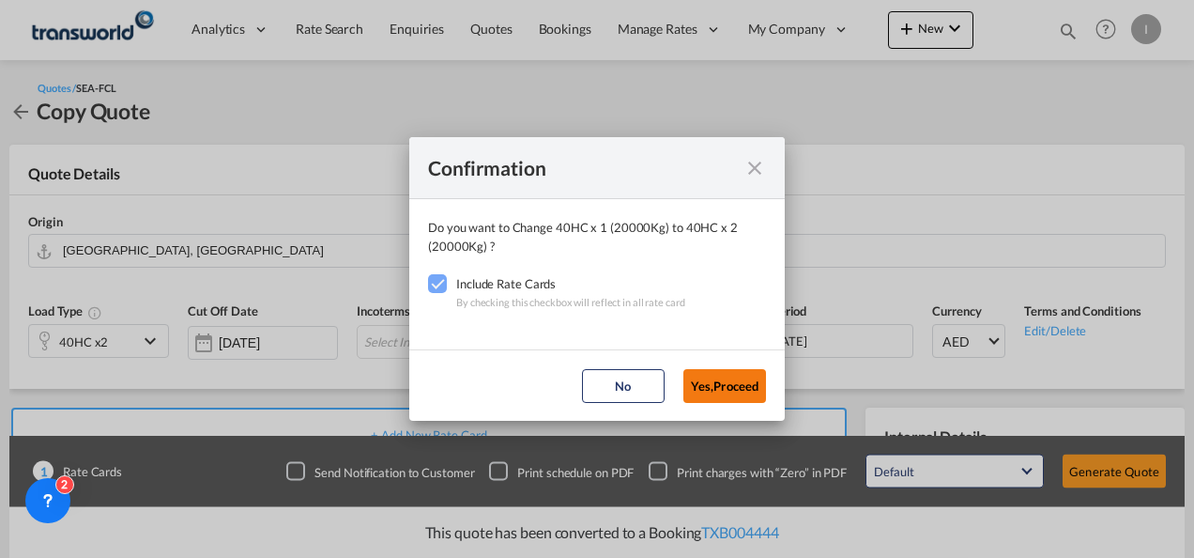
click at [696, 369] on button "Yes,Proceed" at bounding box center [724, 386] width 83 height 34
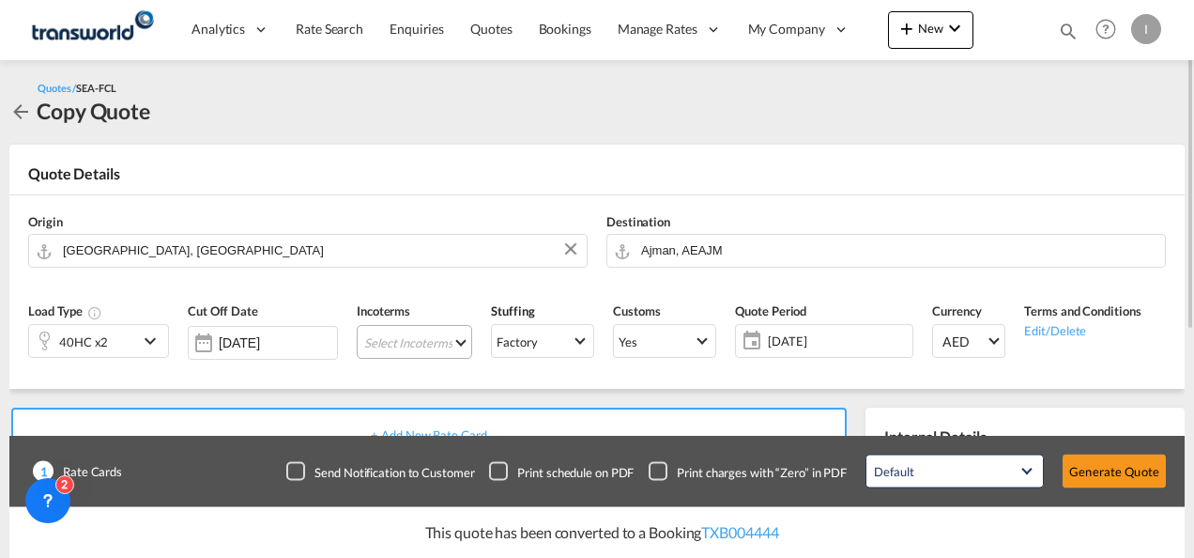
click at [424, 340] on md-select "Select Incoterms FOB - import Free on Board FOB - export Free on Board CIF - ex…" at bounding box center [414, 342] width 115 height 34
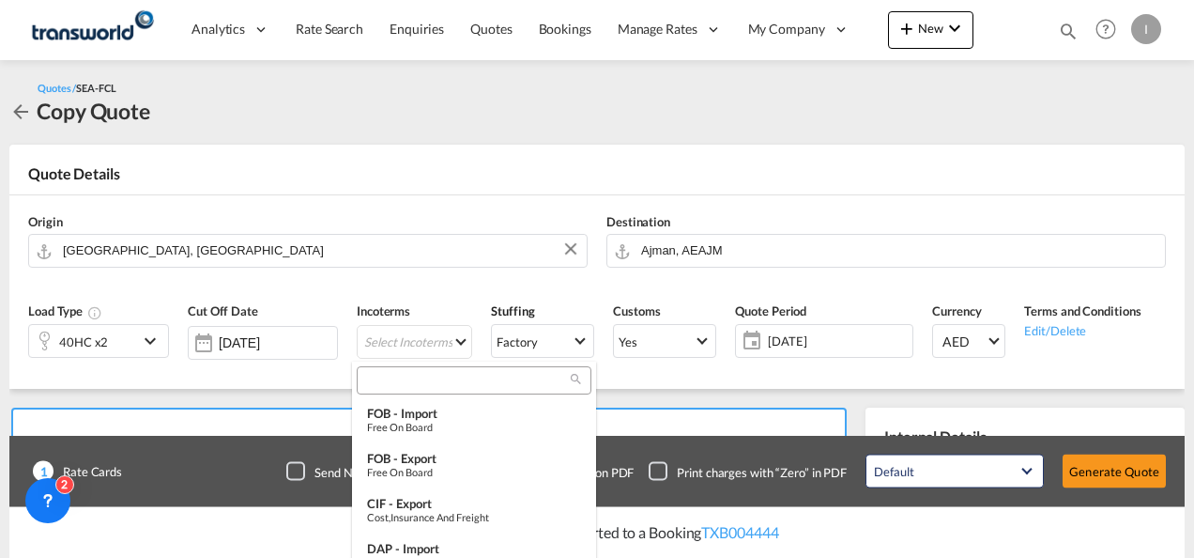
click at [383, 372] on input "search" at bounding box center [466, 380] width 208 height 17
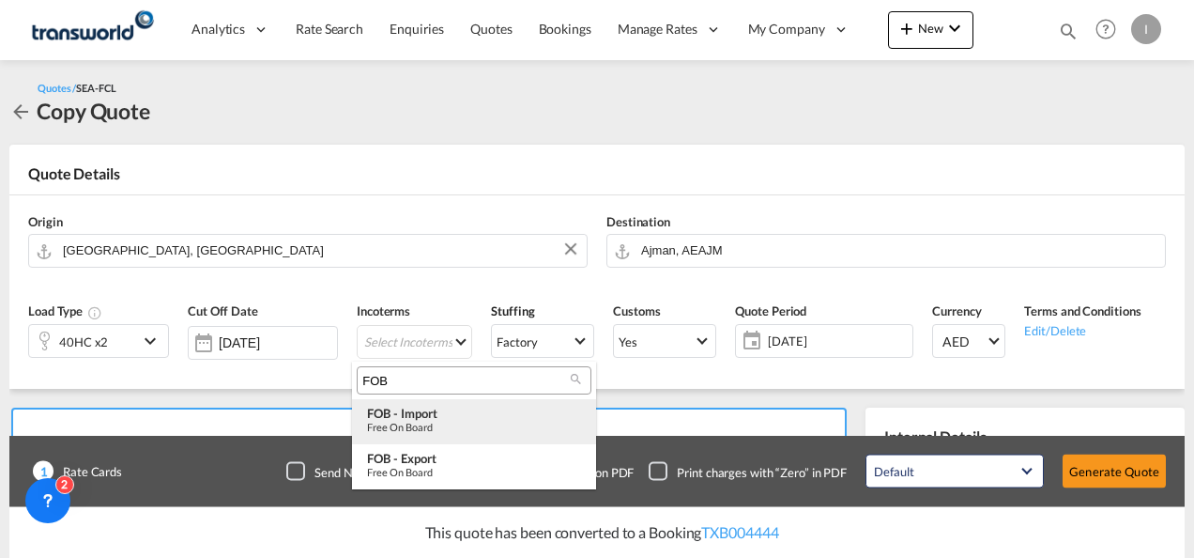
type input "FOB"
click at [408, 430] on div "Free on Board" at bounding box center [474, 426] width 214 height 12
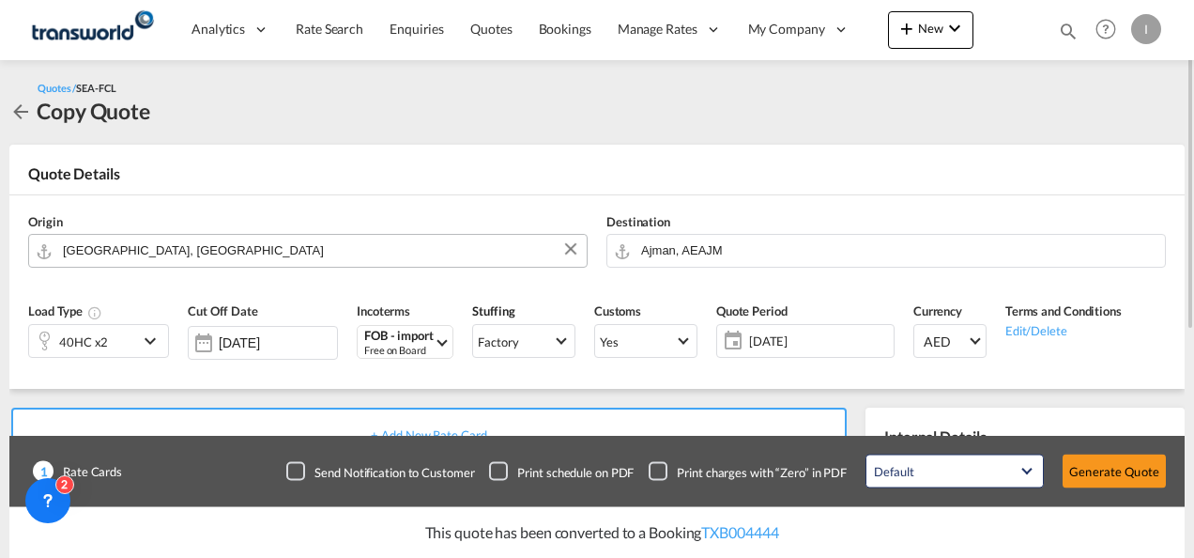
scroll to position [282, 0]
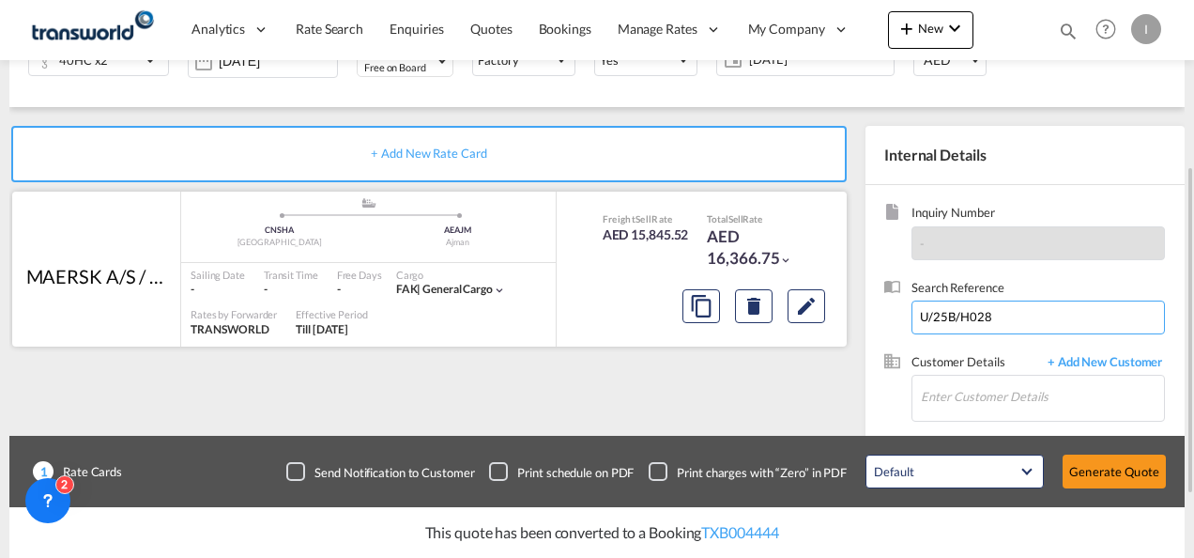
drag, startPoint x: 875, startPoint y: 313, endPoint x: 827, endPoint y: 316, distance: 48.0
click at [830, 316] on div "+ Add New Rate Card MAERSK A/S / TDWC-[GEOGRAPHIC_DATA] added by you .a{fill:#a…" at bounding box center [596, 317] width 1175 height 420
paste input "U/25B/H069"
type input "U/25B/H069"
click at [952, 392] on input "Enter Customer Details" at bounding box center [1042, 396] width 243 height 42
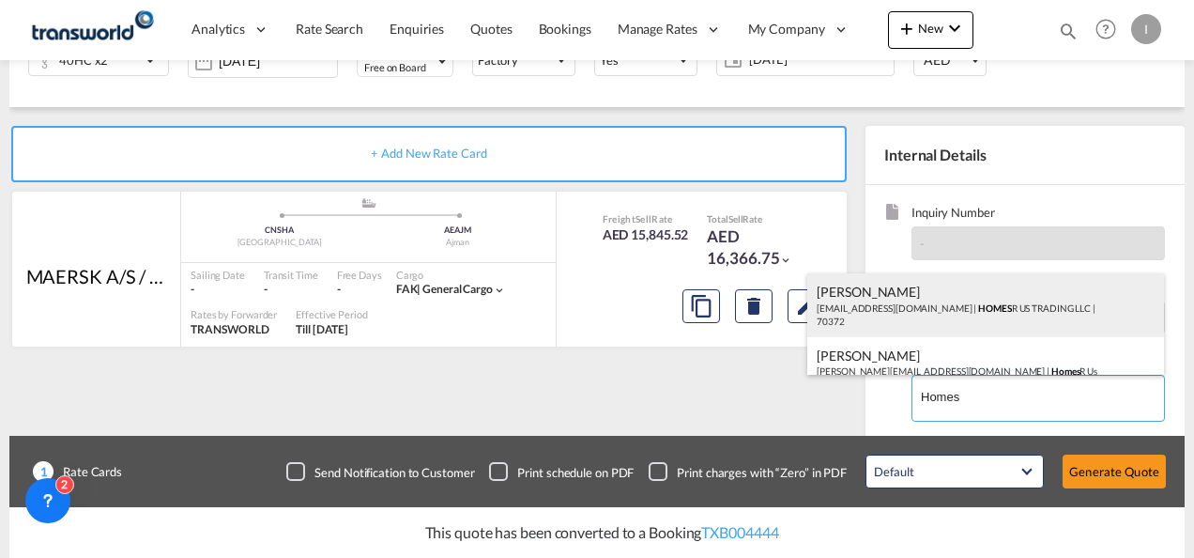
click at [899, 306] on div "Abhay S [EMAIL_ADDRESS][DOMAIN_NAME] | HOMES R US TRADING LLC | 70372" at bounding box center [985, 305] width 357 height 64
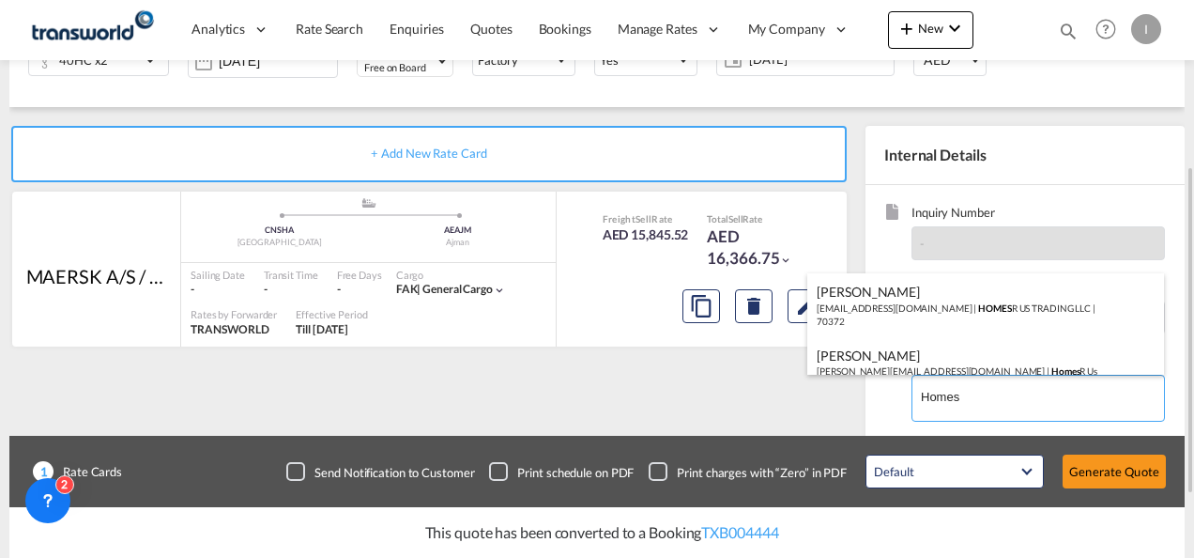
type input "HOMES R US TRADING LLC, Abhay S, [EMAIL_ADDRESS][DOMAIN_NAME]"
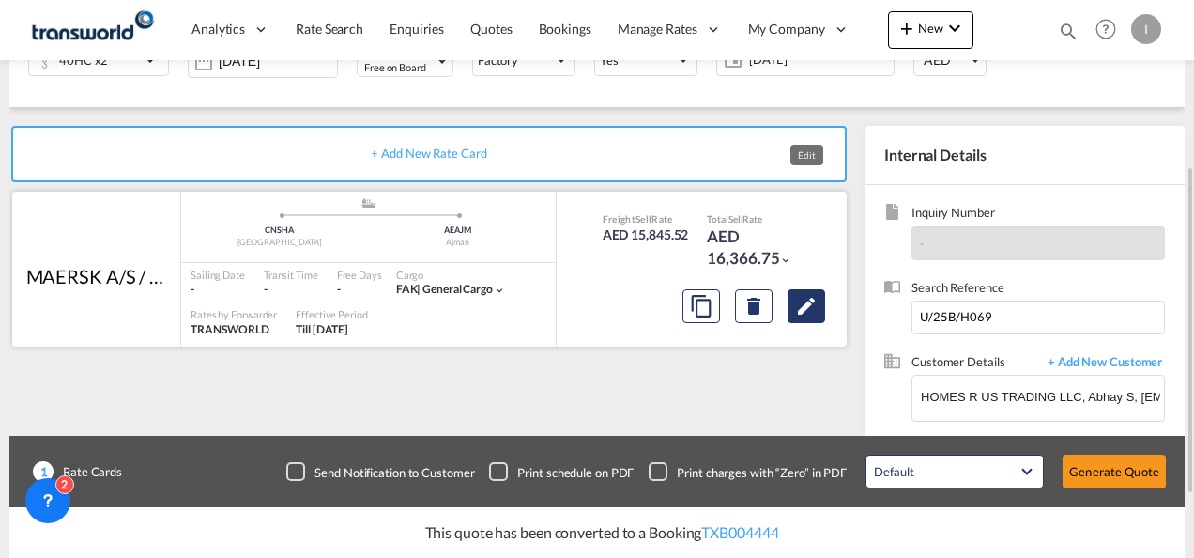
click at [805, 310] on md-icon "Edit" at bounding box center [806, 306] width 23 height 23
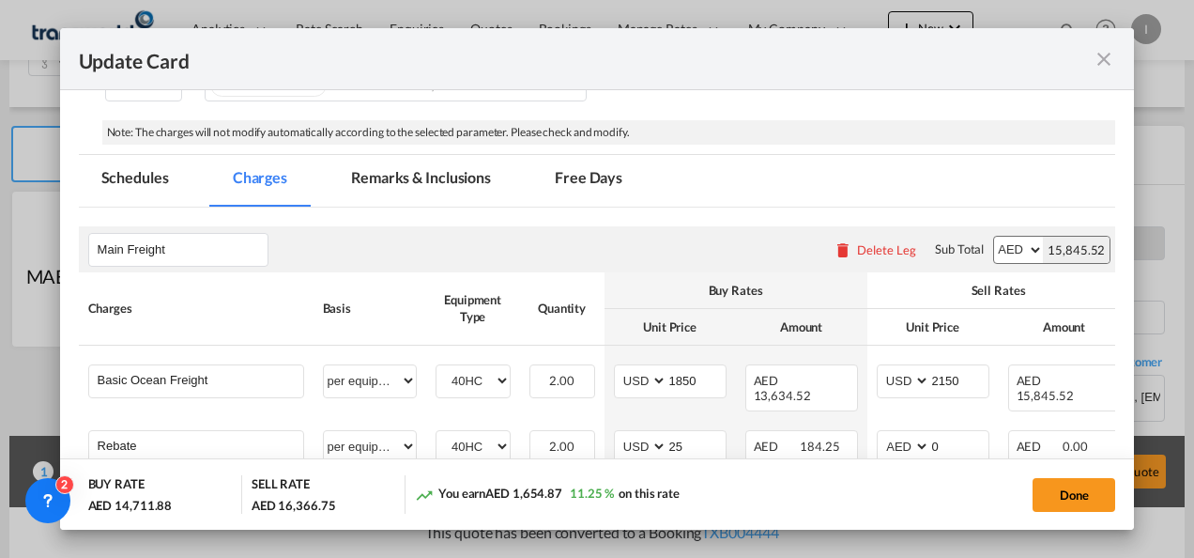
scroll to position [563, 0]
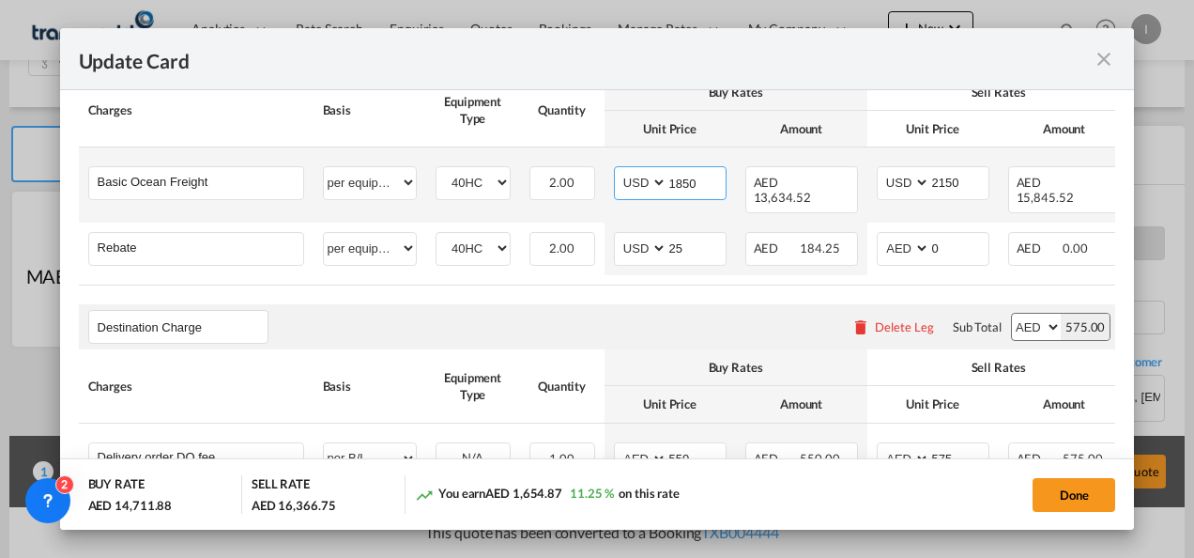
click at [680, 182] on input "1850" at bounding box center [696, 181] width 58 height 28
type input "1750"
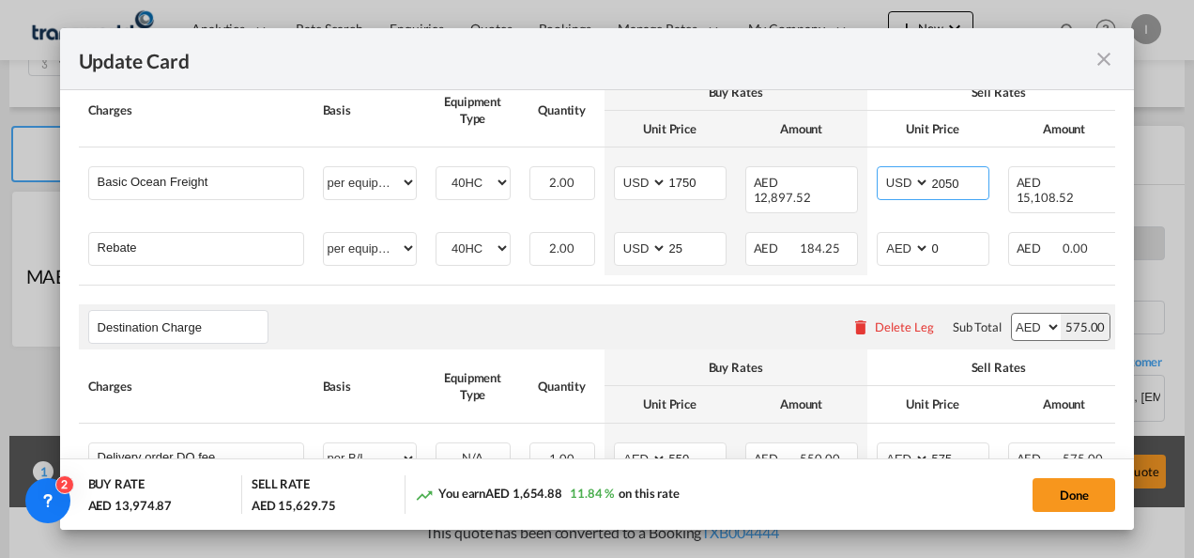
type input "2050"
click at [619, 302] on rate-modification "Main Freight Please enter leg name Leg Name Already Exists Delete Leg Sub Total…" at bounding box center [597, 304] width 1037 height 590
click at [1051, 493] on button "Done" at bounding box center [1073, 495] width 83 height 34
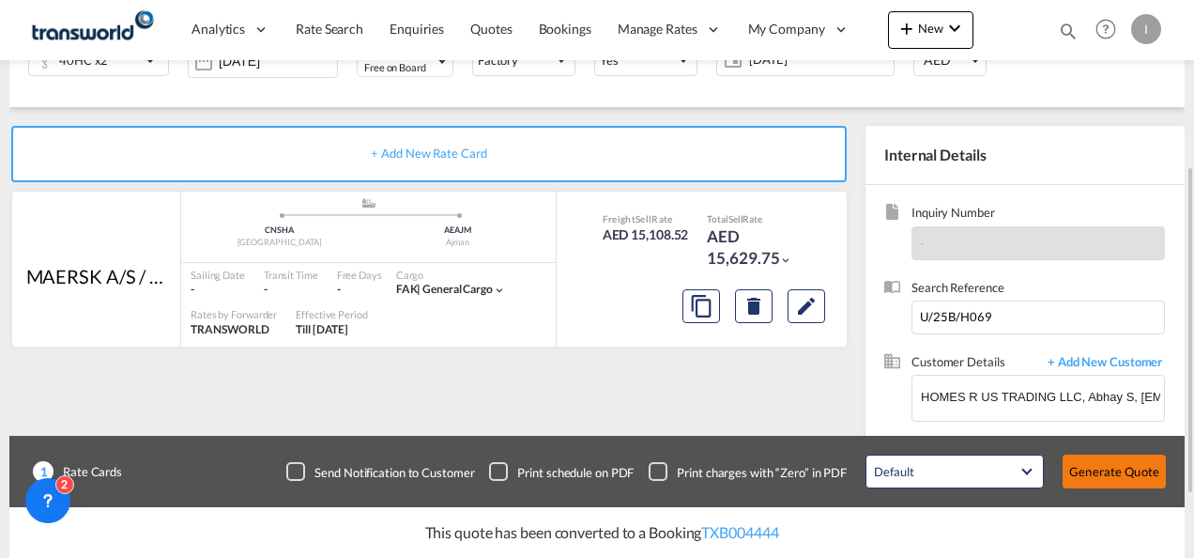
click at [1085, 477] on button "Generate Quote" at bounding box center [1114, 471] width 103 height 34
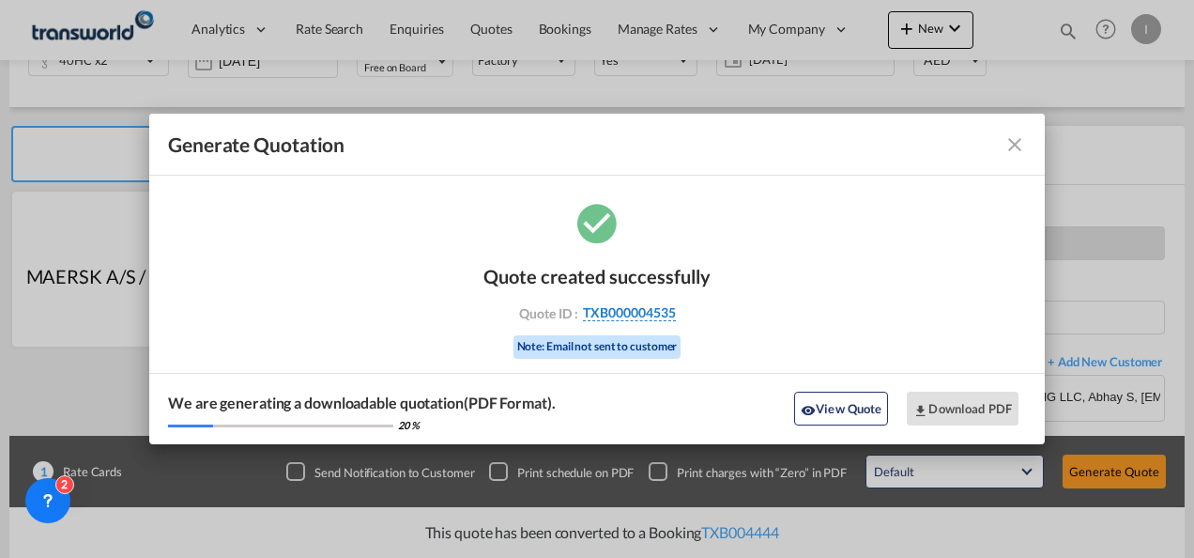
click at [620, 308] on span "TXB000004535" at bounding box center [629, 312] width 93 height 17
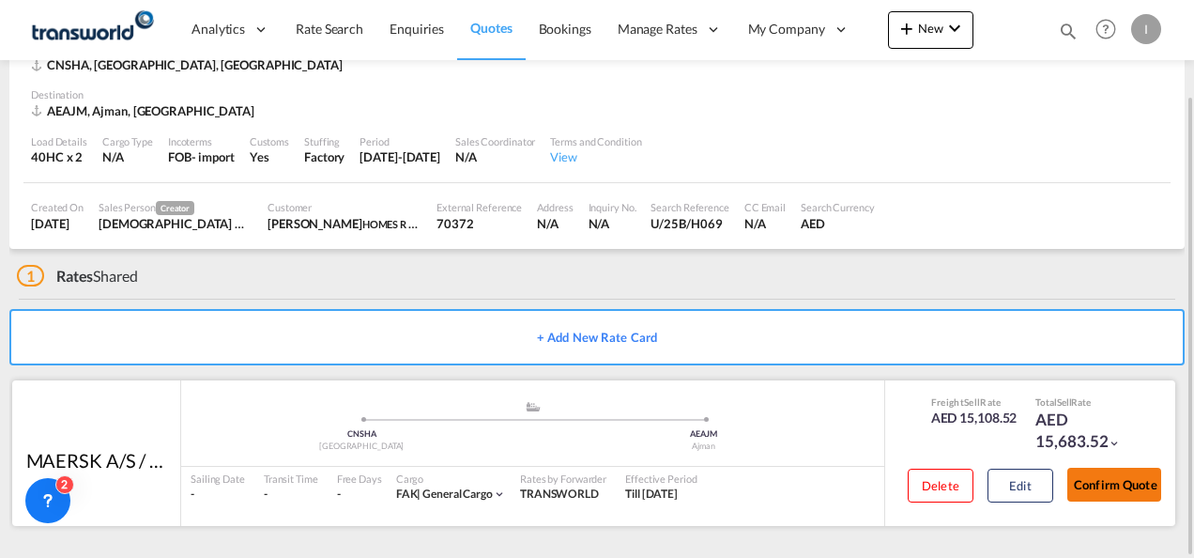
click at [1098, 497] on button "Confirm Quote" at bounding box center [1114, 484] width 94 height 34
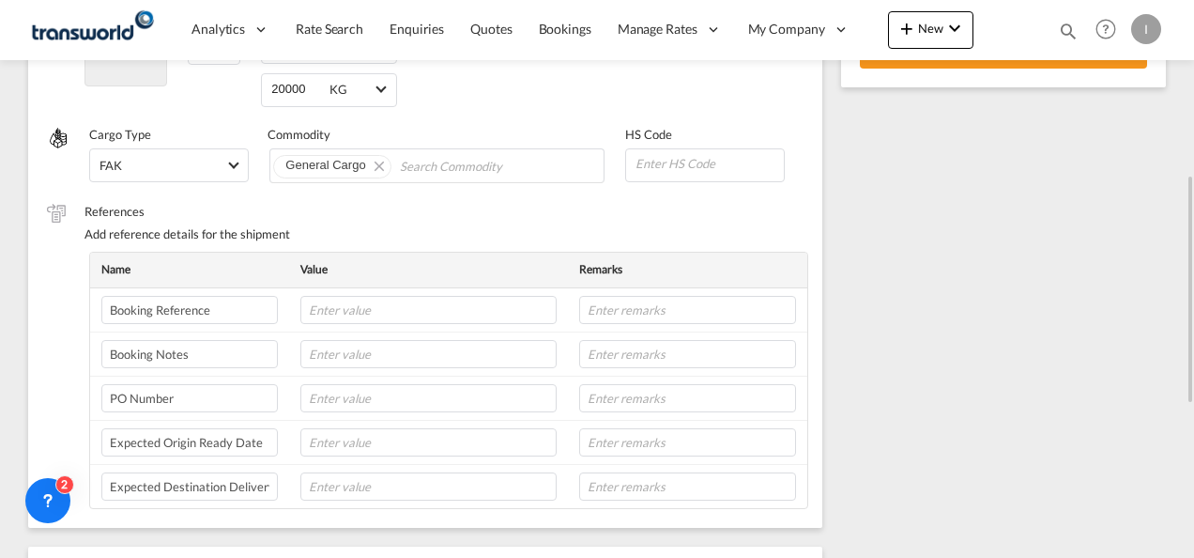
scroll to position [141, 0]
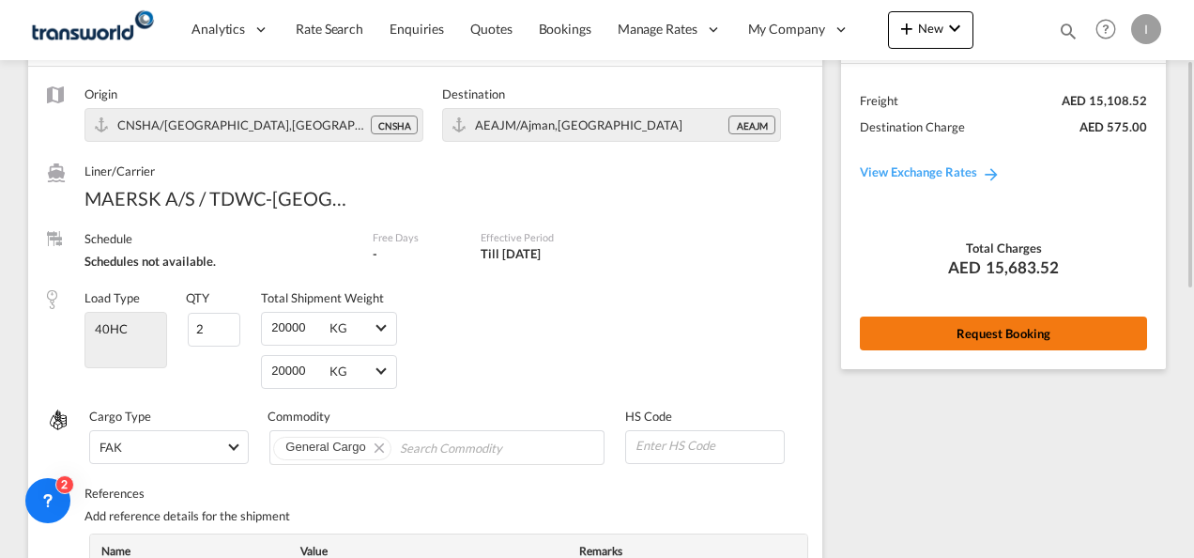
click at [957, 332] on button "Request Booking" at bounding box center [1003, 333] width 287 height 34
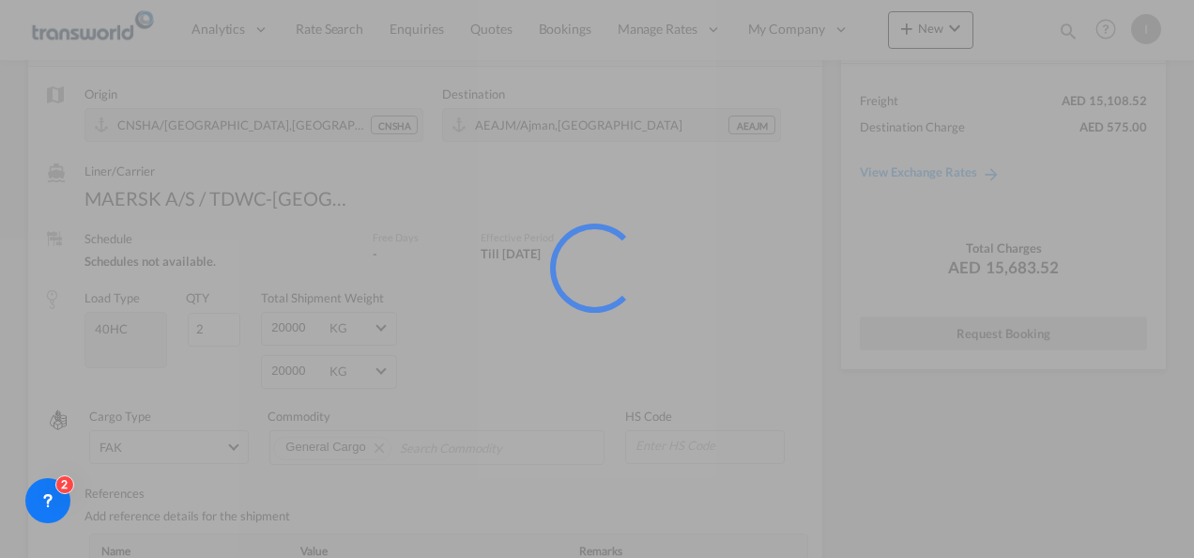
scroll to position [35, 0]
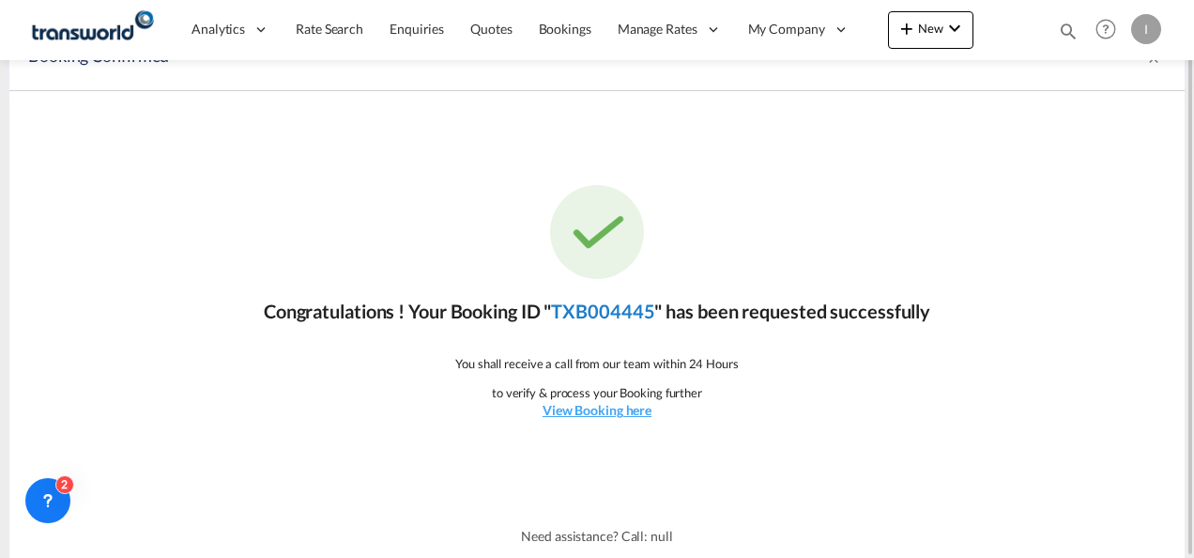
click at [618, 313] on link "TXB004445" at bounding box center [602, 310] width 103 height 23
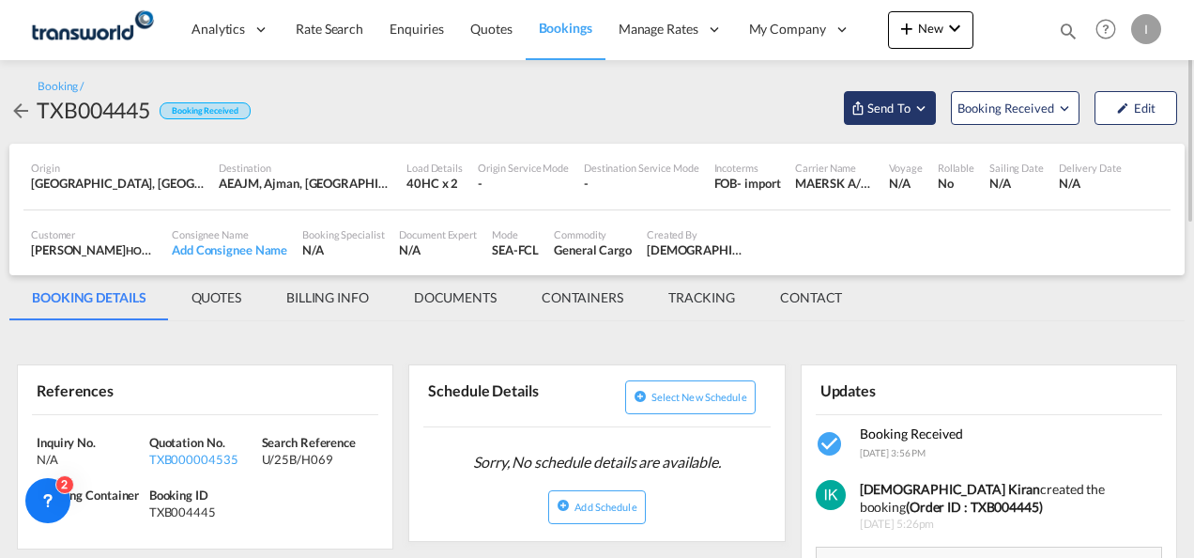
click at [915, 115] on md-icon "Open demo menu" at bounding box center [920, 107] width 17 height 17
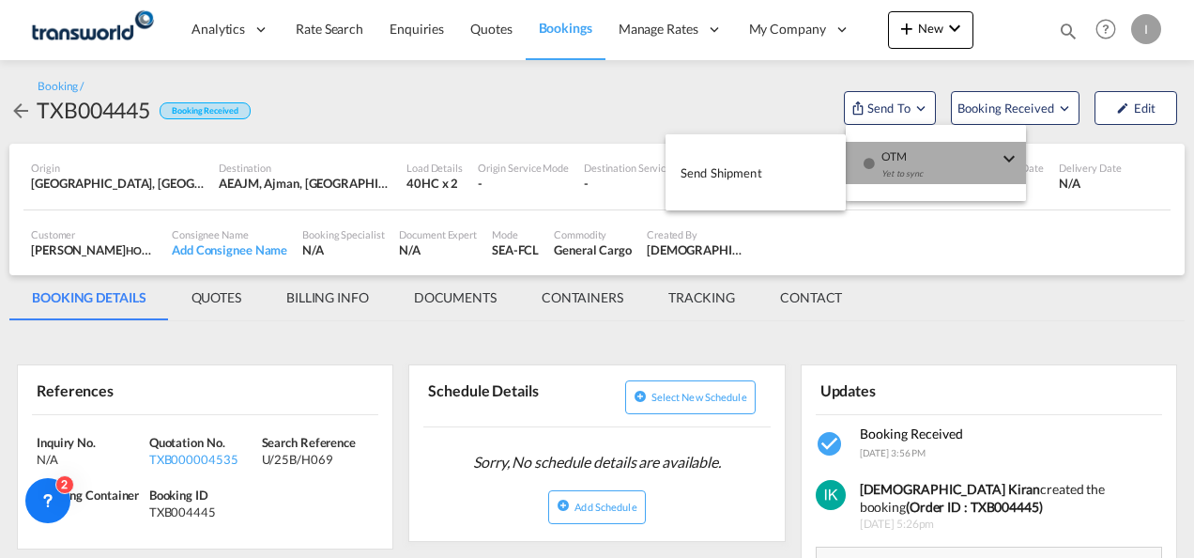
click at [899, 169] on div "Yet to sync" at bounding box center [939, 178] width 116 height 39
click at [772, 182] on button "Send Shipment" at bounding box center [755, 172] width 180 height 42
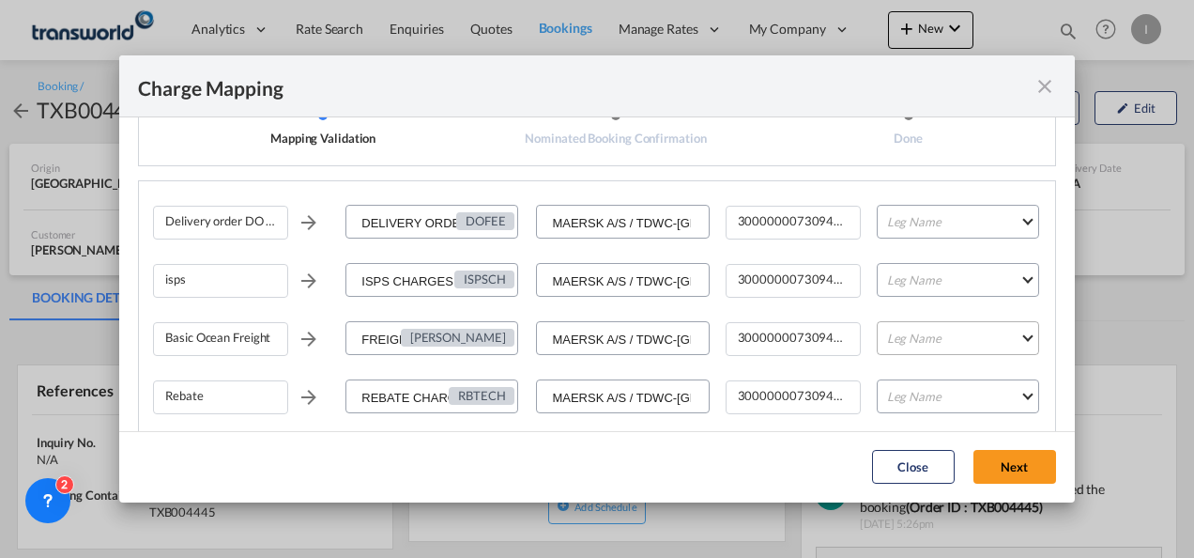
scroll to position [76, 0]
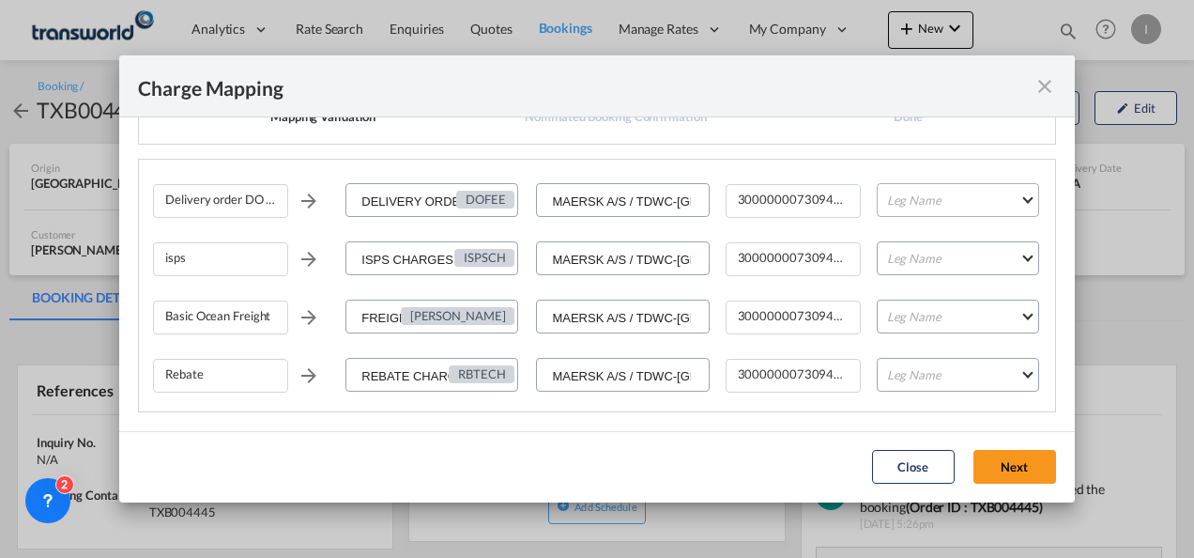
click at [965, 203] on md-select "Leg Name HANDLING ORIGIN VESSEL HANDLING DESTINATION OTHERS TL PICK UP CUSTOMS …" at bounding box center [958, 200] width 162 height 34
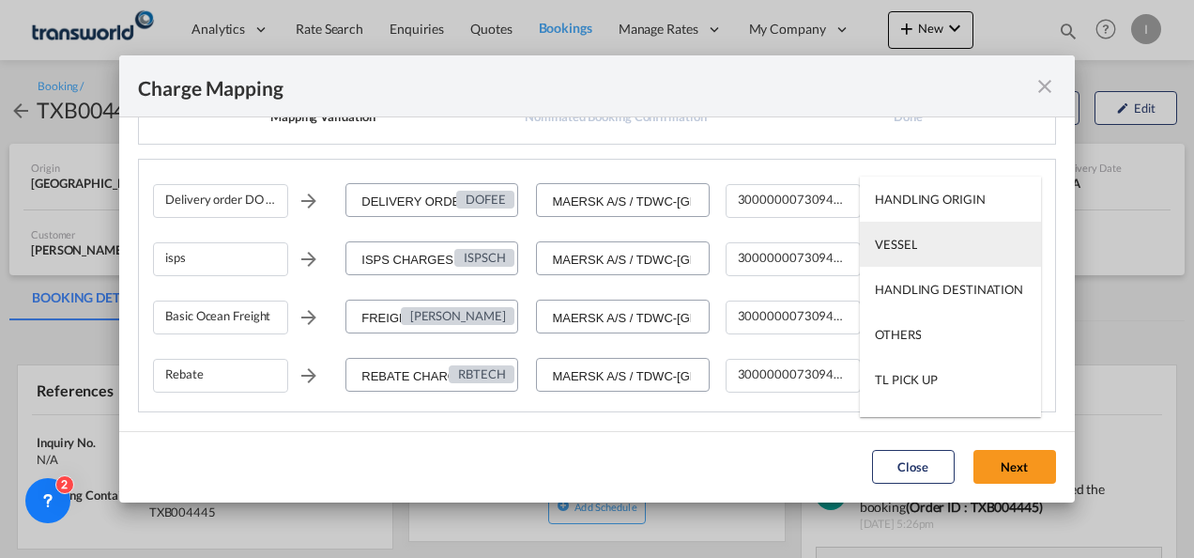
click at [928, 243] on md-option "VESSEL" at bounding box center [950, 244] width 181 height 45
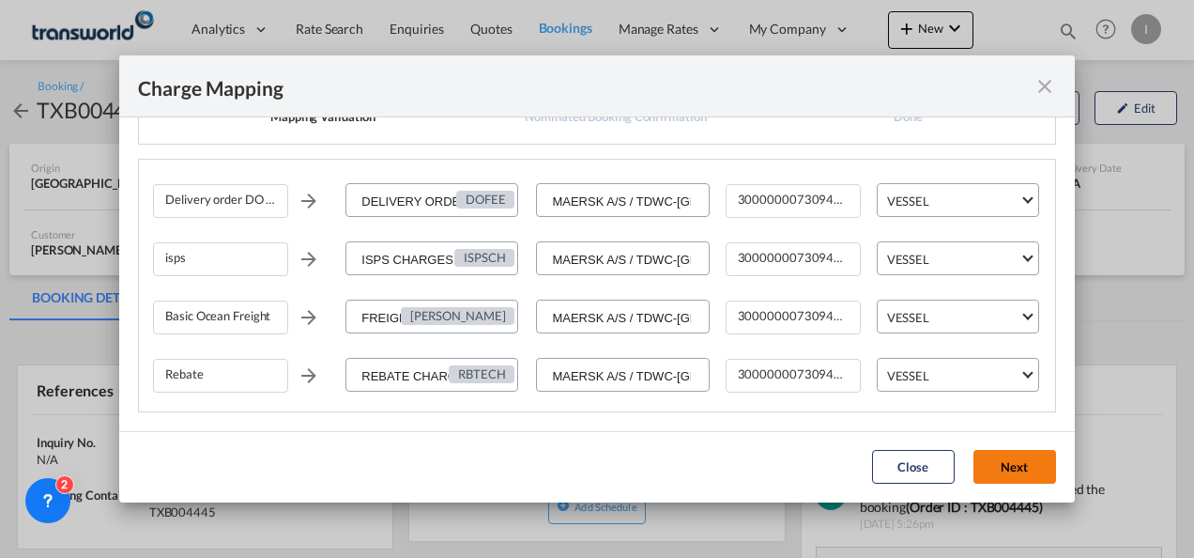
click at [999, 477] on button "Next" at bounding box center [1014, 467] width 83 height 34
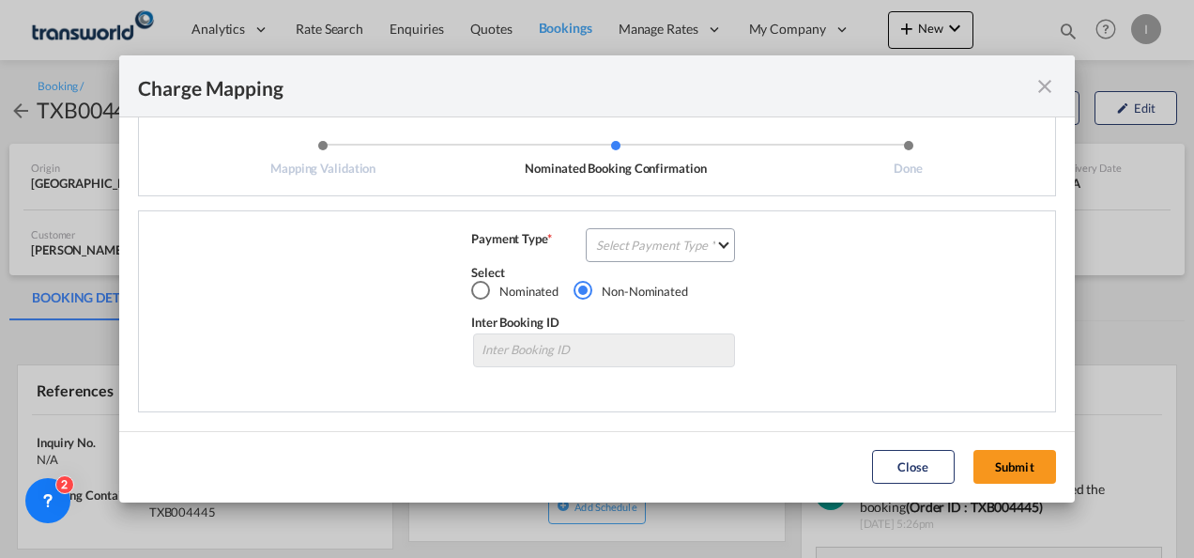
scroll to position [23, 0]
click at [678, 253] on md-select "Select Payment Type COLLECT PREPAID" at bounding box center [660, 246] width 149 height 34
click at [678, 253] on md-option "COLLECT" at bounding box center [658, 244] width 166 height 45
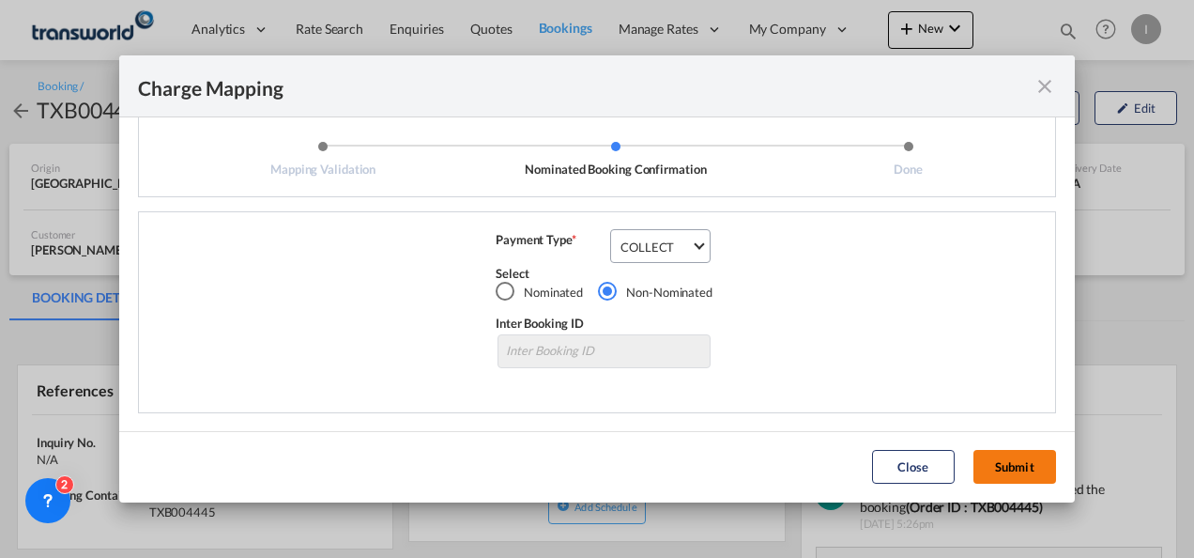
click at [1006, 477] on button "Submit" at bounding box center [1014, 467] width 83 height 34
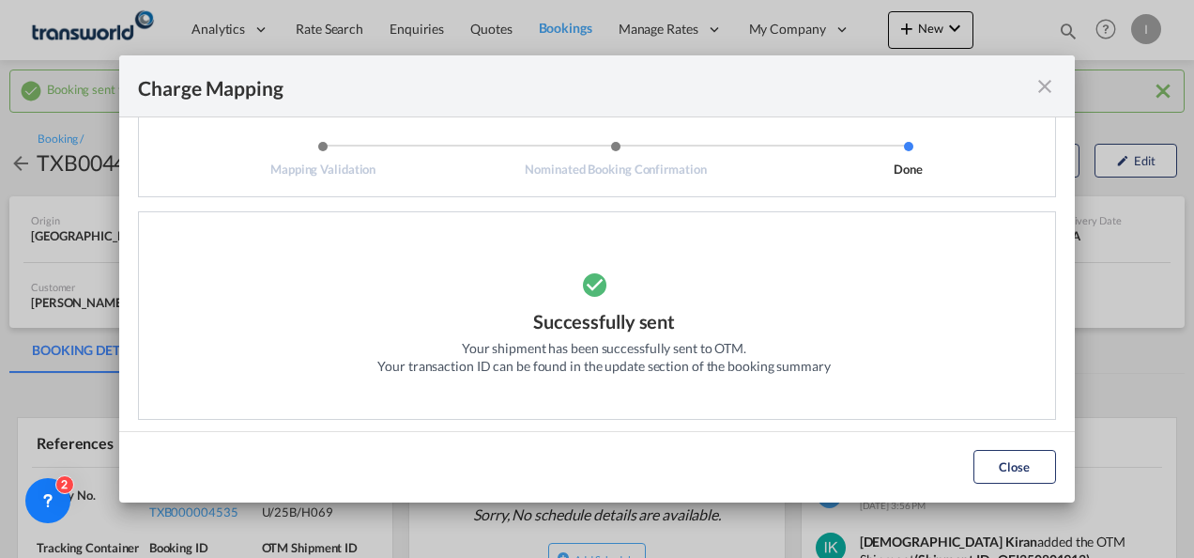
click at [1003, 479] on button "Close" at bounding box center [1014, 467] width 83 height 34
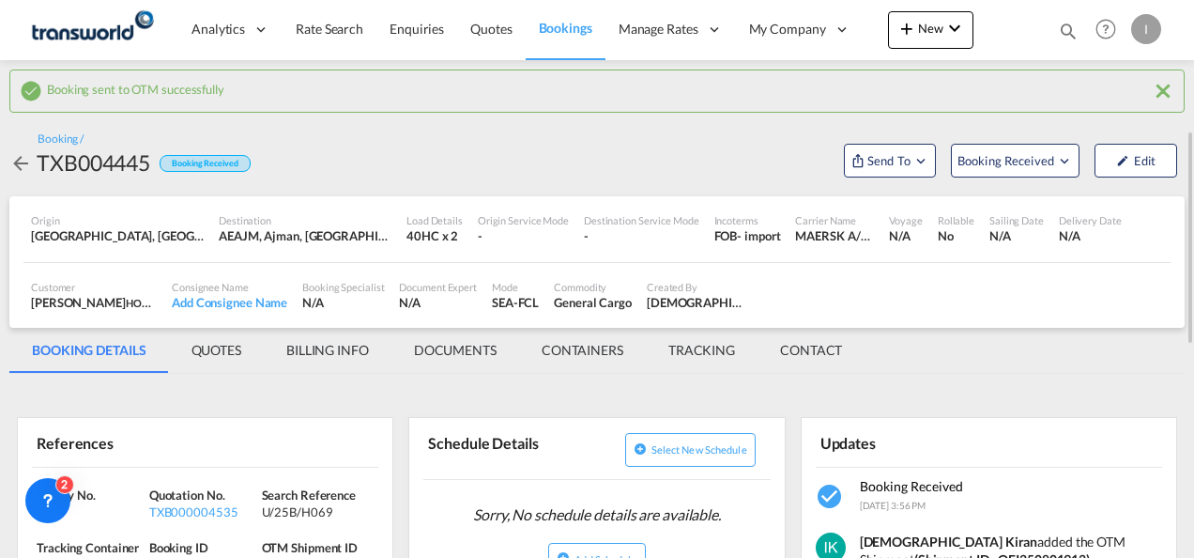
scroll to position [94, 0]
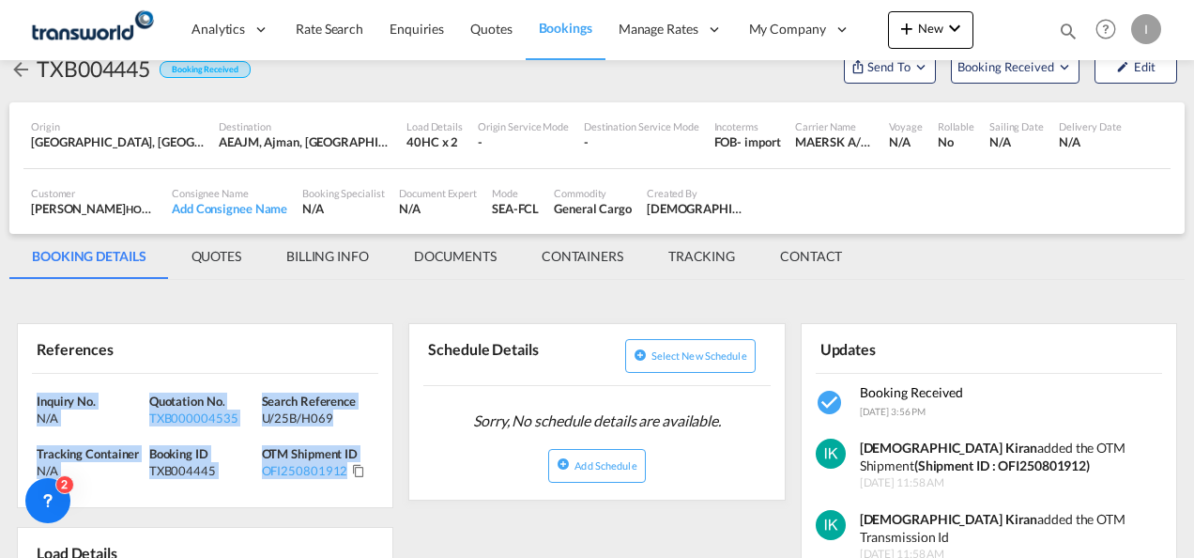
drag, startPoint x: 368, startPoint y: 475, endPoint x: -4, endPoint y: 406, distance: 378.0
click at [0, 406] on html "Analytics Reports Dashboard Rate Search Enquiries Quotes" at bounding box center [597, 279] width 1194 height 558
copy div "Inquiry No. N/A Quotation No. TXB000004535 Search Reference U/25B/H069 Tracking…"
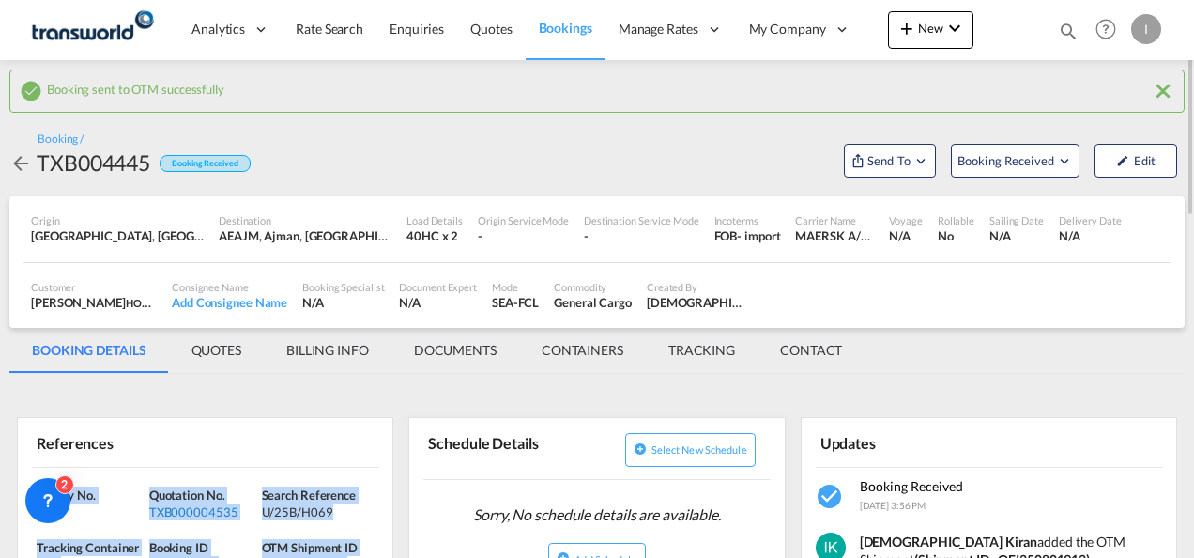
click at [223, 507] on div "TXB000004535" at bounding box center [203, 511] width 108 height 17
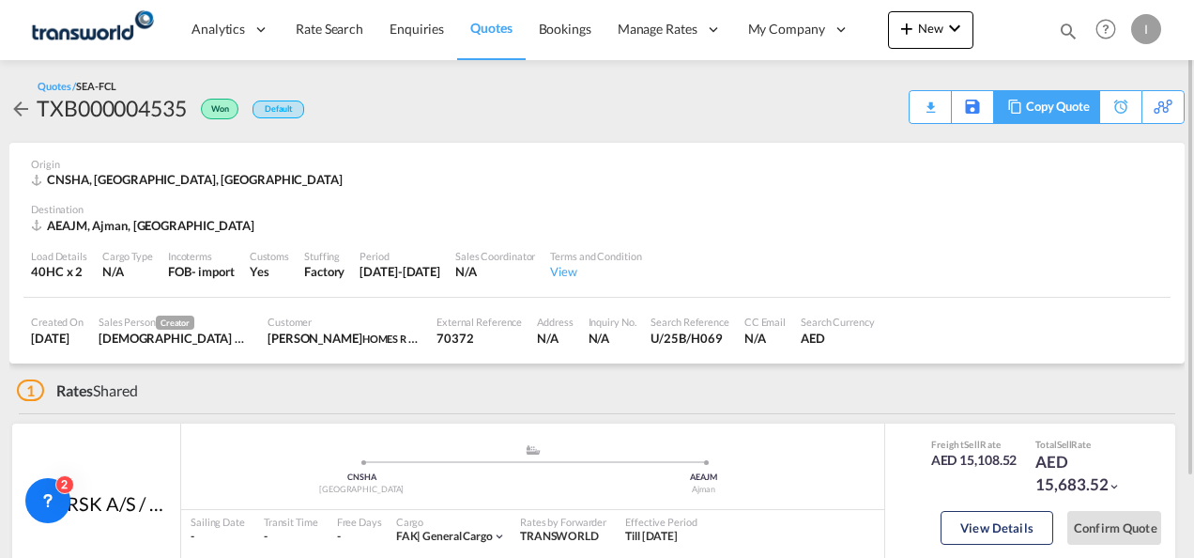
click at [1085, 109] on div "Copy Quote" at bounding box center [1058, 107] width 64 height 32
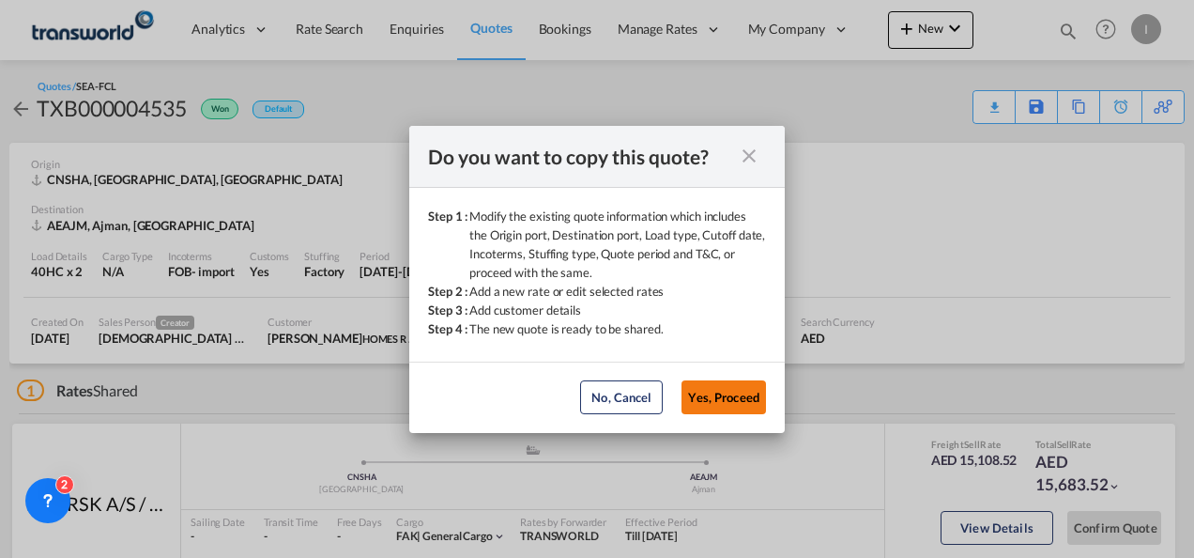
click at [715, 401] on button "Yes, Proceed" at bounding box center [723, 397] width 84 height 34
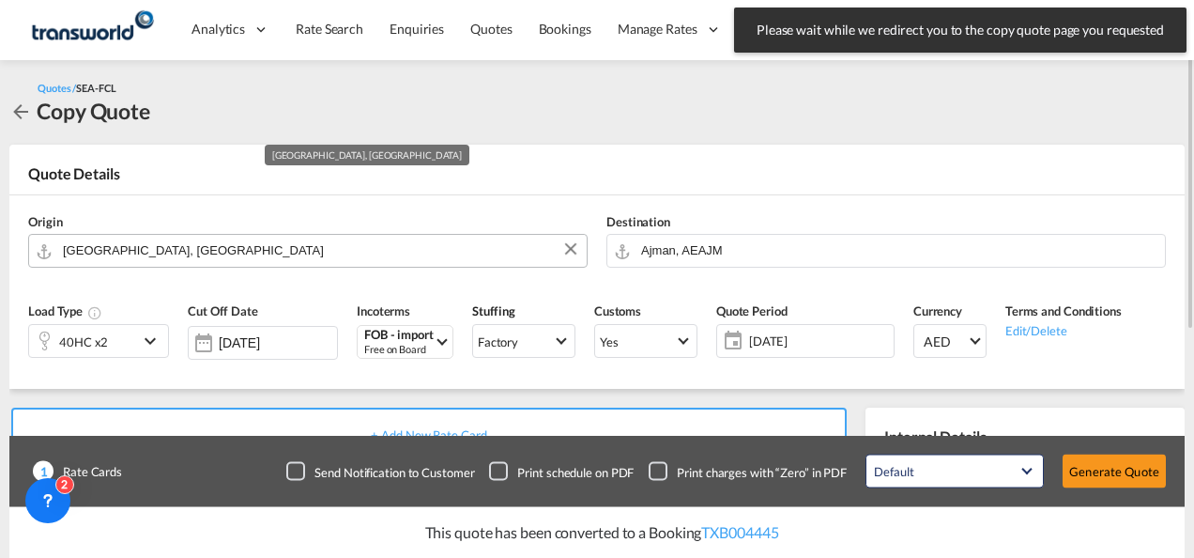
click at [124, 253] on input "[GEOGRAPHIC_DATA], [GEOGRAPHIC_DATA]" at bounding box center [320, 250] width 514 height 33
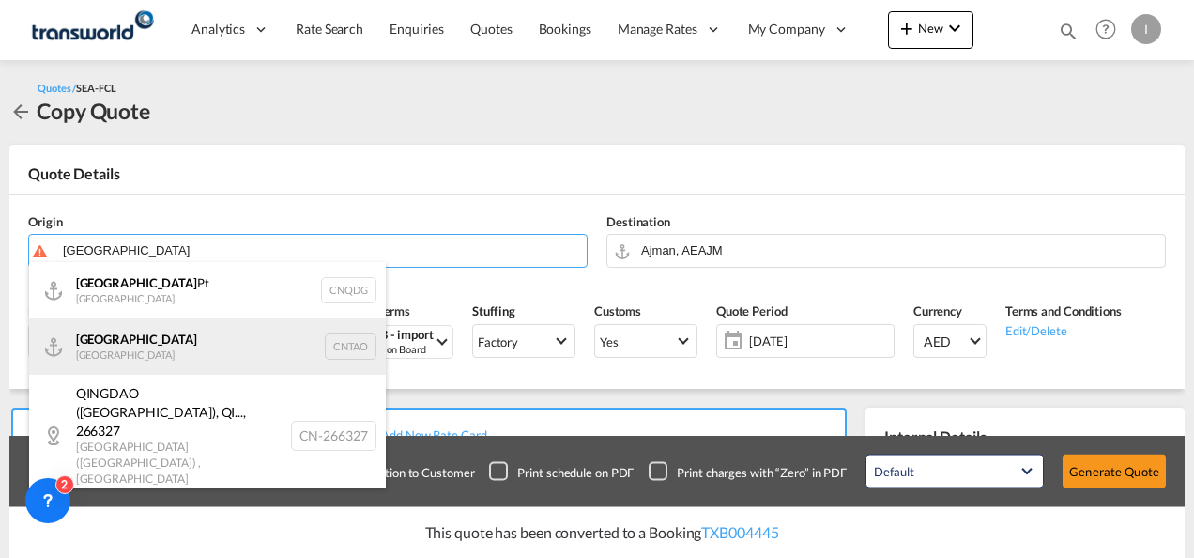
click at [122, 353] on div "Qingdao China CNTAO" at bounding box center [207, 346] width 357 height 56
type input "[GEOGRAPHIC_DATA], [GEOGRAPHIC_DATA]"
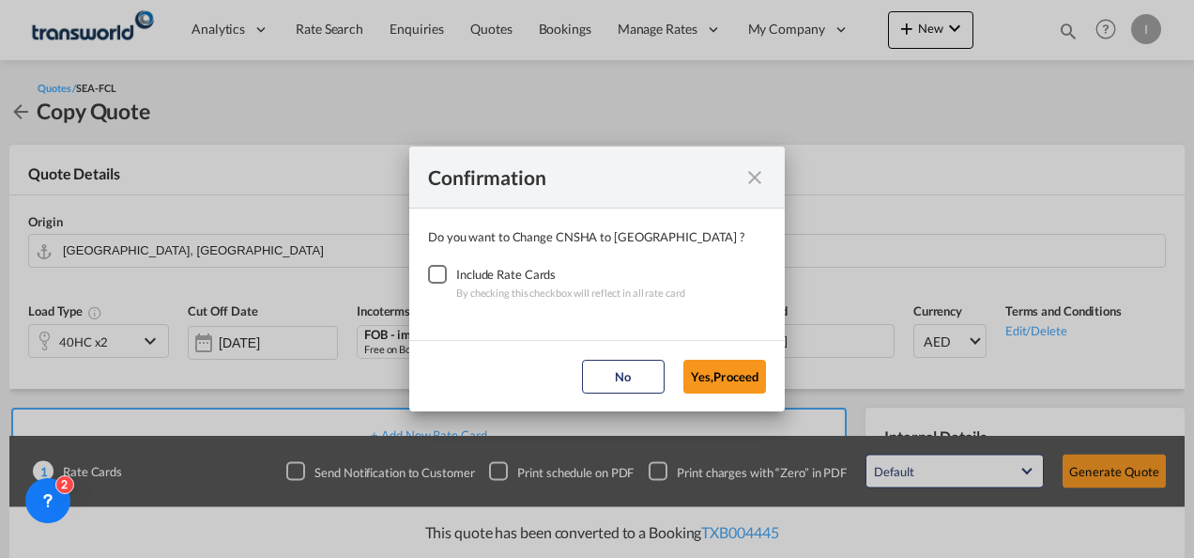
click at [446, 282] on div "Checkbox No Ink" at bounding box center [437, 274] width 19 height 19
click at [733, 370] on button "Yes,Proceed" at bounding box center [724, 376] width 83 height 34
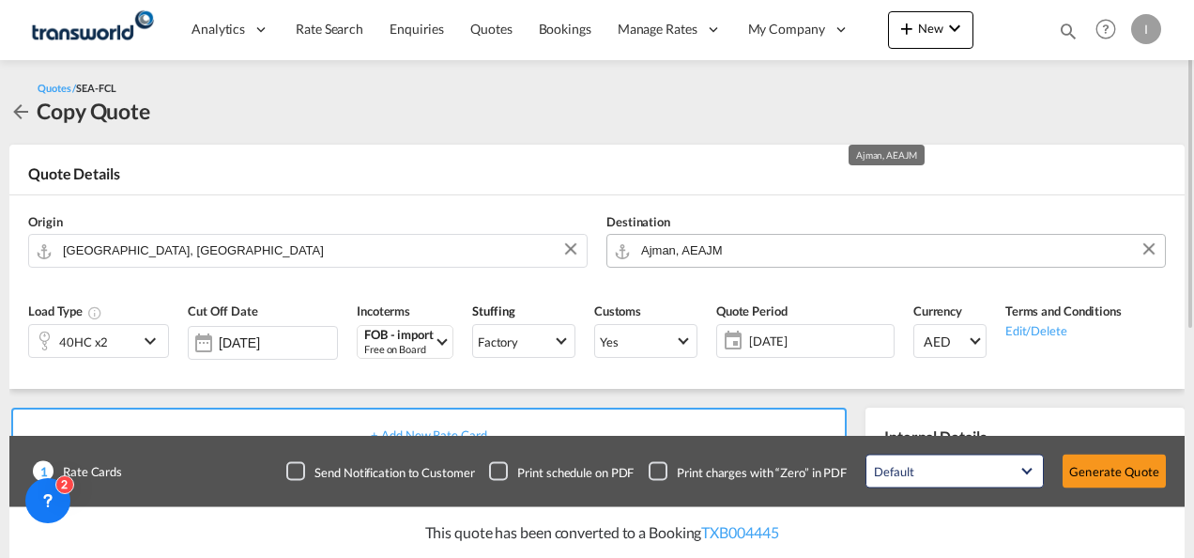
click at [759, 253] on input "Ajman, AEAJM" at bounding box center [898, 250] width 514 height 33
click at [756, 252] on input "Ajman, AEAJM" at bounding box center [898, 250] width 514 height 33
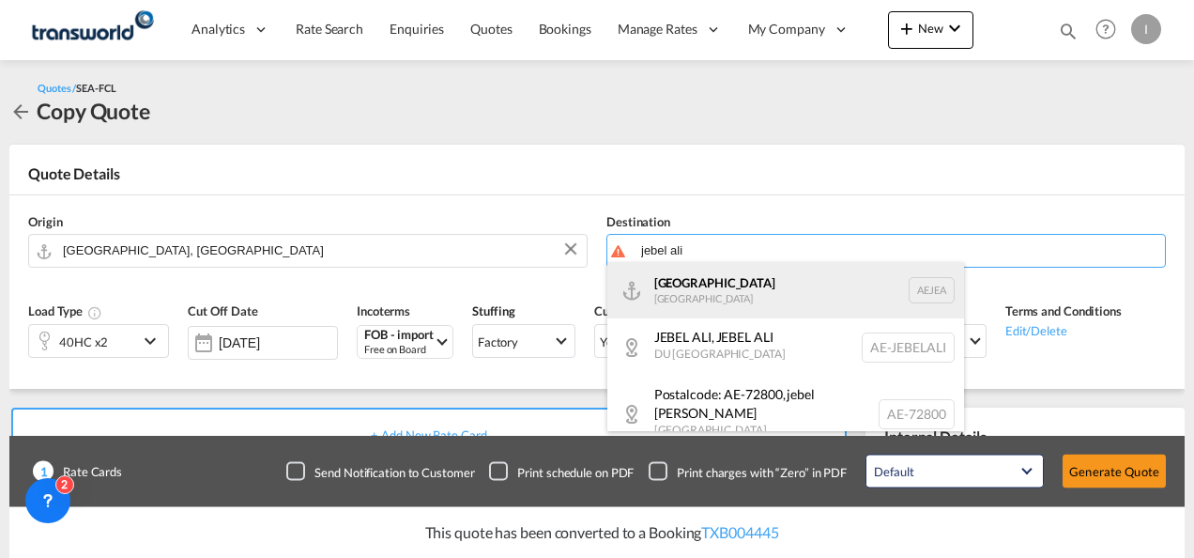
click at [726, 283] on div "[GEOGRAPHIC_DATA] [GEOGRAPHIC_DATA]" at bounding box center [785, 290] width 357 height 56
type input "[GEOGRAPHIC_DATA], [GEOGRAPHIC_DATA]"
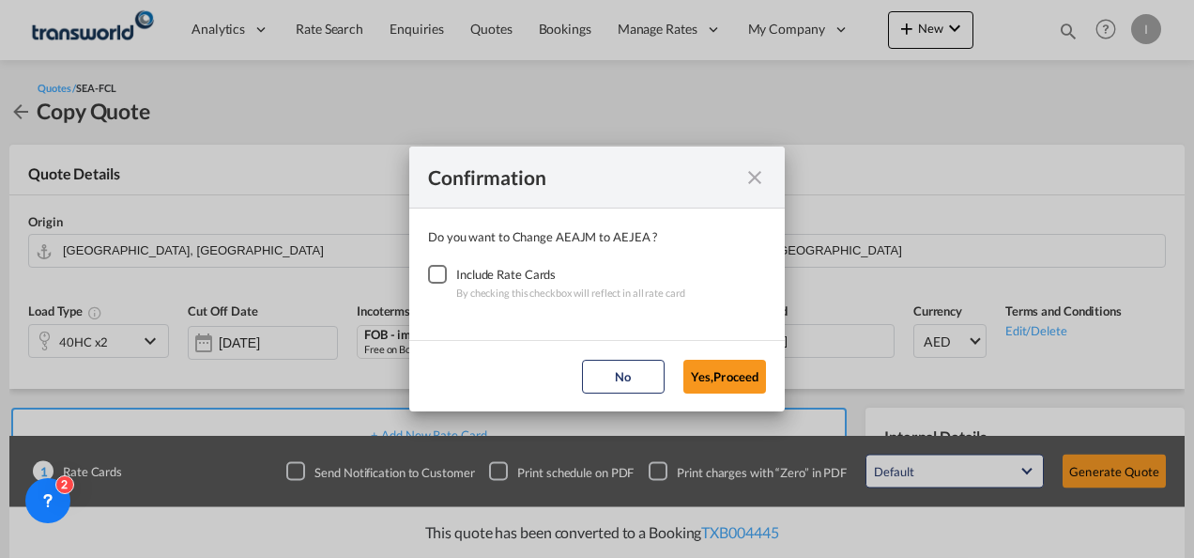
click at [437, 283] on div "Checkbox No Ink" at bounding box center [437, 274] width 19 height 19
click at [715, 380] on button "Yes,Proceed" at bounding box center [724, 376] width 83 height 34
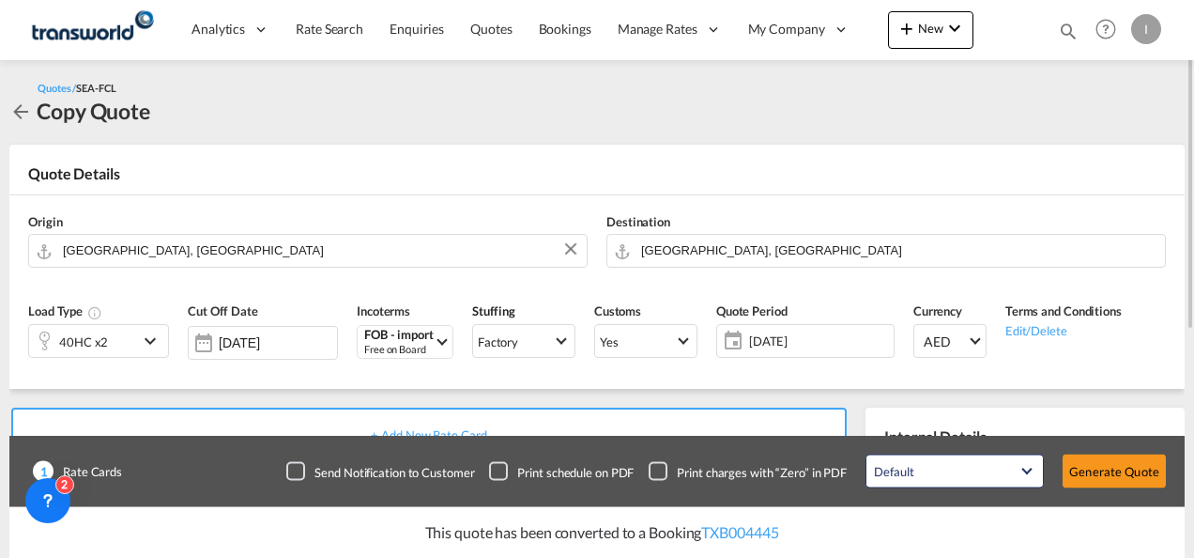
click at [131, 340] on div "40HC x2" at bounding box center [83, 341] width 109 height 32
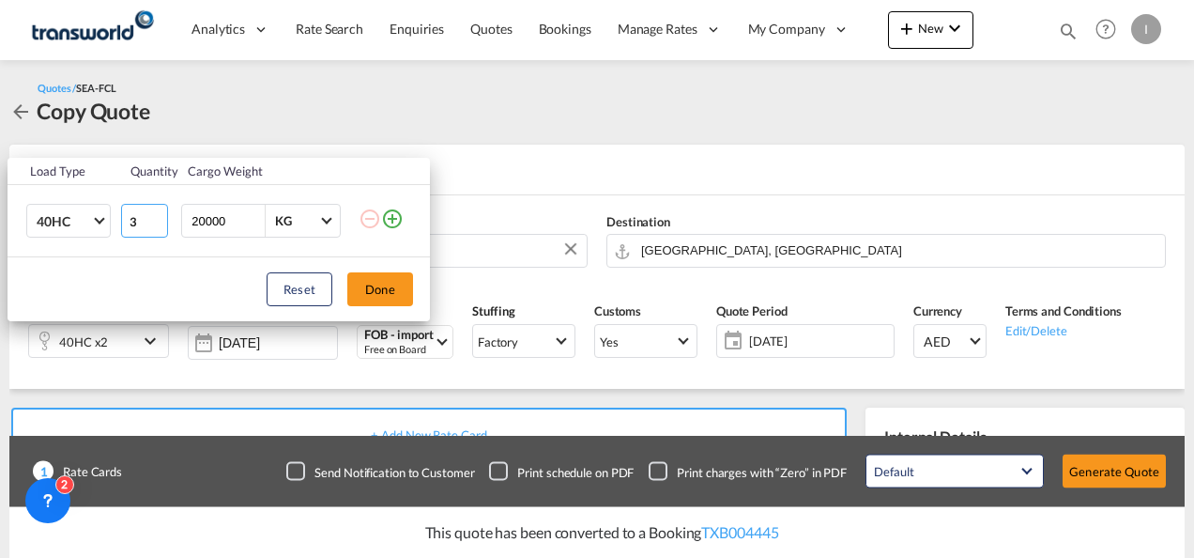
click at [156, 217] on input "3" at bounding box center [144, 221] width 47 height 34
click at [161, 227] on input "2" at bounding box center [144, 221] width 47 height 34
type input "1"
click at [161, 227] on input "1" at bounding box center [144, 221] width 47 height 34
click at [372, 287] on button "Done" at bounding box center [380, 289] width 66 height 34
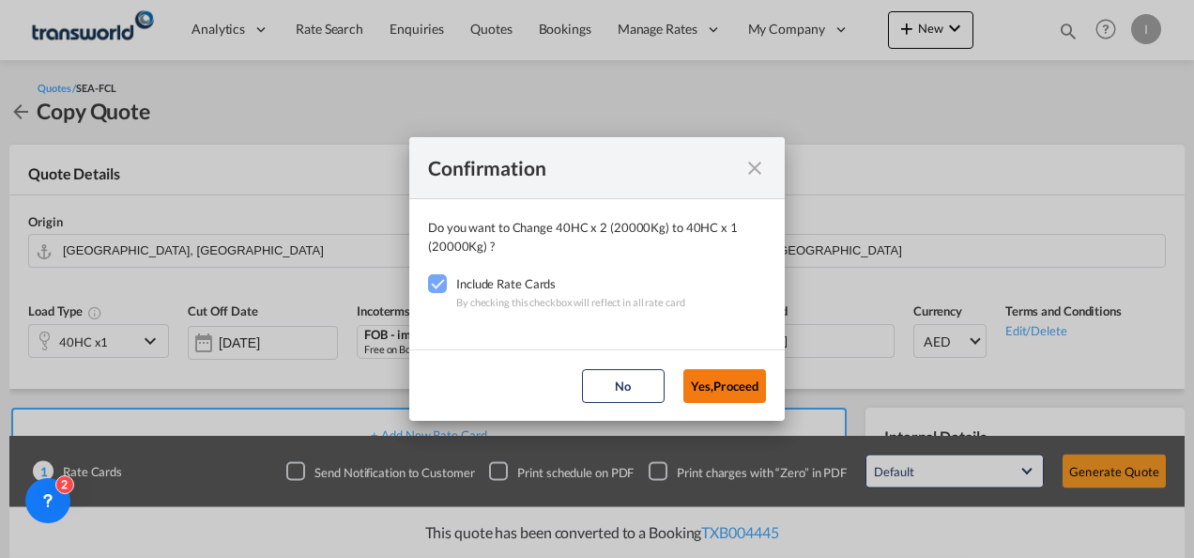
click at [728, 383] on button "Yes,Proceed" at bounding box center [724, 386] width 83 height 34
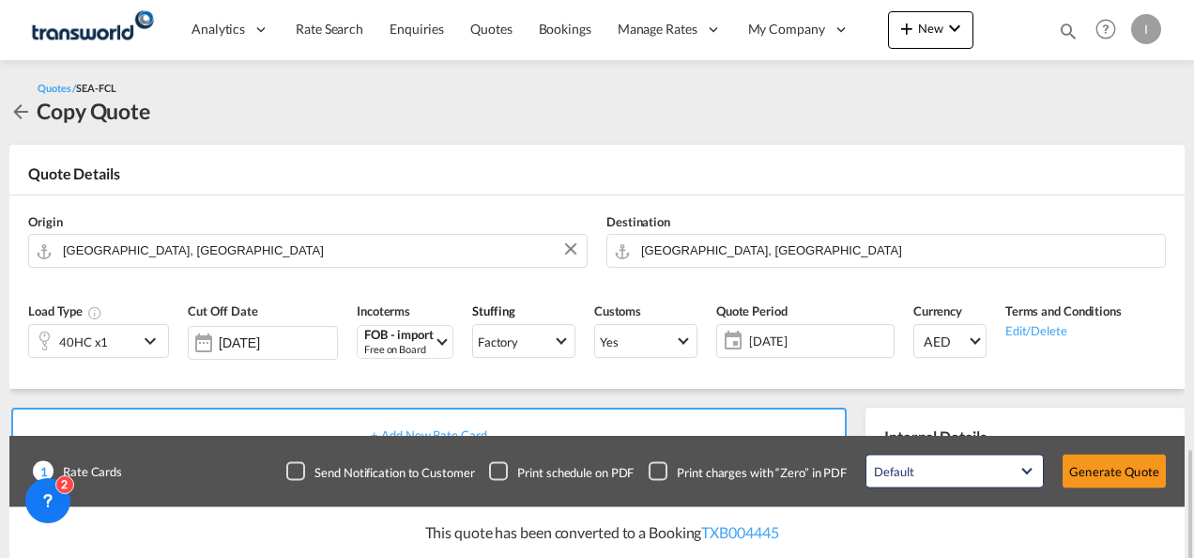
scroll to position [282, 0]
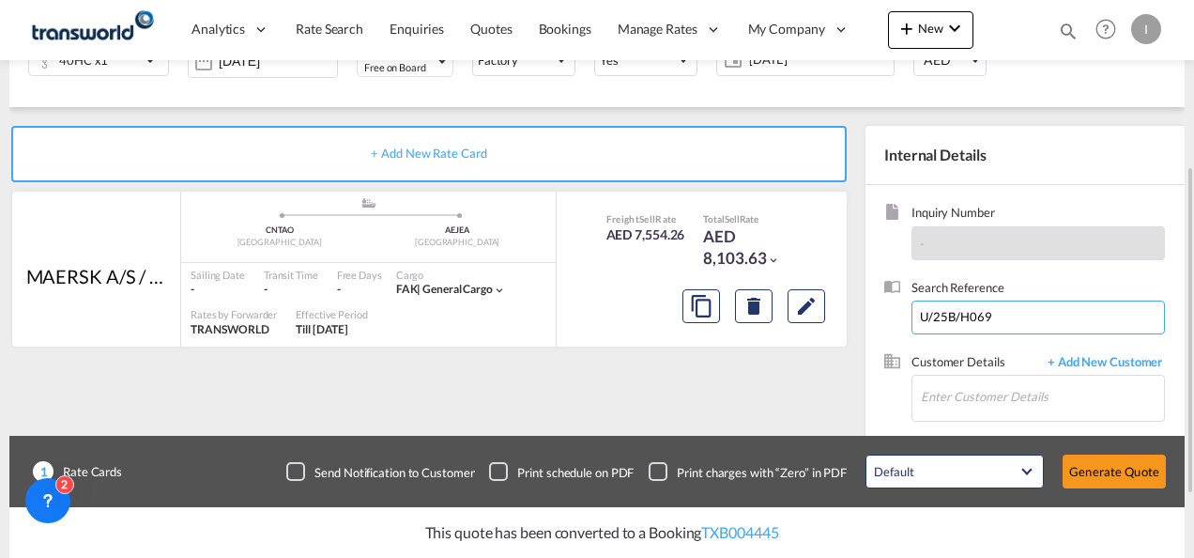
click at [968, 319] on input "U/25B/H069" at bounding box center [1037, 317] width 253 height 34
paste input "A/H167"
type input "U/25A/H167"
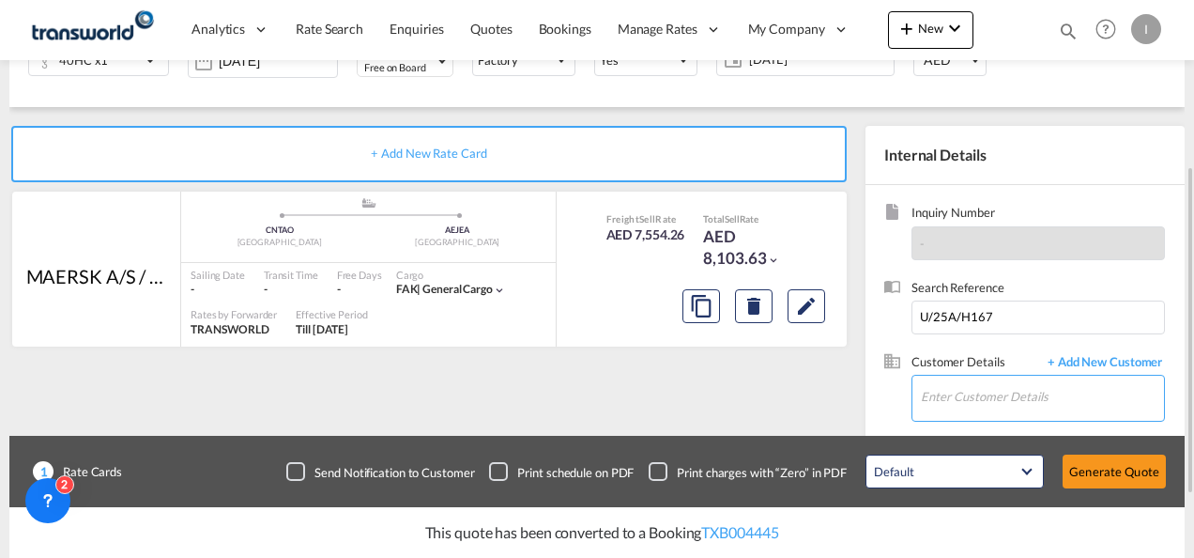
click at [954, 390] on input "Enter Customer Details" at bounding box center [1042, 396] width 243 height 42
click at [954, 390] on input "Hpmes" at bounding box center [1042, 396] width 243 height 42
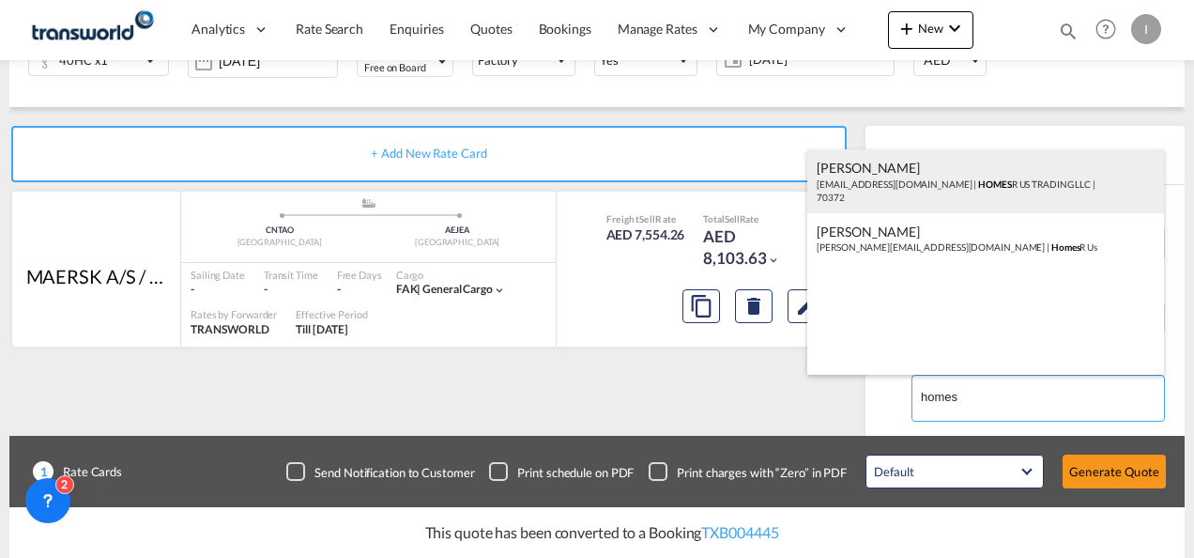
click at [854, 182] on div "Abhay S [EMAIL_ADDRESS][DOMAIN_NAME] | HOMES R US TRADING LLC | 70372" at bounding box center [985, 181] width 357 height 64
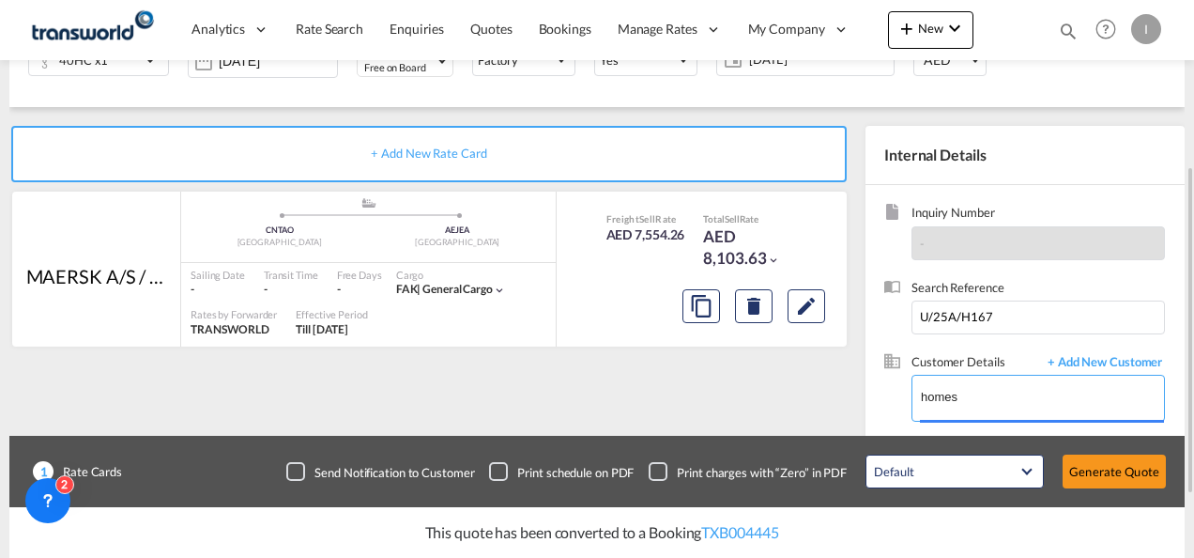
type input "HOMES R US TRADING LLC, Abhay S, [EMAIL_ADDRESS][DOMAIN_NAME]"
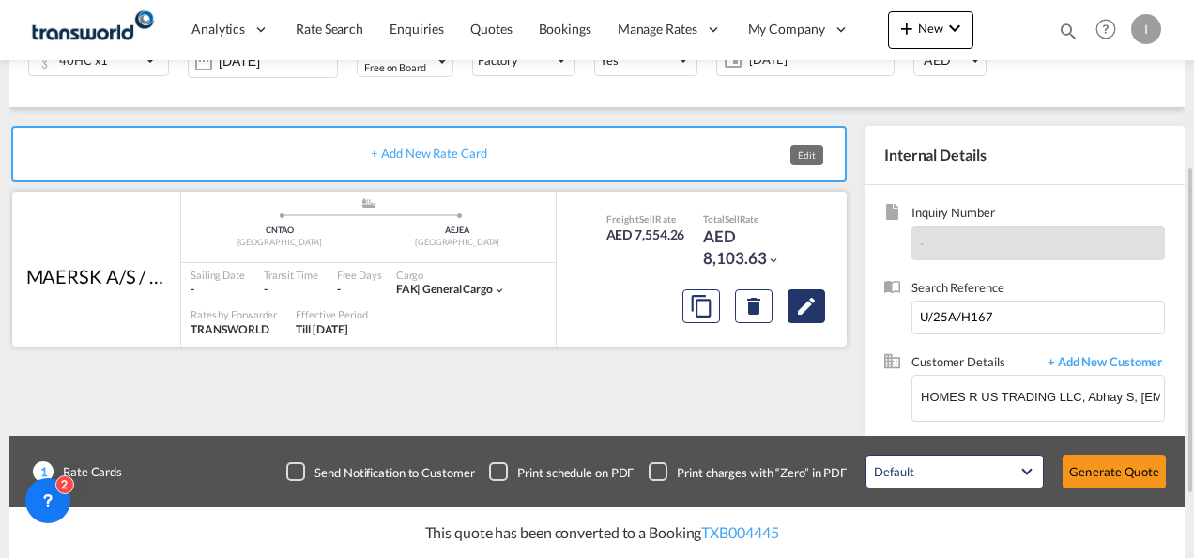
click at [809, 308] on md-icon "Edit" at bounding box center [806, 306] width 23 height 23
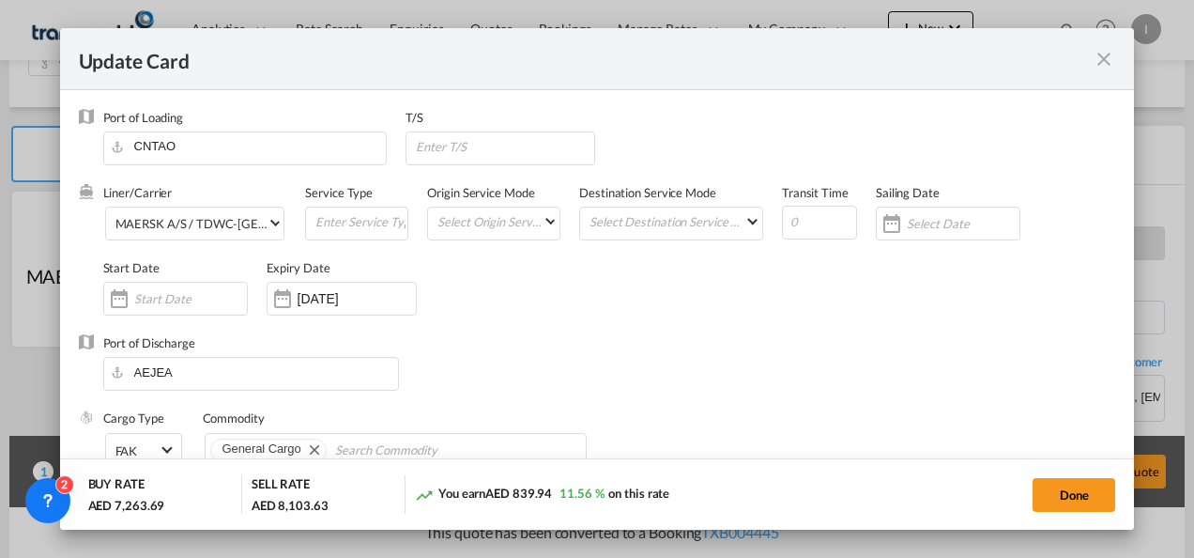
scroll to position [375, 0]
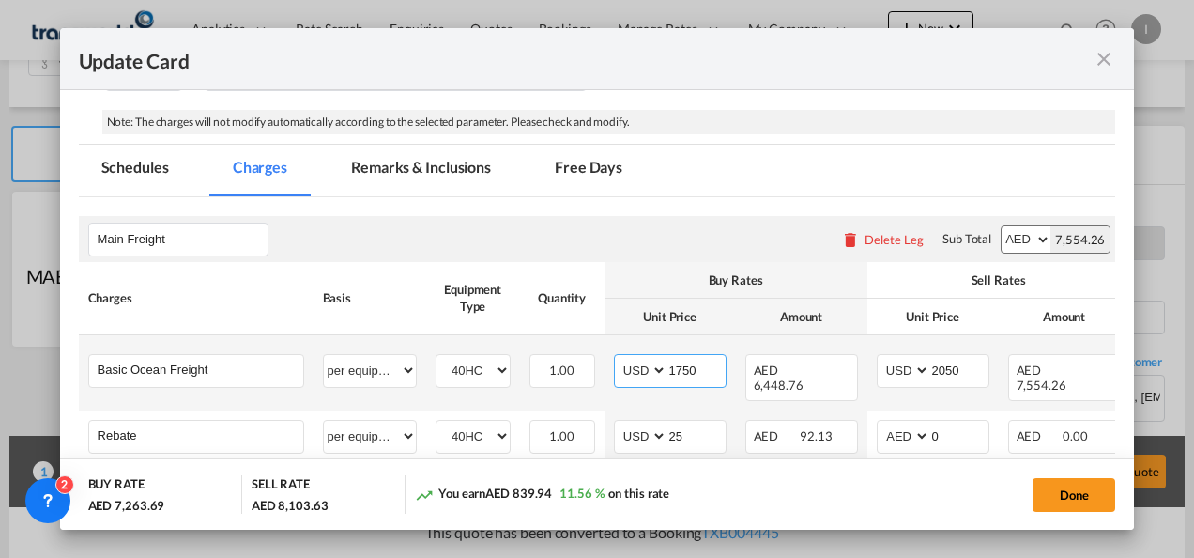
click at [681, 366] on input "1750" at bounding box center [696, 369] width 58 height 28
type input "1650"
click at [944, 373] on input "2050" at bounding box center [959, 369] width 58 height 28
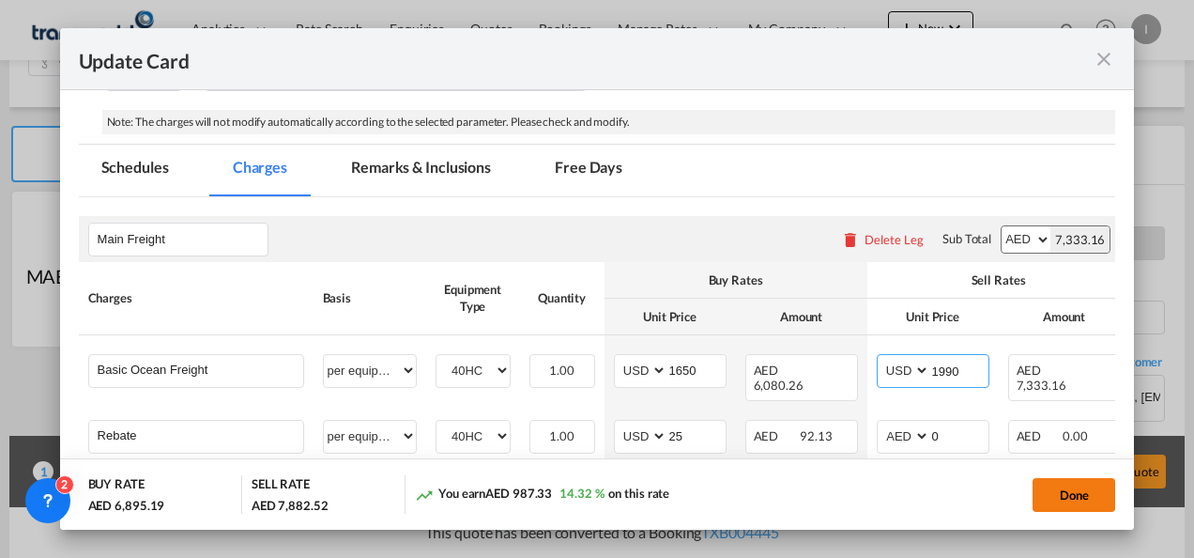
type input "1990"
click at [1047, 503] on button "Done" at bounding box center [1073, 495] width 83 height 34
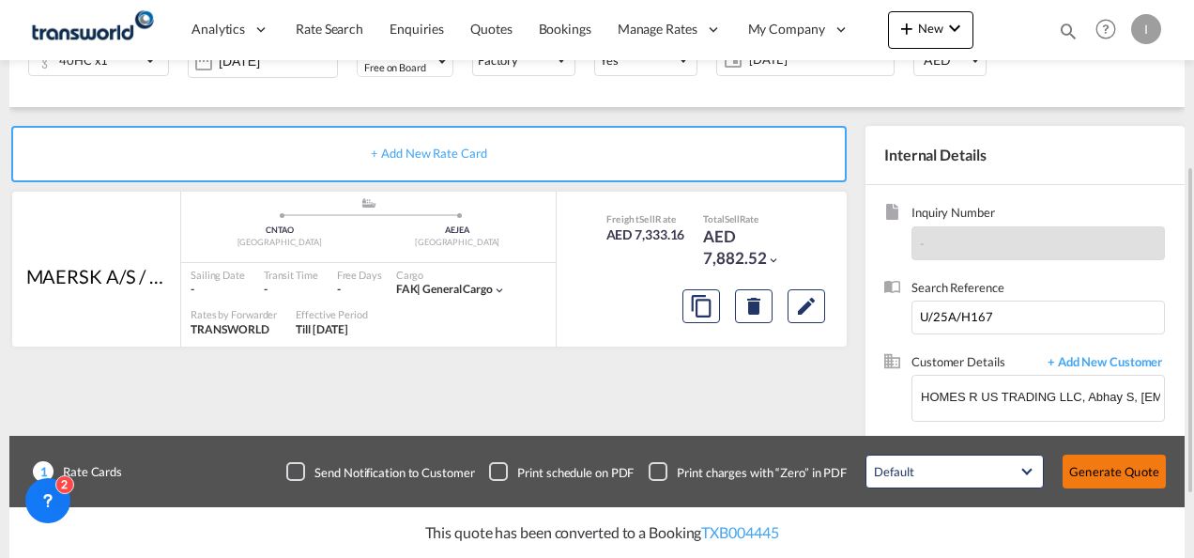
click at [1123, 479] on button "Generate Quote" at bounding box center [1114, 471] width 103 height 34
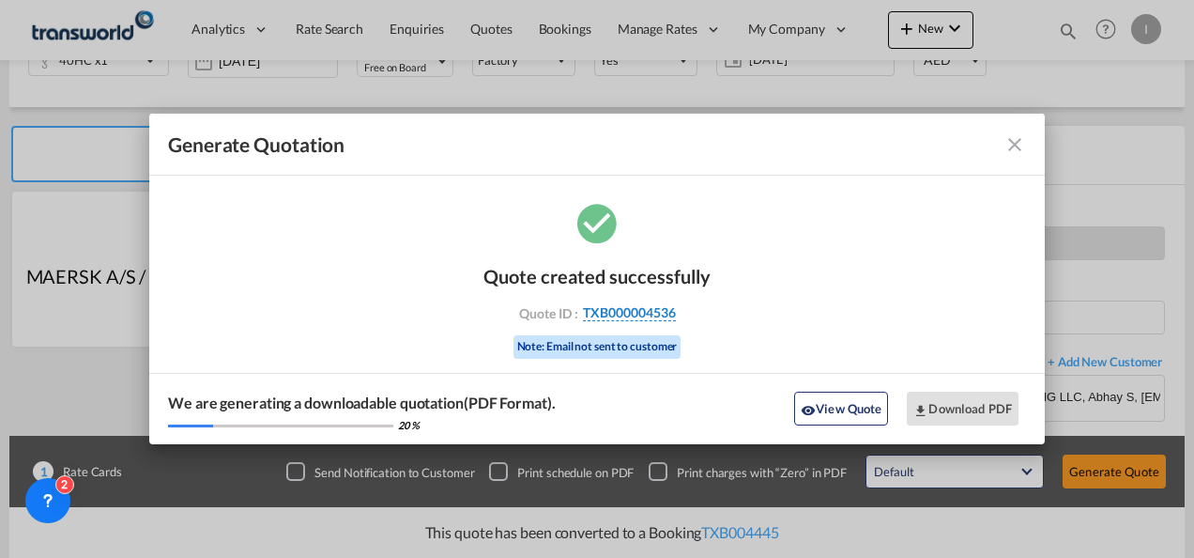
click at [652, 311] on span "TXB000004536" at bounding box center [629, 312] width 93 height 17
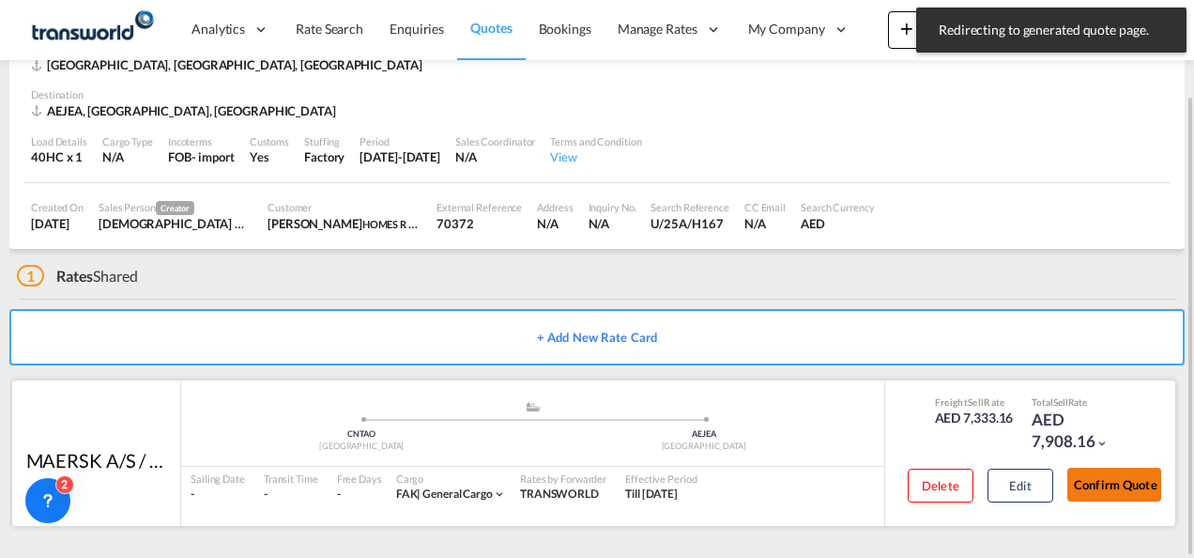
click at [1130, 477] on button "Confirm Quote" at bounding box center [1114, 484] width 94 height 34
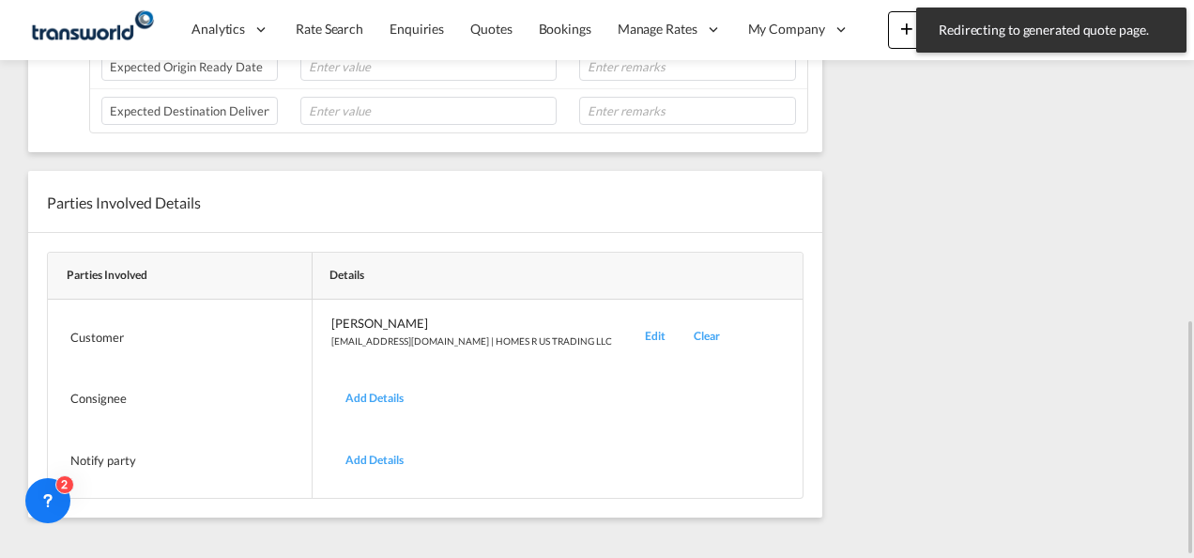
scroll to position [386, 0]
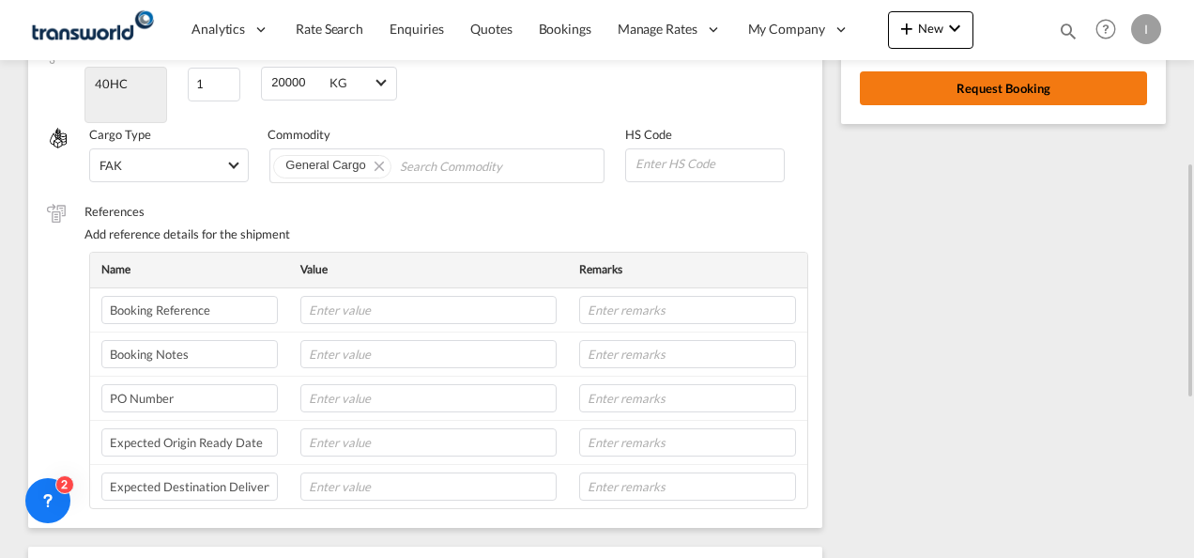
click at [949, 93] on button "Request Booking" at bounding box center [1003, 88] width 287 height 34
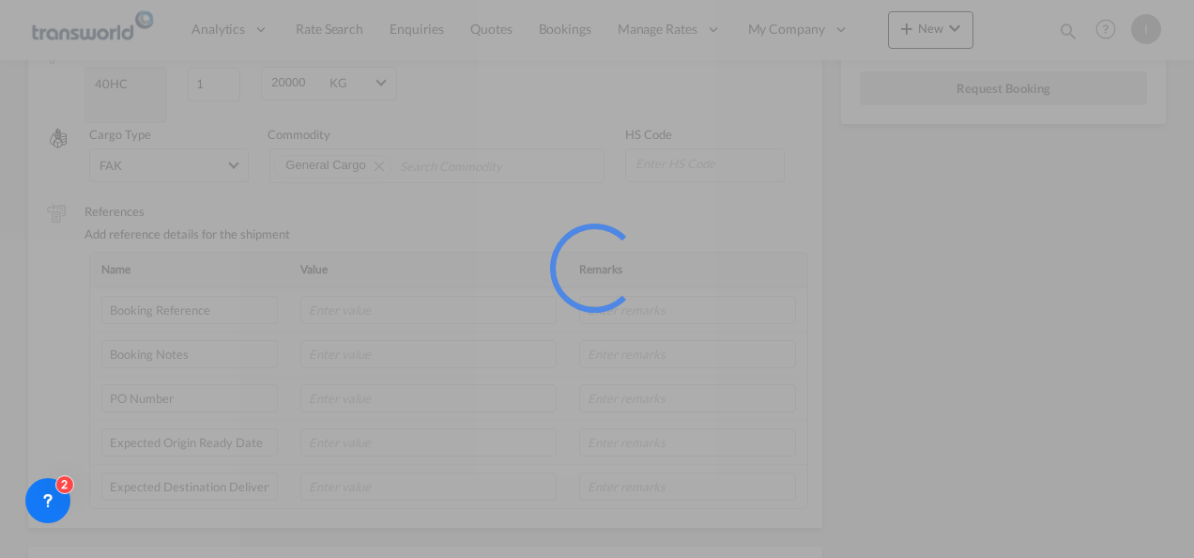
scroll to position [35, 0]
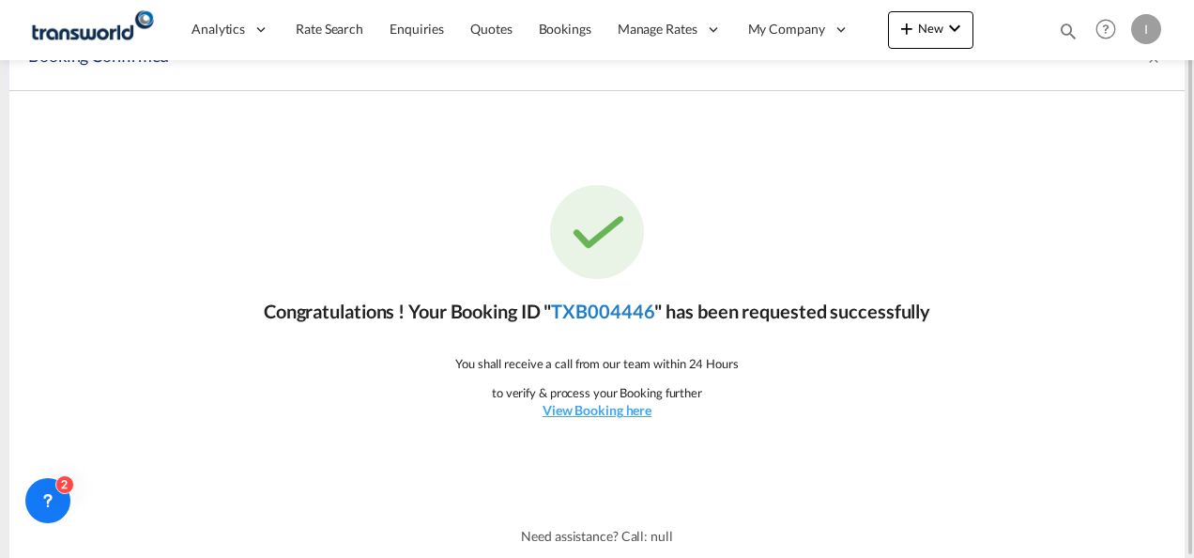
click at [636, 310] on link "TXB004446" at bounding box center [602, 310] width 103 height 23
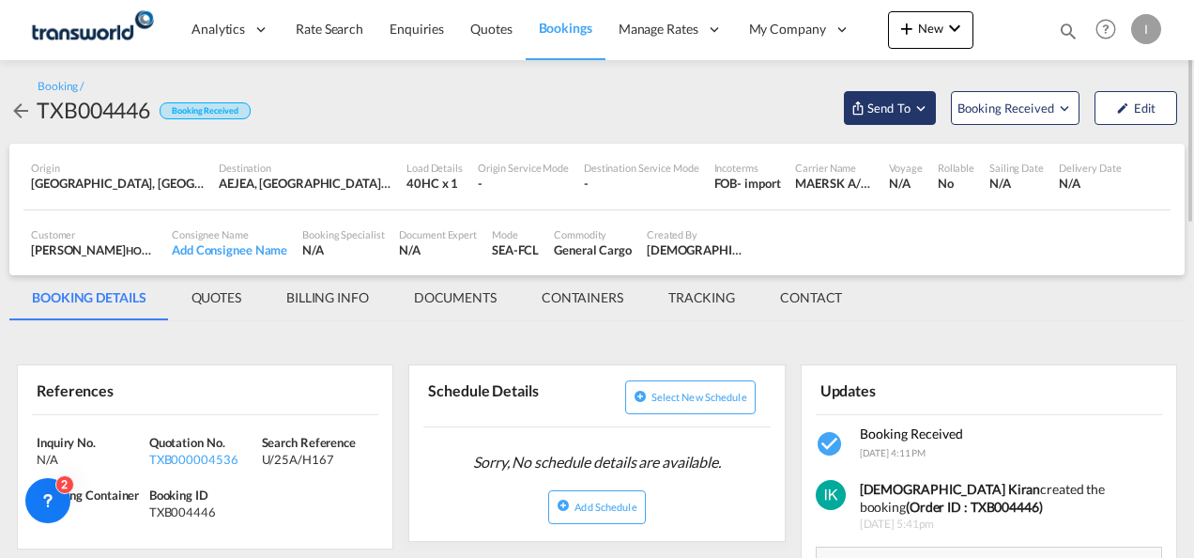
click at [904, 106] on span "Send To" at bounding box center [888, 108] width 47 height 19
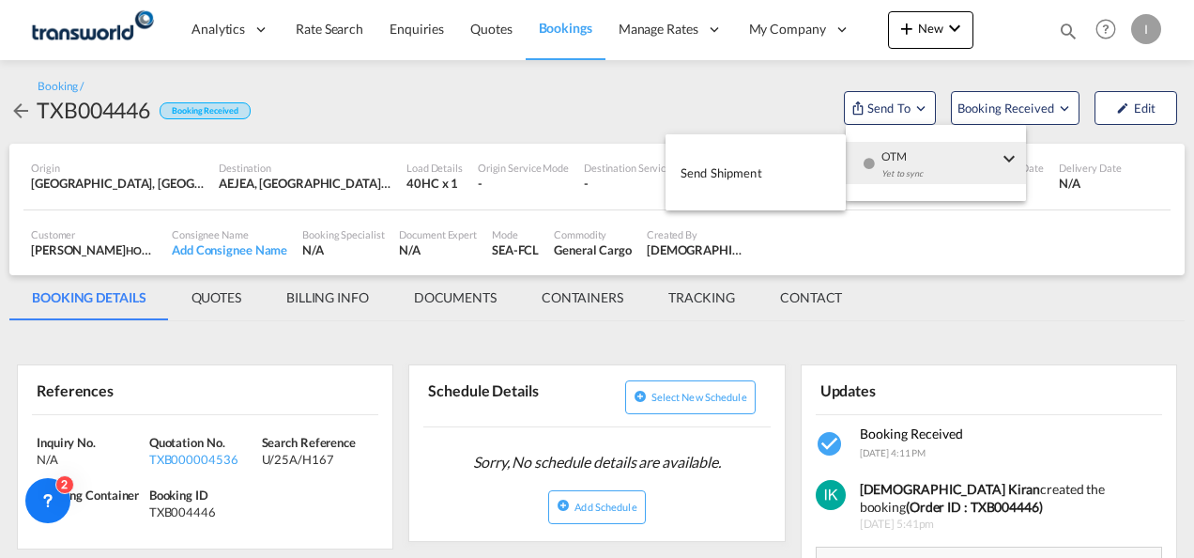
click at [895, 162] on div "Yet to sync" at bounding box center [939, 178] width 116 height 39
click at [779, 176] on button "Send Shipment" at bounding box center [755, 172] width 180 height 42
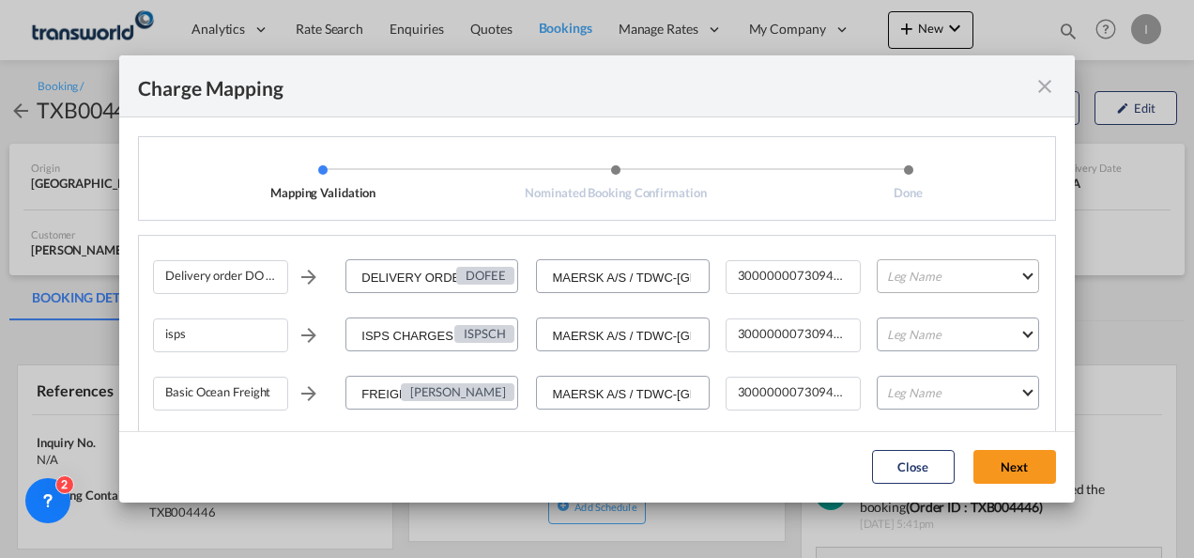
click at [965, 283] on md-select "Leg Name HANDLING ORIGIN VESSEL HANDLING DESTINATION OTHERS TL PICK UP CUSTOMS …" at bounding box center [958, 276] width 162 height 34
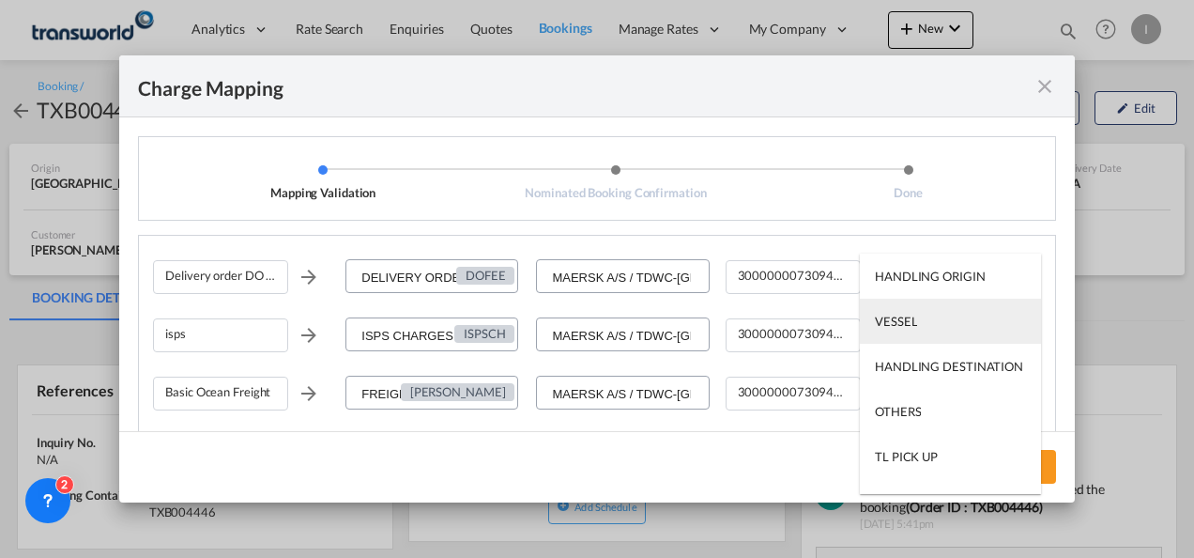
click at [916, 332] on md-option "VESSEL" at bounding box center [950, 320] width 181 height 45
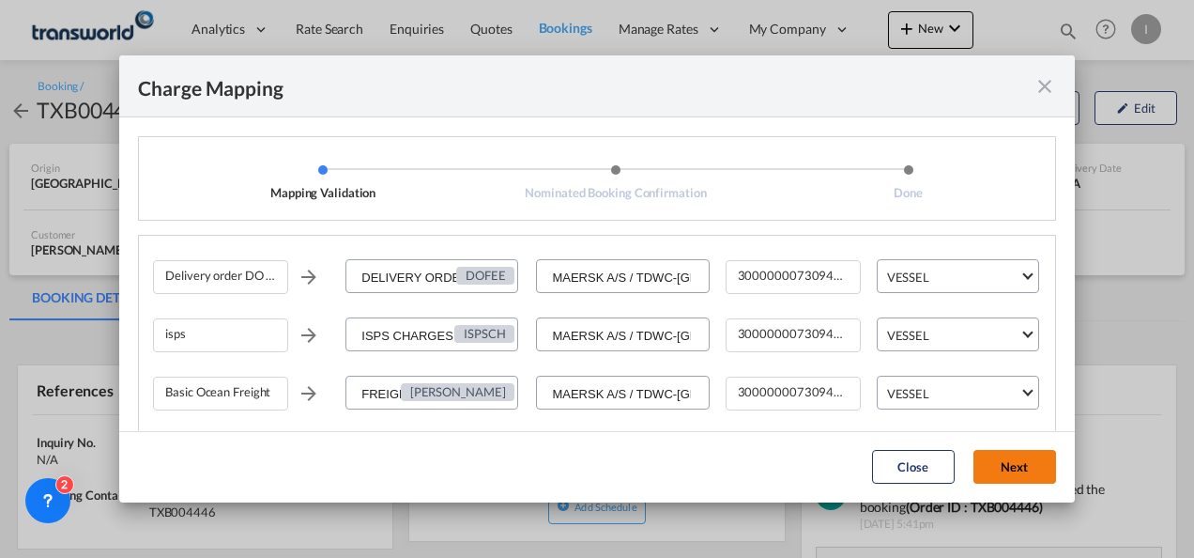
click at [1012, 476] on button "Next" at bounding box center [1014, 467] width 83 height 34
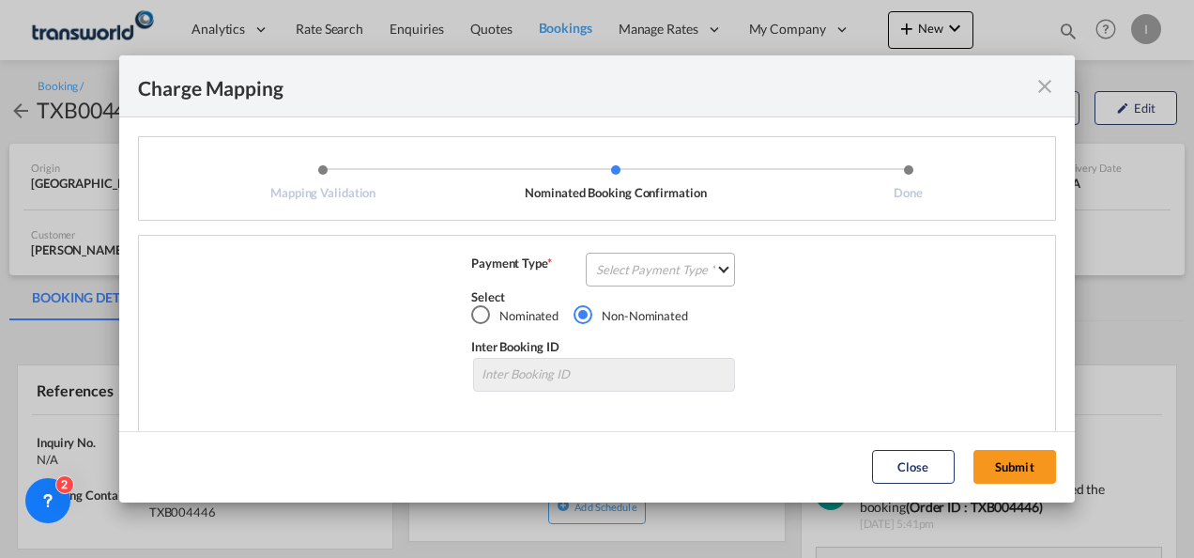
click at [642, 266] on md-select "Select Payment Type COLLECT PREPAID" at bounding box center [660, 269] width 149 height 34
click at [636, 272] on div "COLLECT" at bounding box center [617, 269] width 54 height 17
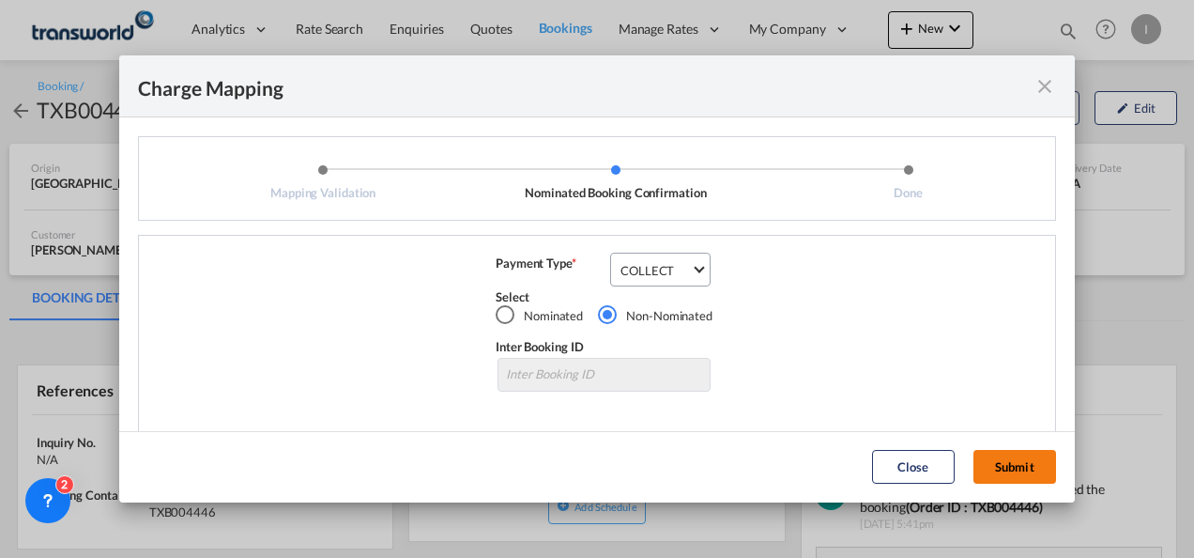
click at [986, 470] on button "Submit" at bounding box center [1014, 467] width 83 height 34
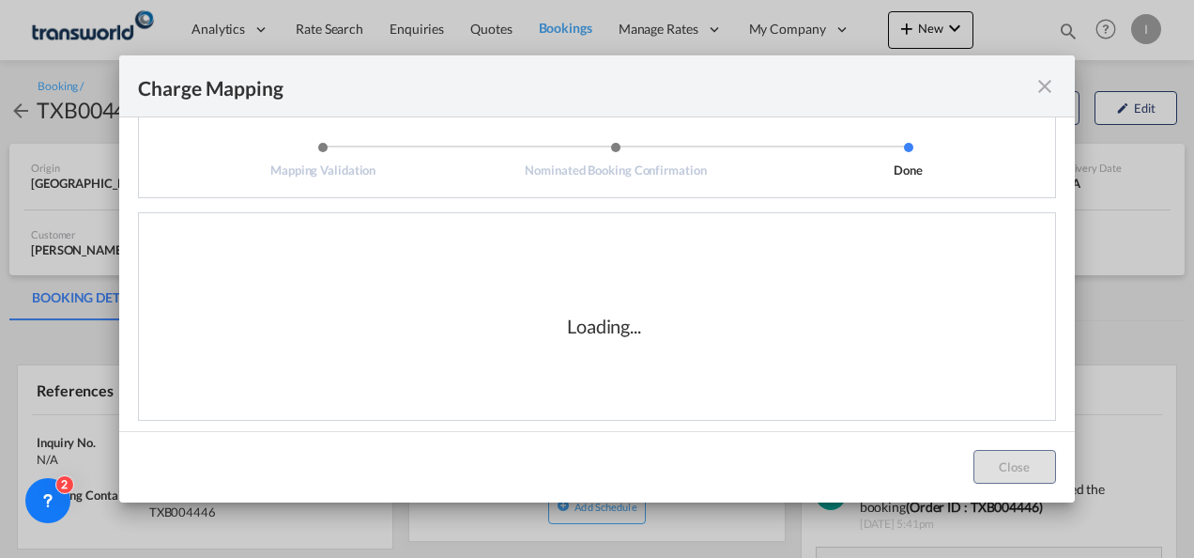
scroll to position [31, 0]
click at [607, 323] on div "Loading..." at bounding box center [604, 317] width 74 height 26
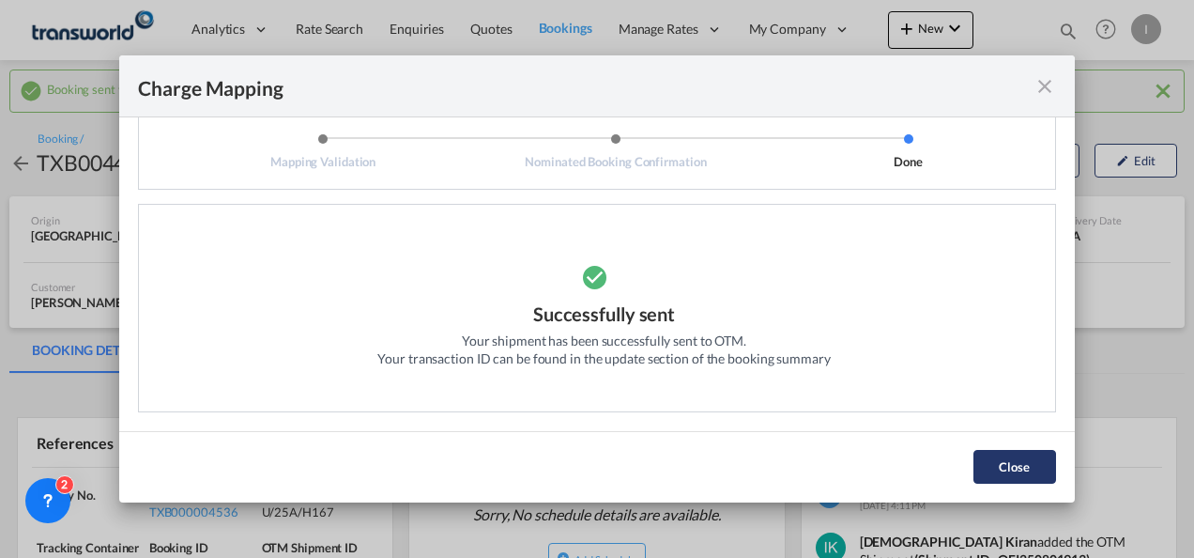
click at [1000, 473] on button "Close" at bounding box center [1014, 467] width 83 height 34
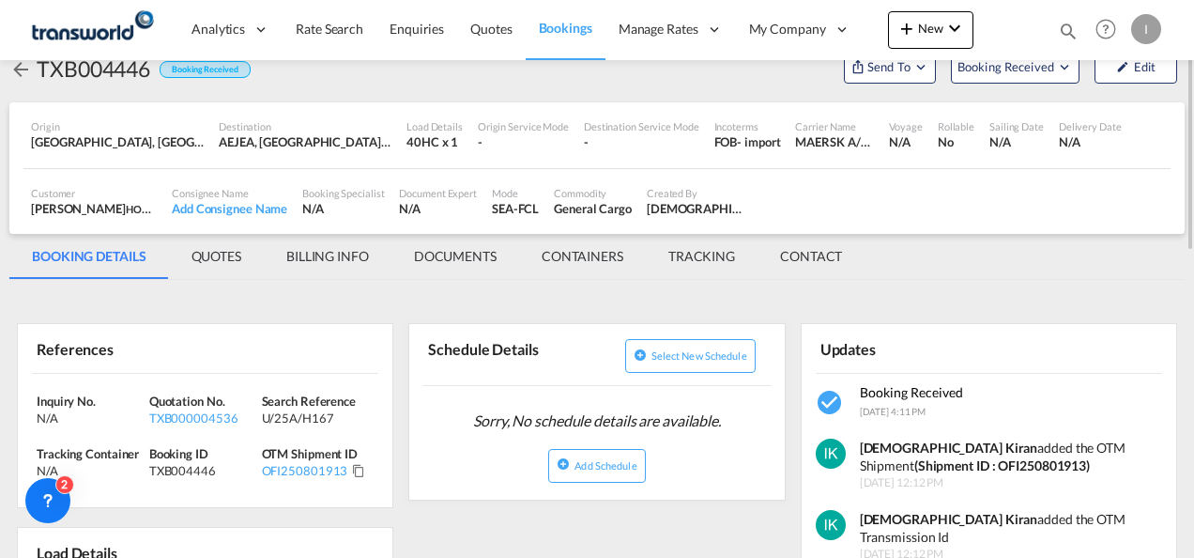
scroll to position [188, 0]
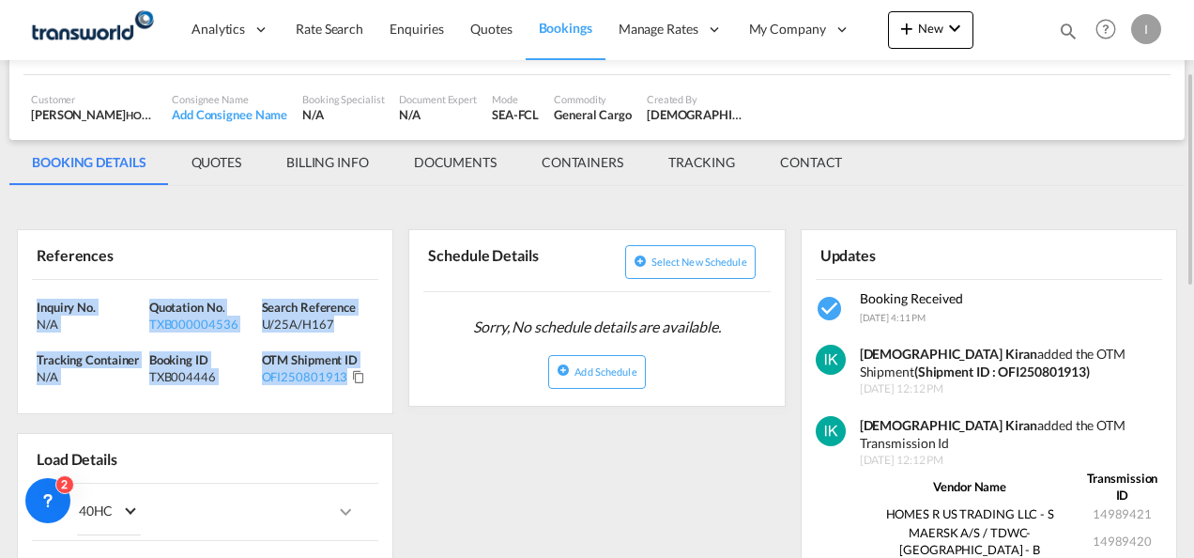
drag, startPoint x: 381, startPoint y: 377, endPoint x: 4, endPoint y: 291, distance: 387.1
click at [4, 291] on div "Booking sent to OTM successfully Booking / TXB004446 Booking Received Send To B…" at bounding box center [597, 549] width 1194 height 1354
copy div "Inquiry No. N/A Quotation No. TXB000004536 Search Reference U/25A/H167 Tracking…"
